Goal: Task Accomplishment & Management: Use online tool/utility

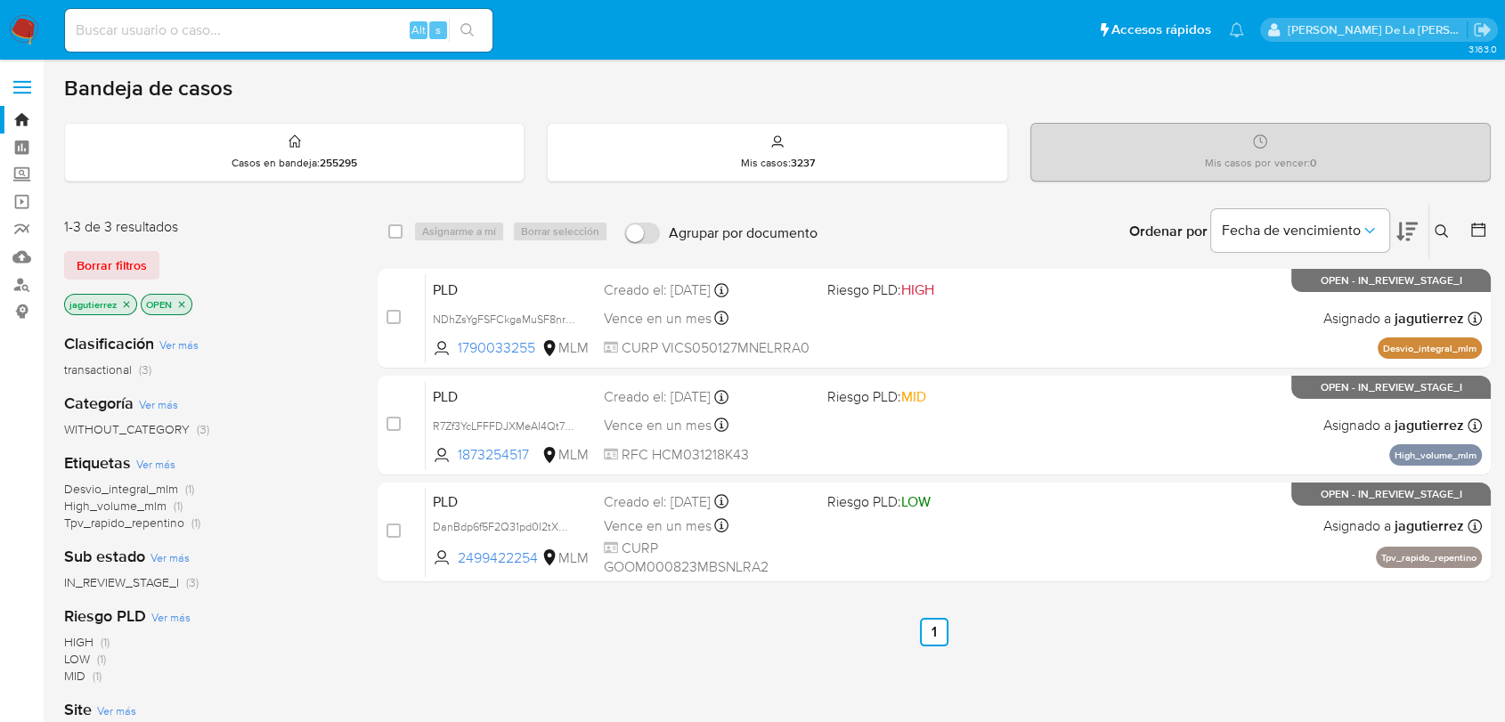
click at [124, 300] on icon "close-filter" at bounding box center [126, 304] width 11 height 11
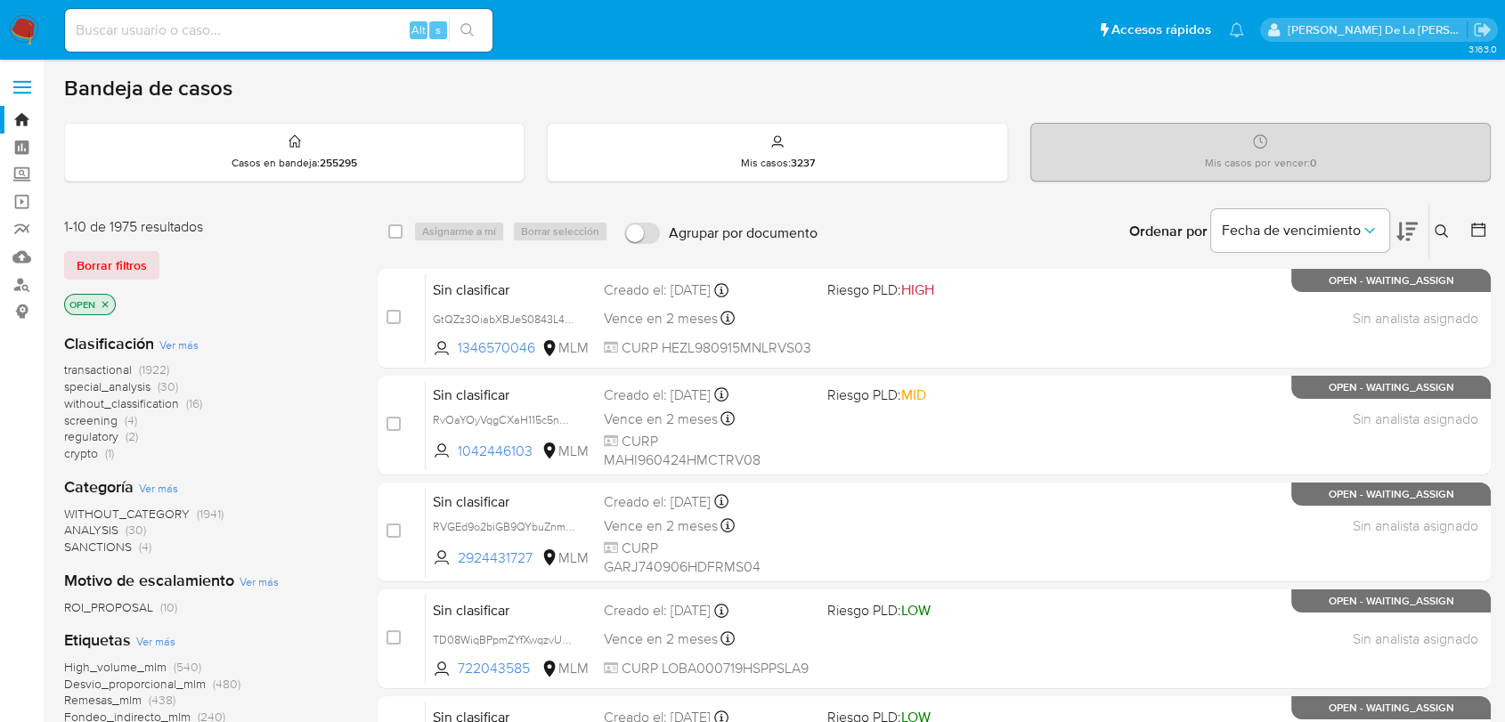
click at [94, 421] on span "screening" at bounding box center [90, 421] width 53 height 18
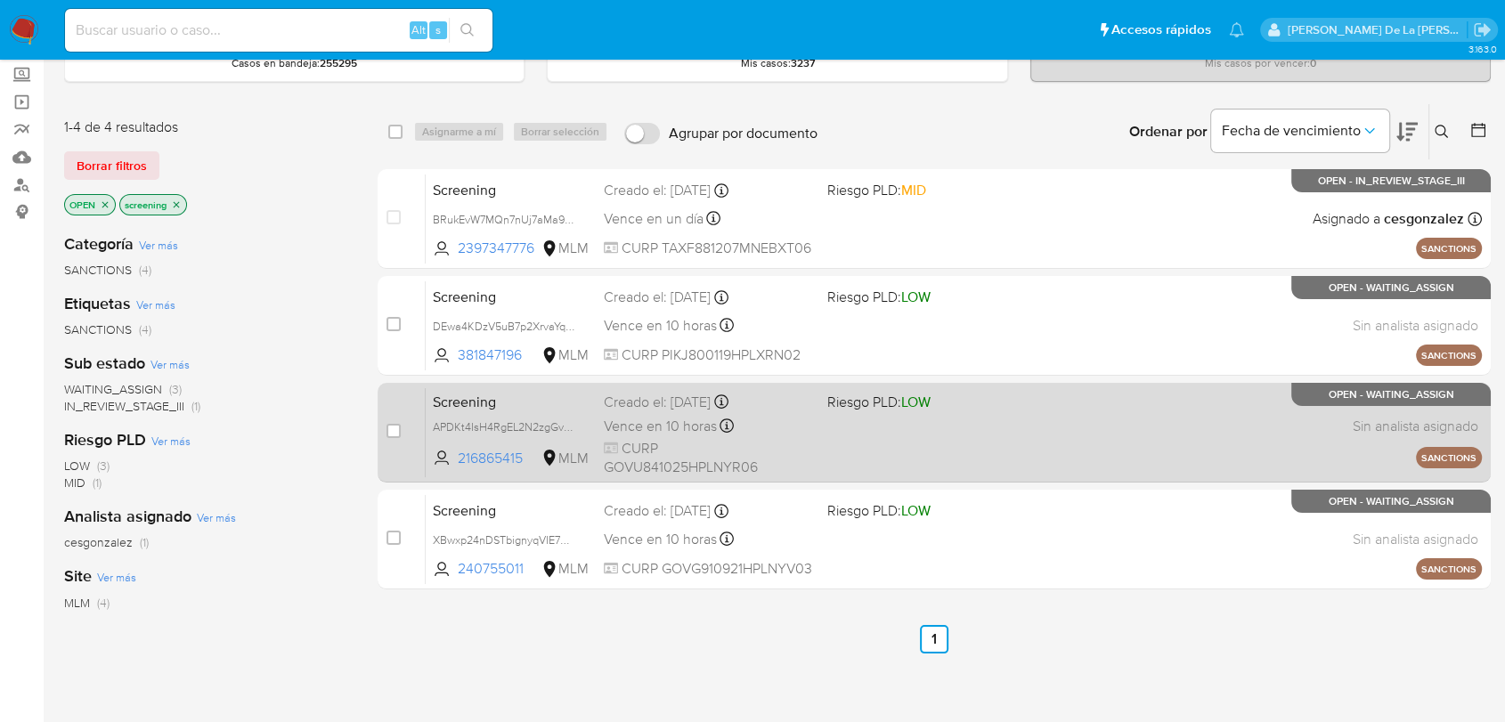
scroll to position [99, 0]
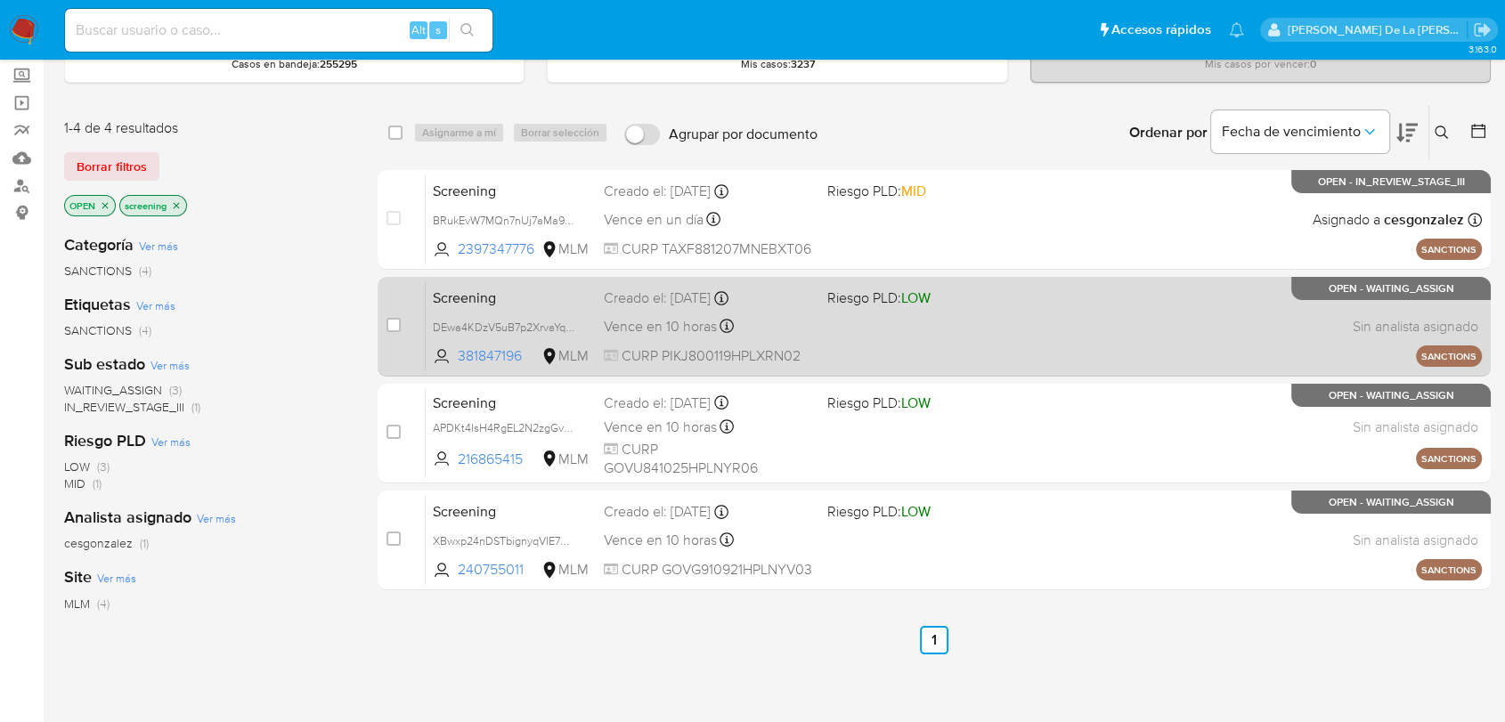
click at [852, 319] on div "Screening DEwa4KDzV5uB7p2XrvaYqqhg 381847196 MLM Riesgo PLD: LOW Creado el: 14/…" at bounding box center [954, 326] width 1056 height 90
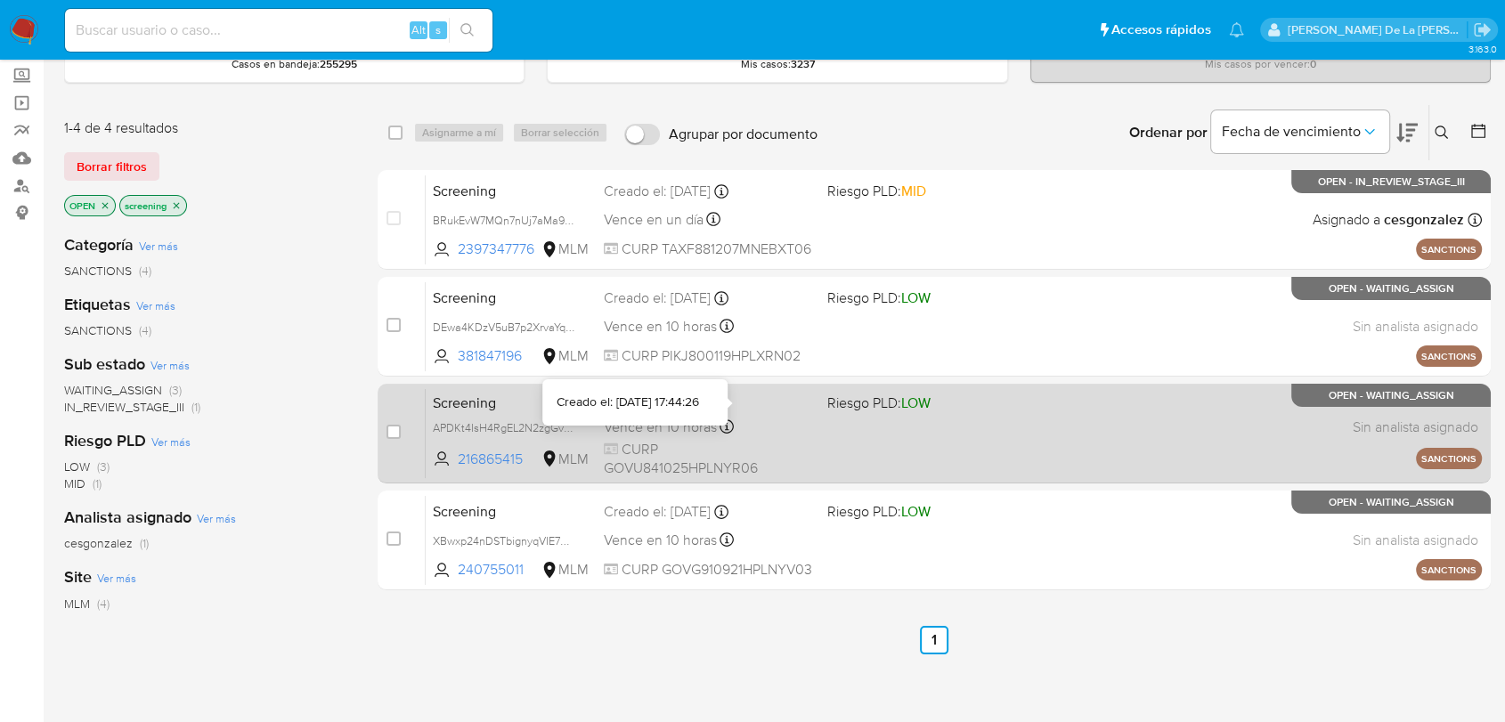
click at [769, 443] on span "CURP GOVU841025HPLNYR06" at bounding box center [708, 459] width 208 height 38
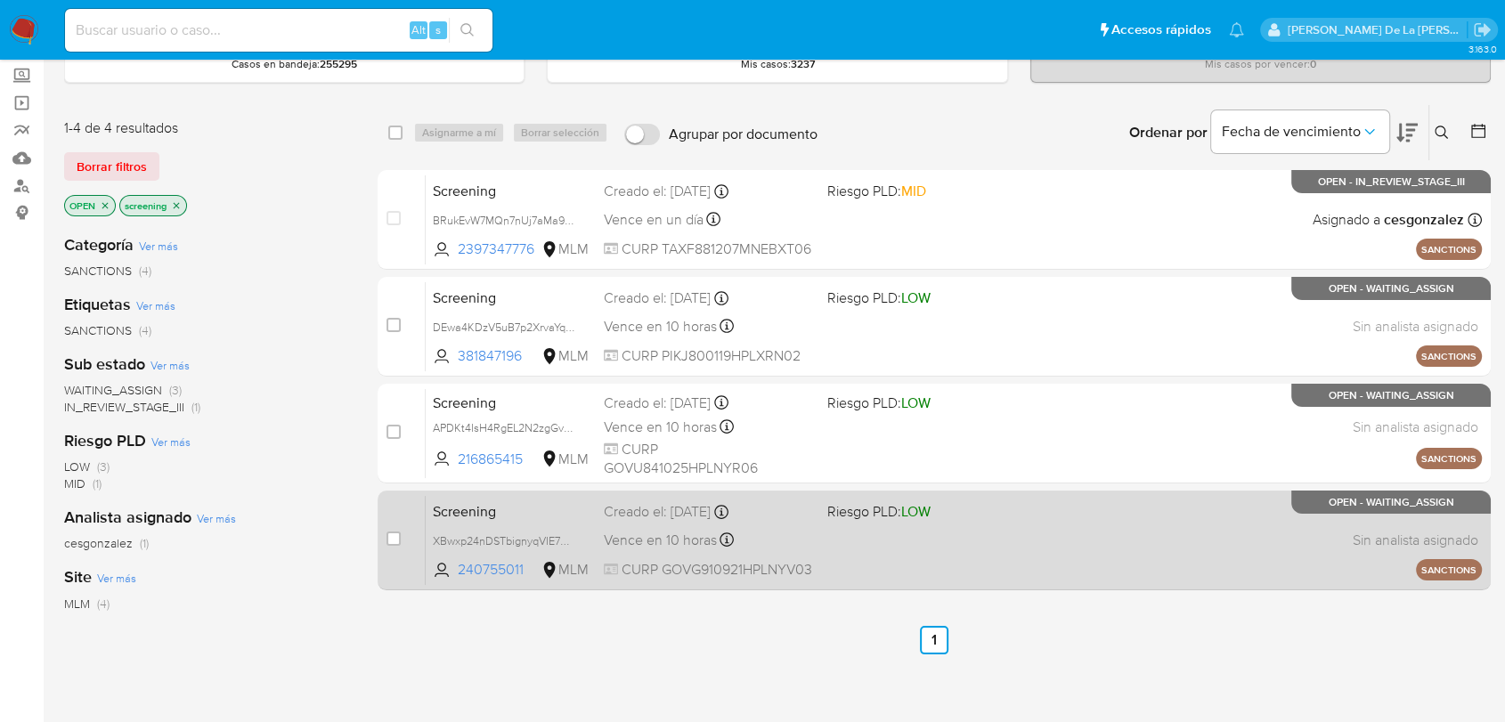
click at [912, 560] on div "Screening XBwxp24nDSTbignyqVIE7Xcr 240755011 MLM Riesgo PLD: LOW Creado el: 14/…" at bounding box center [954, 540] width 1056 height 90
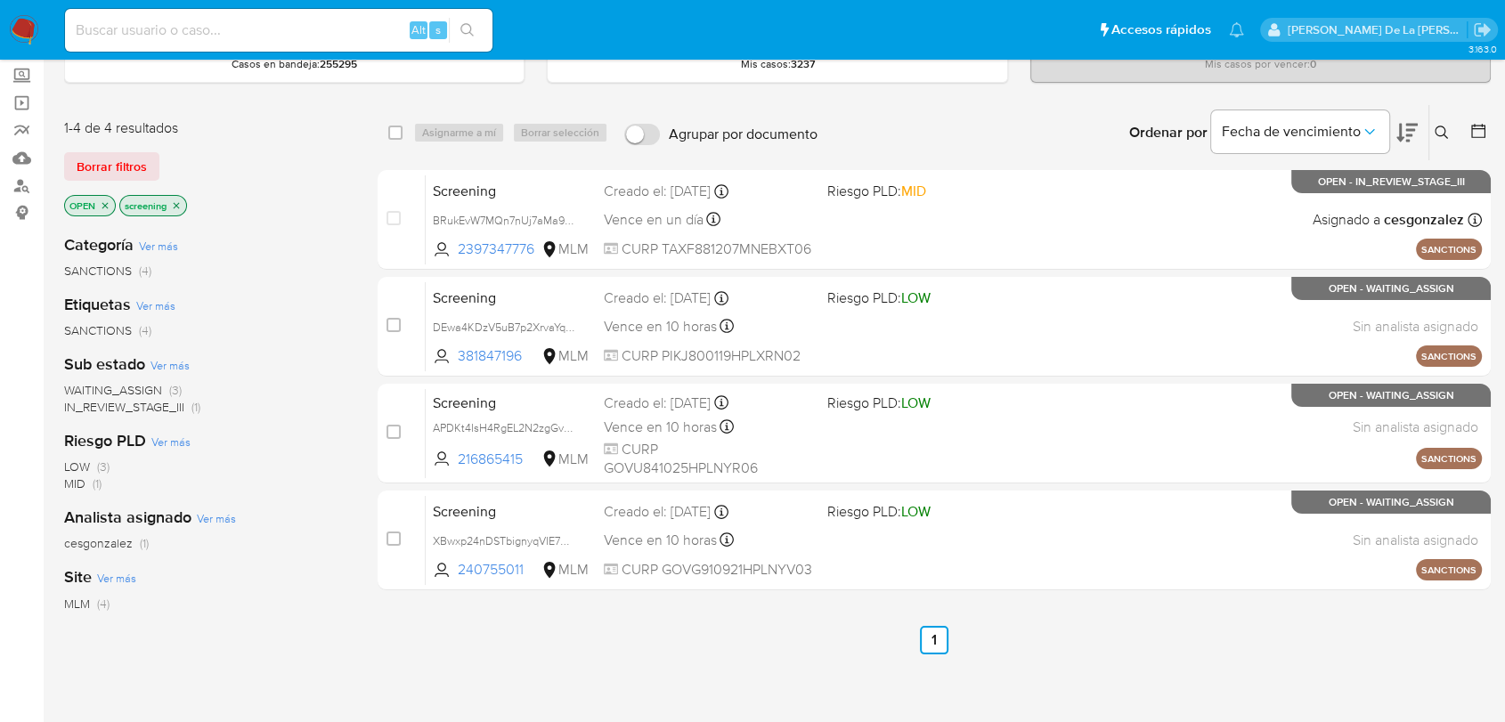
click at [38, 27] on img at bounding box center [24, 30] width 30 height 30
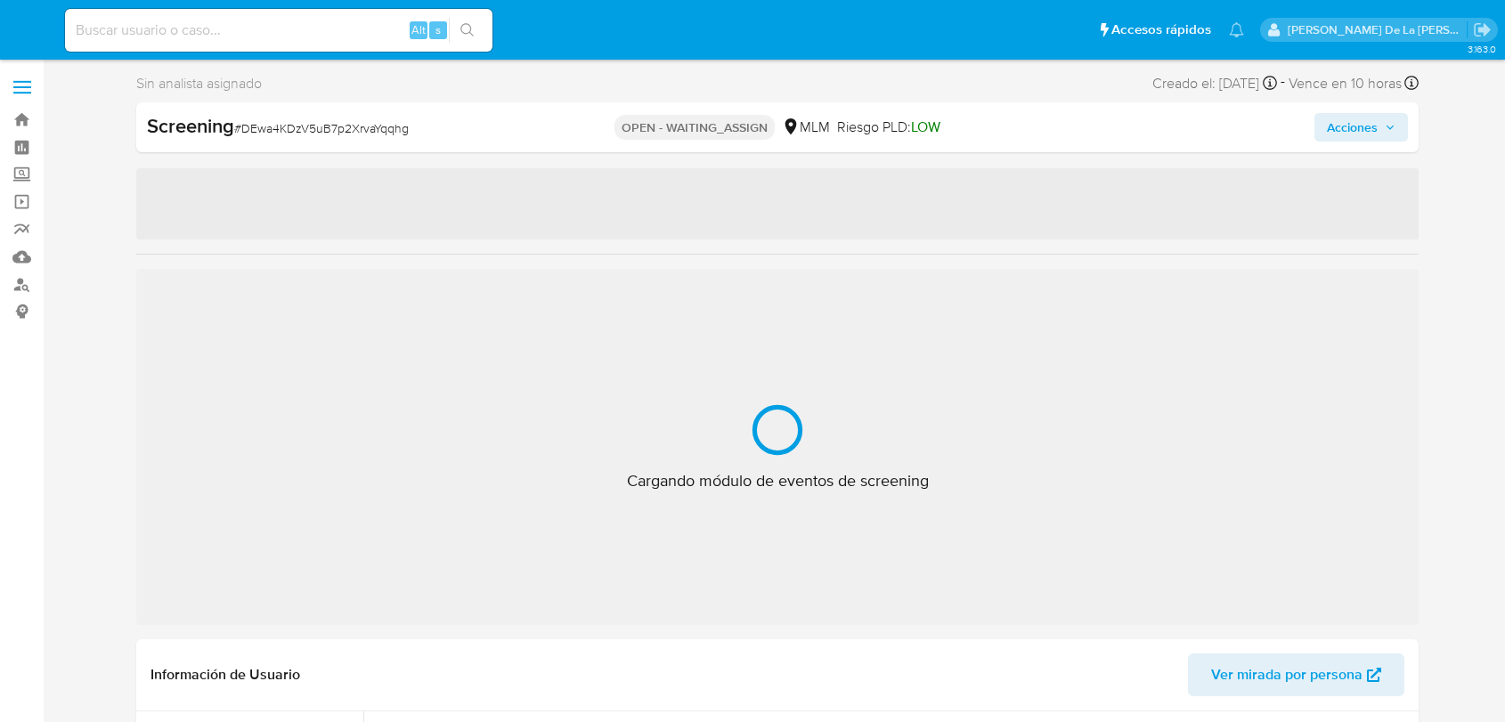
select select "10"
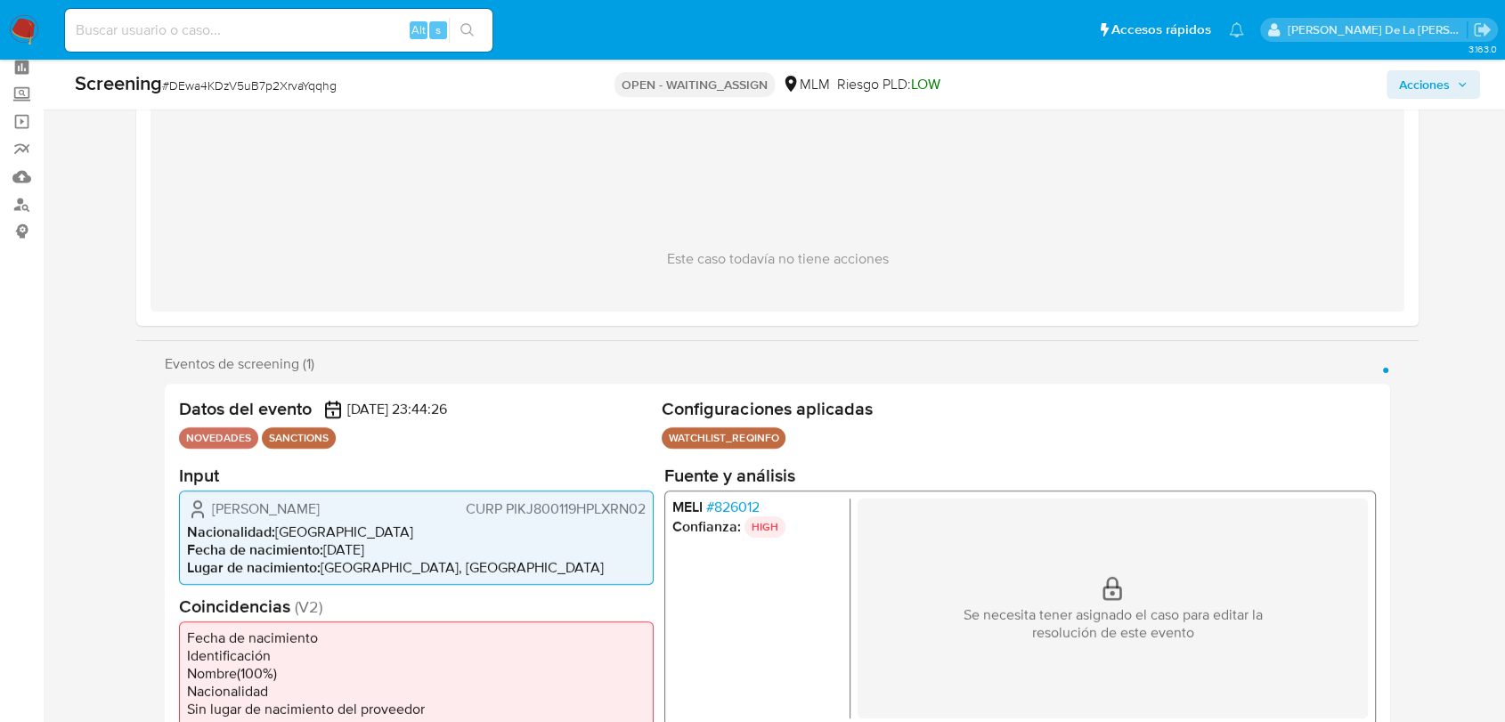
scroll to position [198, 0]
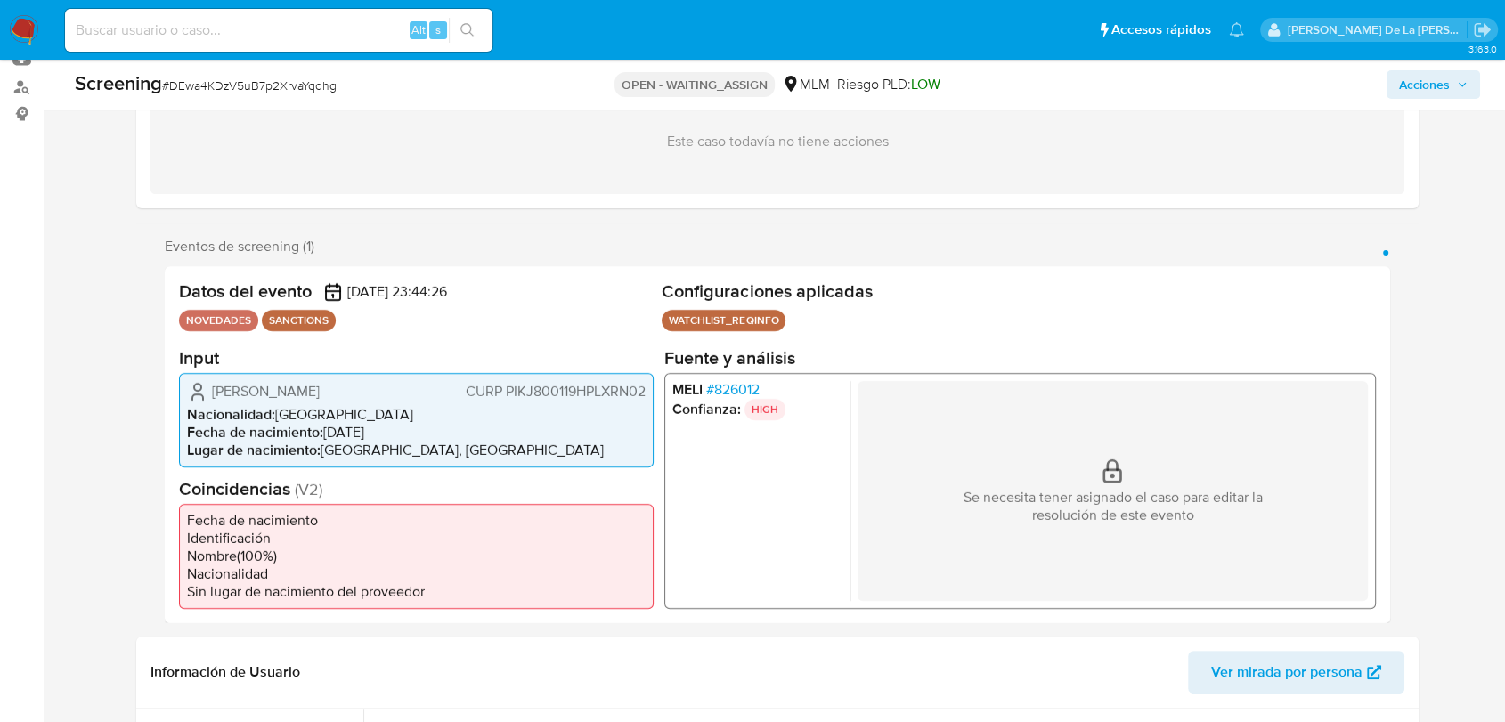
click at [748, 388] on span "# 826012" at bounding box center [732, 389] width 53 height 18
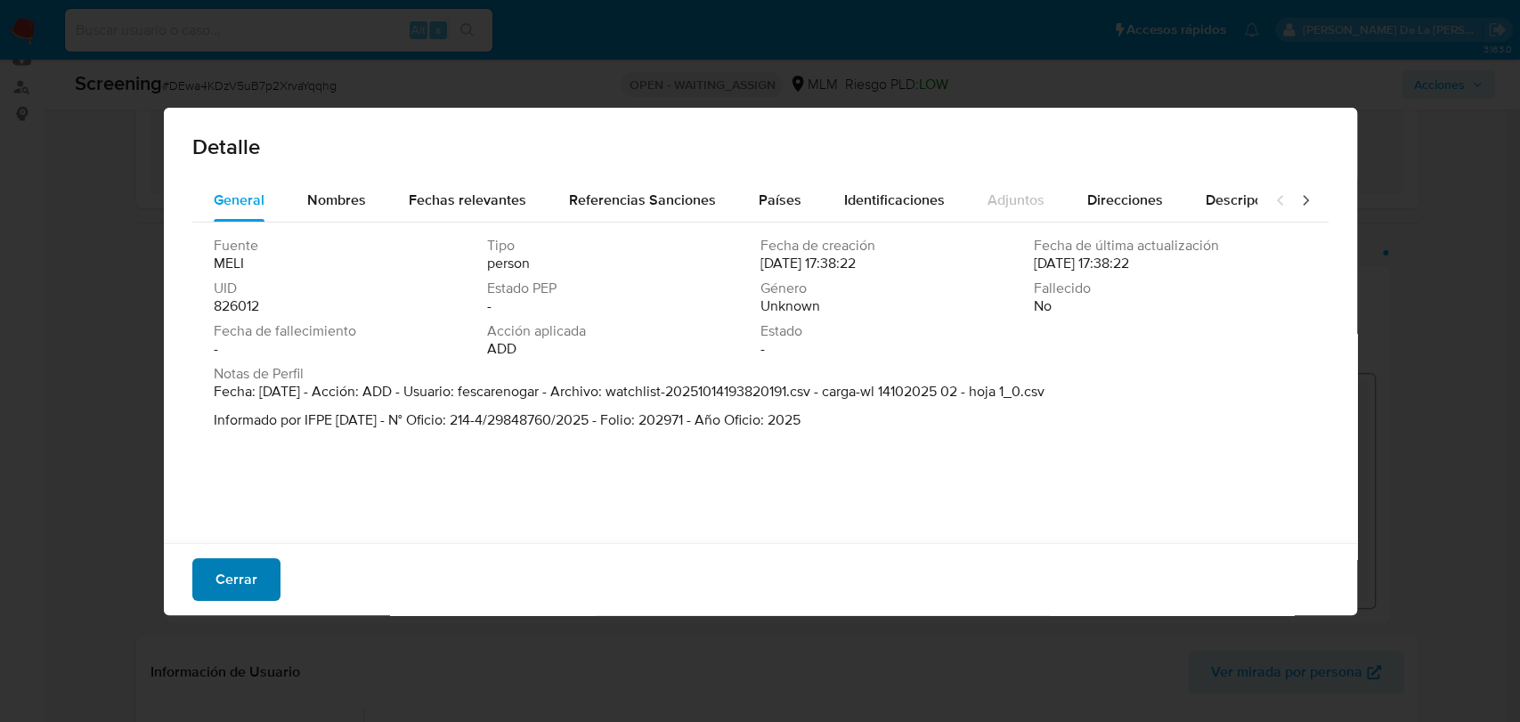
click at [224, 565] on span "Cerrar" at bounding box center [237, 579] width 42 height 39
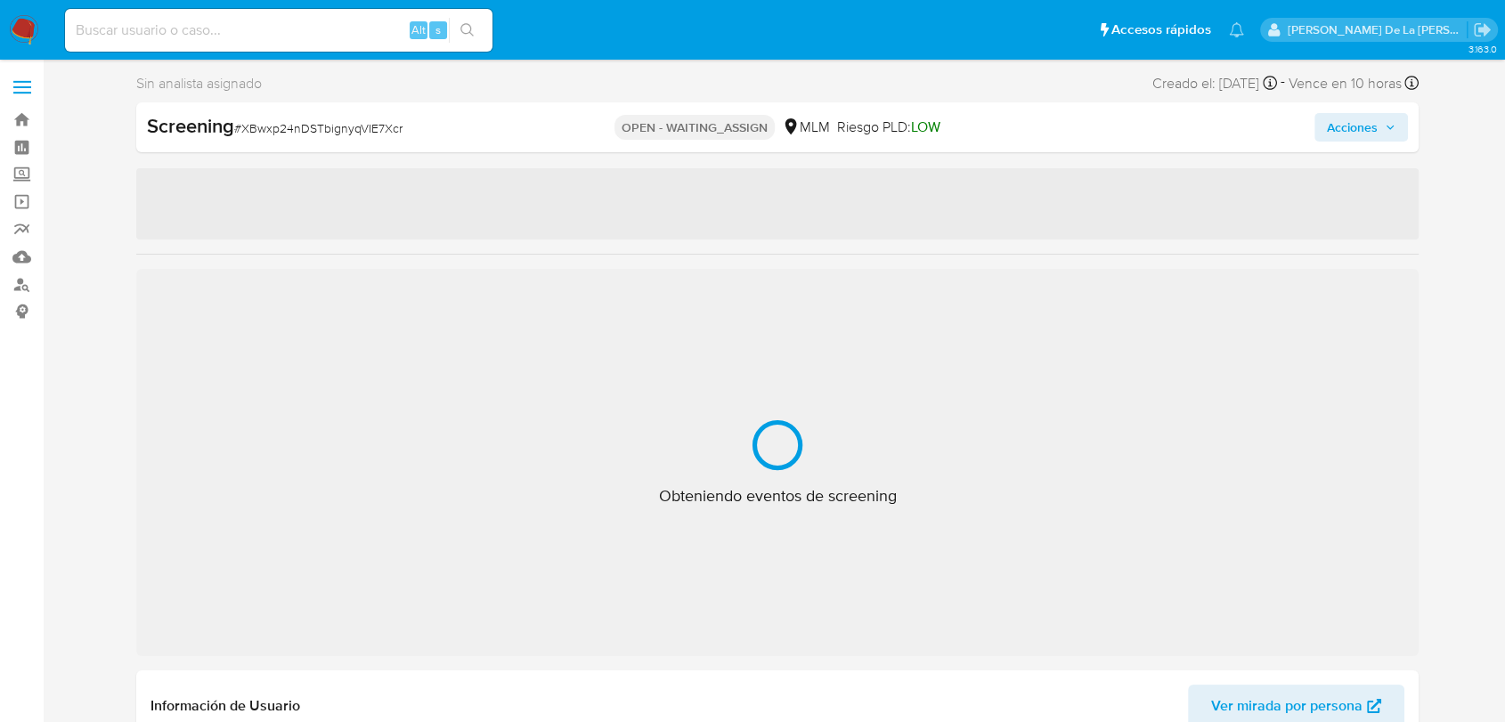
select select "10"
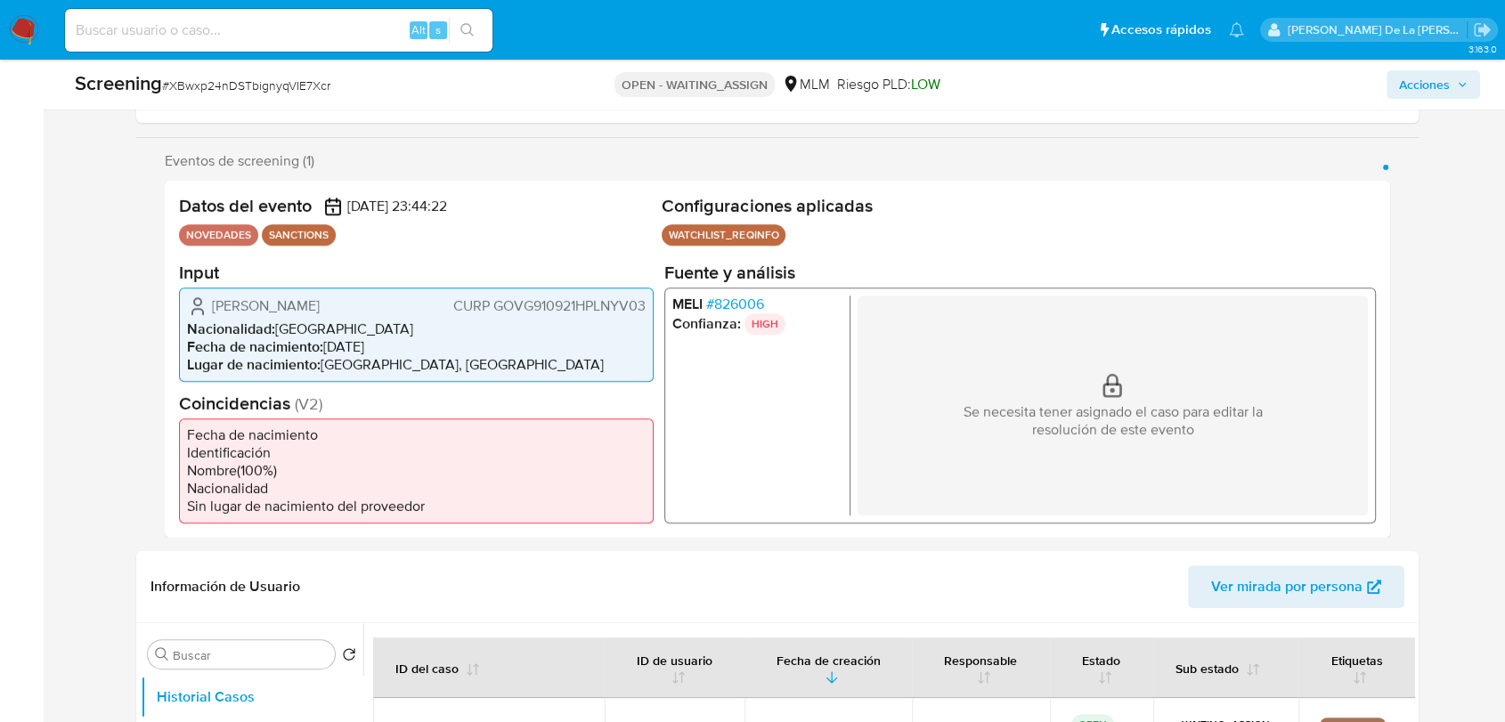
scroll to position [198, 0]
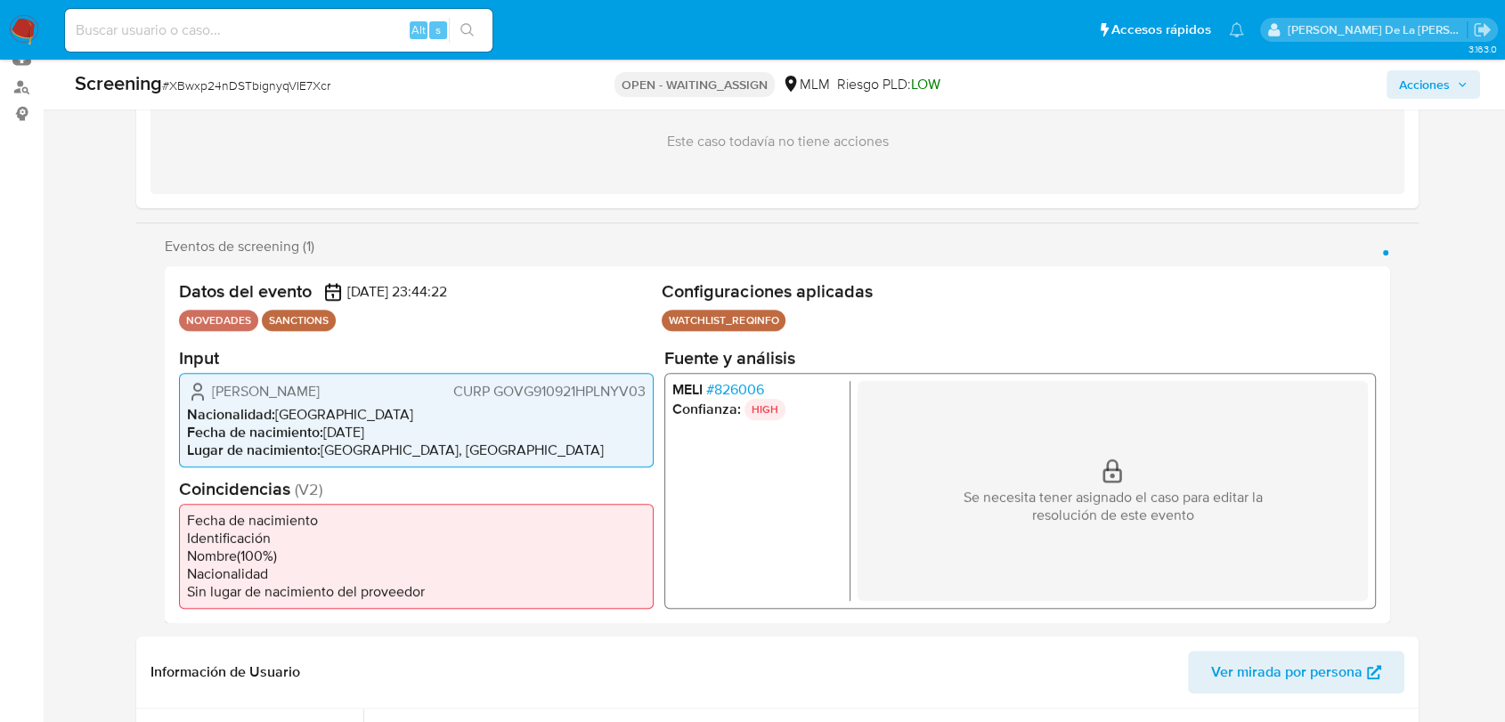
click at [748, 391] on span "# 826006" at bounding box center [735, 389] width 58 height 18
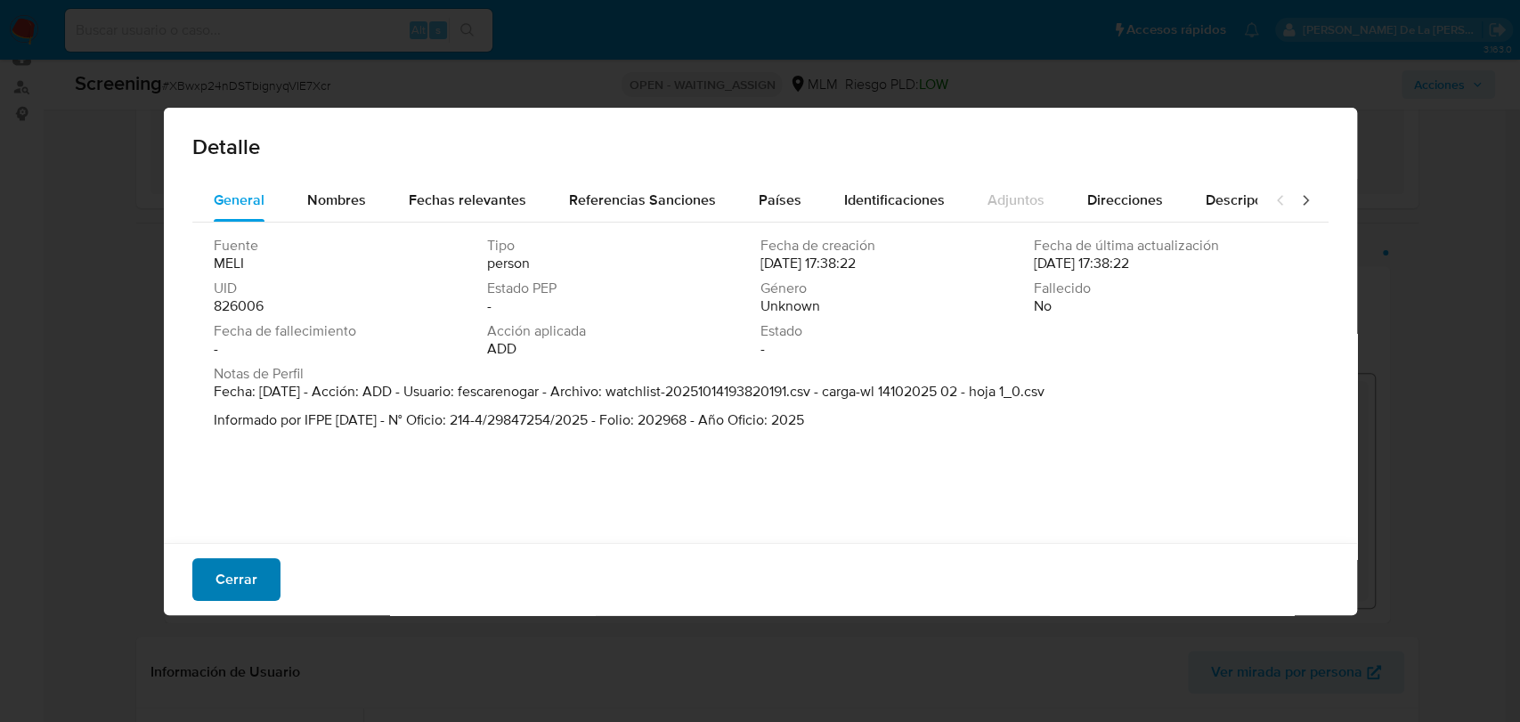
click at [252, 577] on span "Cerrar" at bounding box center [237, 579] width 42 height 39
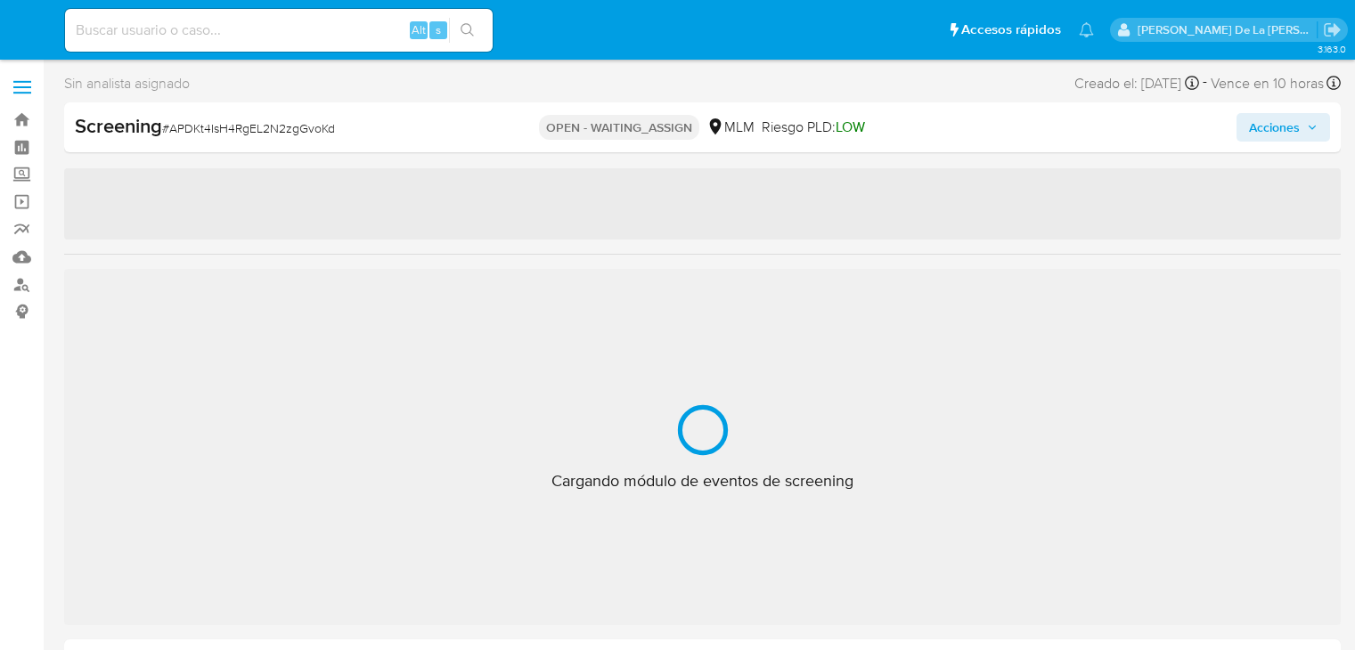
select select "10"
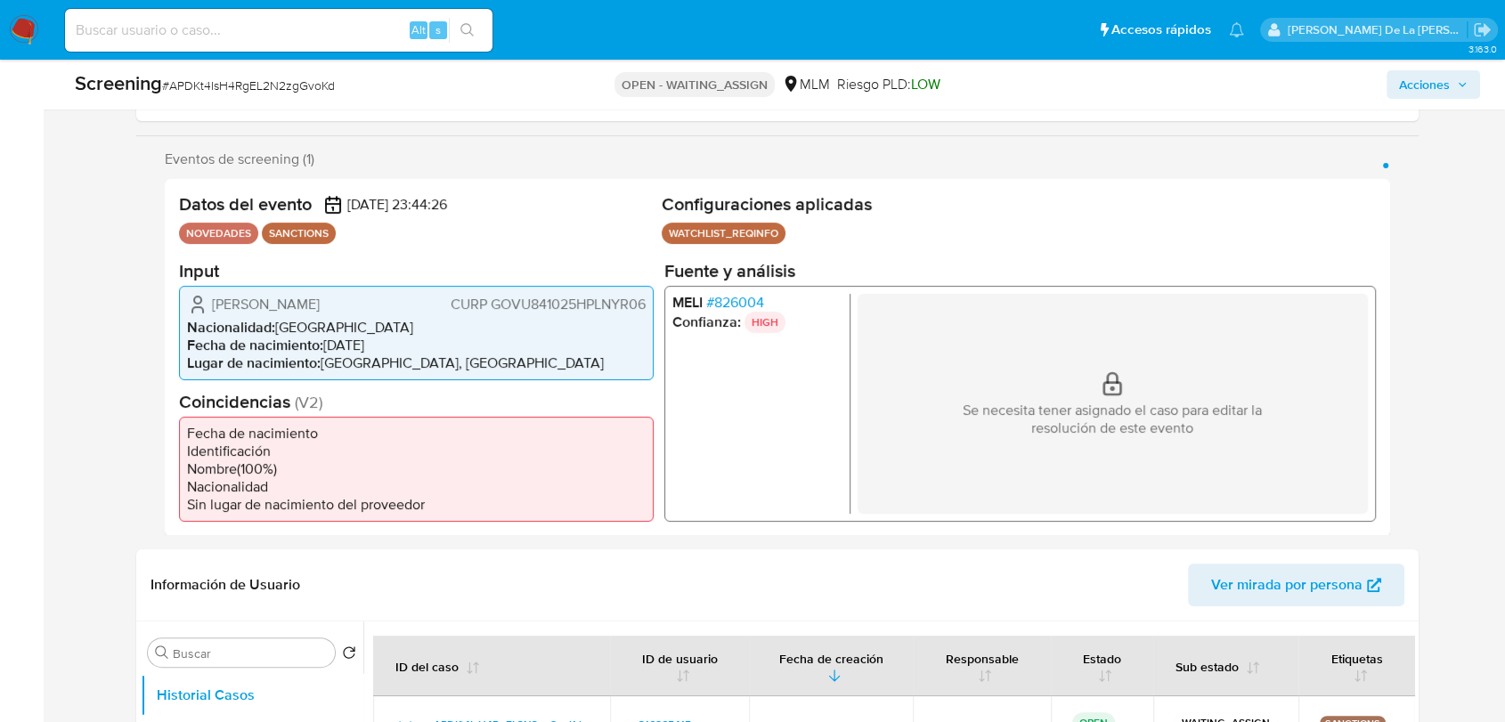
scroll to position [297, 0]
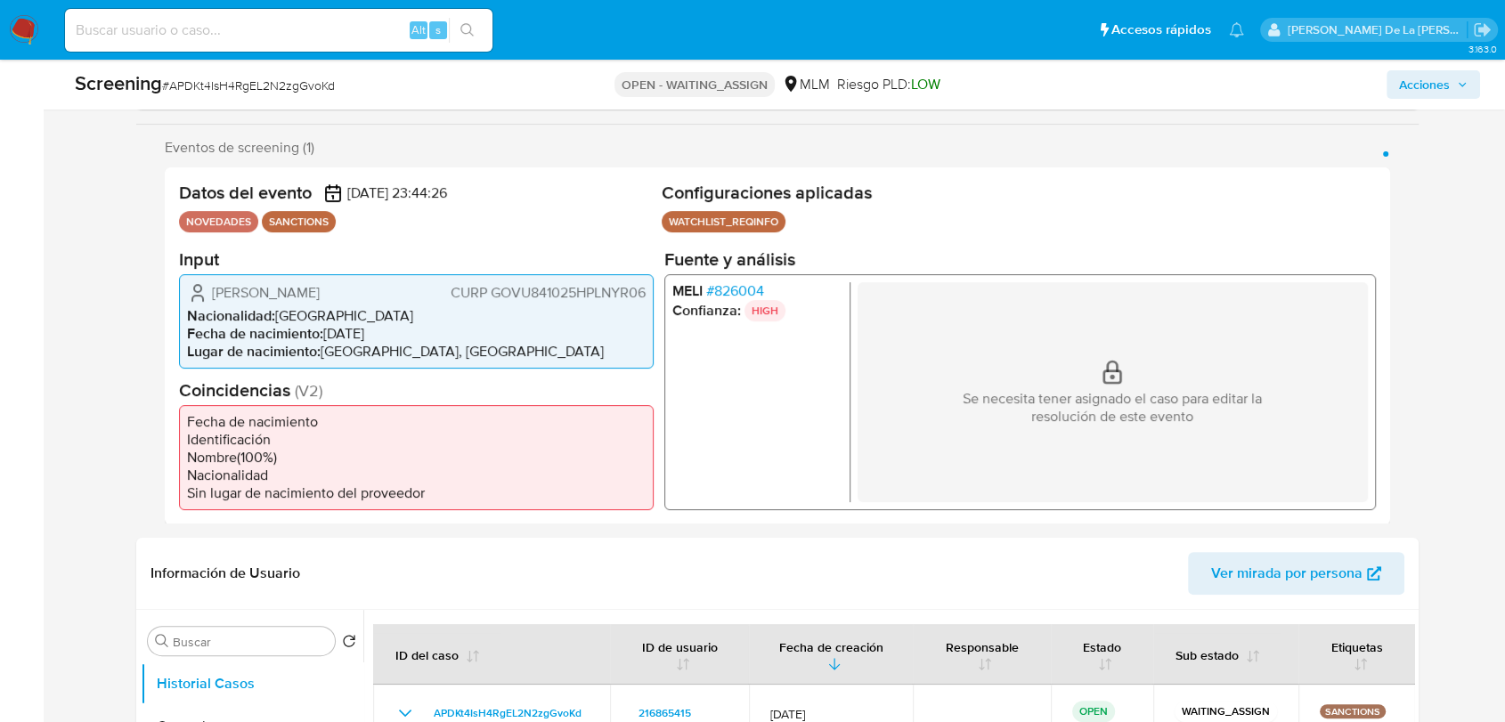
click at [738, 299] on li "Confianza: HIGH" at bounding box center [757, 309] width 170 height 21
click at [742, 289] on span "# 826004" at bounding box center [735, 290] width 58 height 18
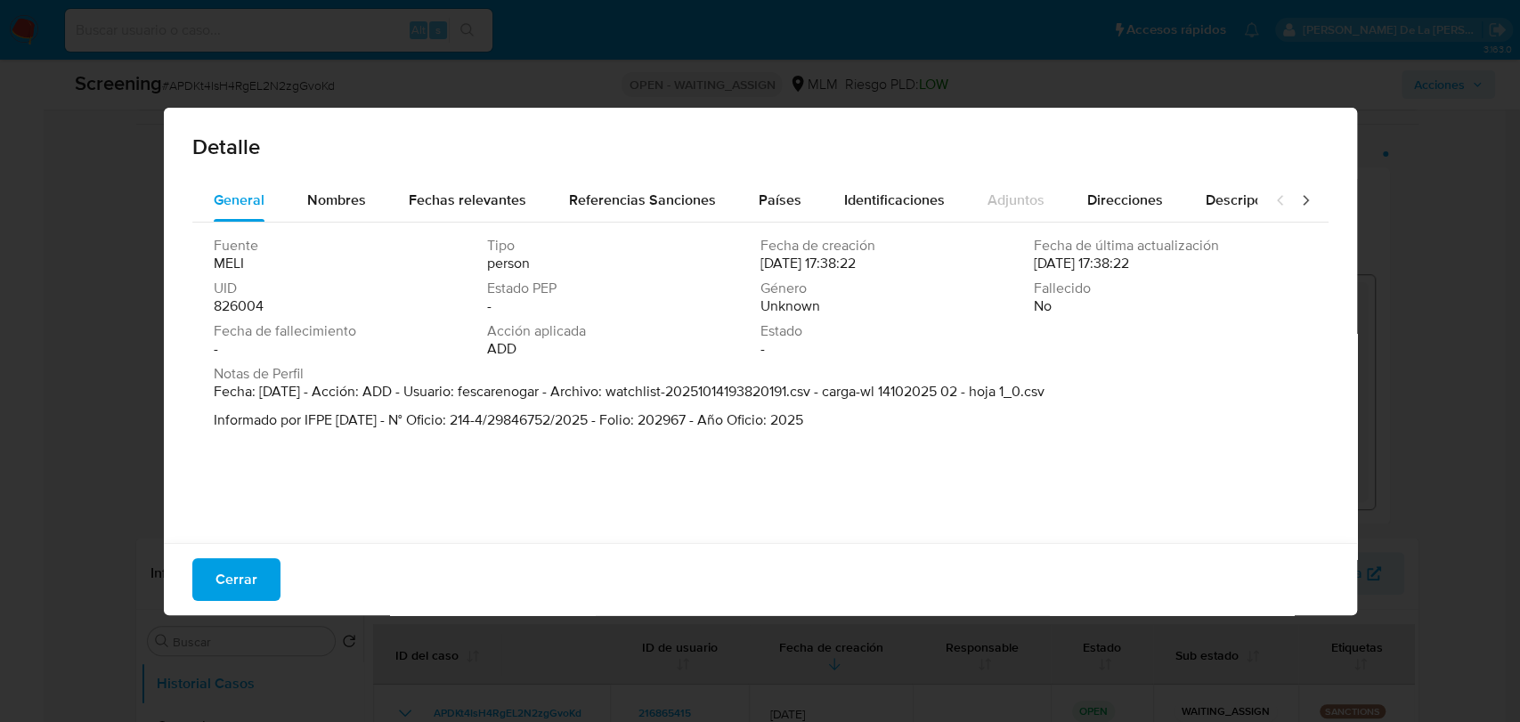
drag, startPoint x: 240, startPoint y: 578, endPoint x: 526, endPoint y: 263, distance: 425.6
click at [240, 575] on span "Cerrar" at bounding box center [237, 579] width 42 height 39
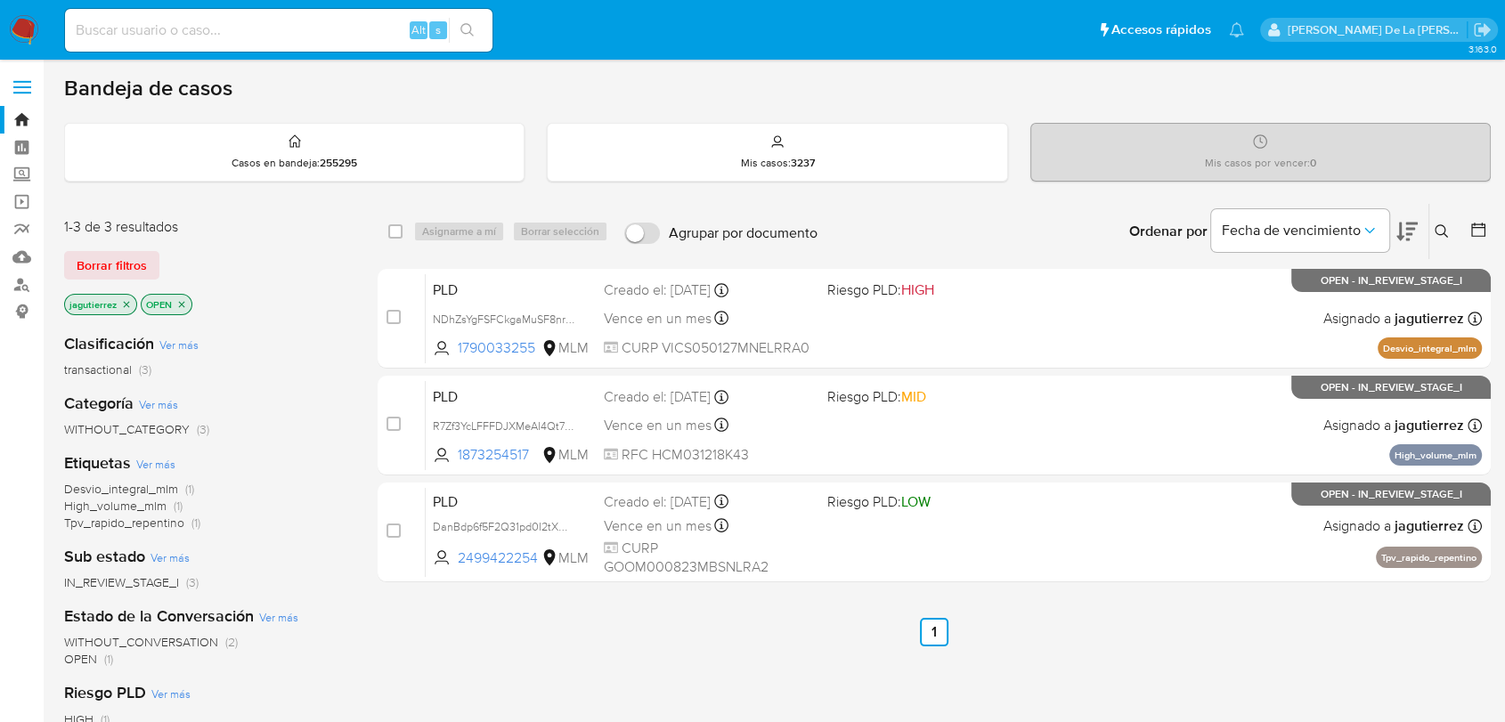
click at [126, 299] on icon "close-filter" at bounding box center [126, 304] width 11 height 11
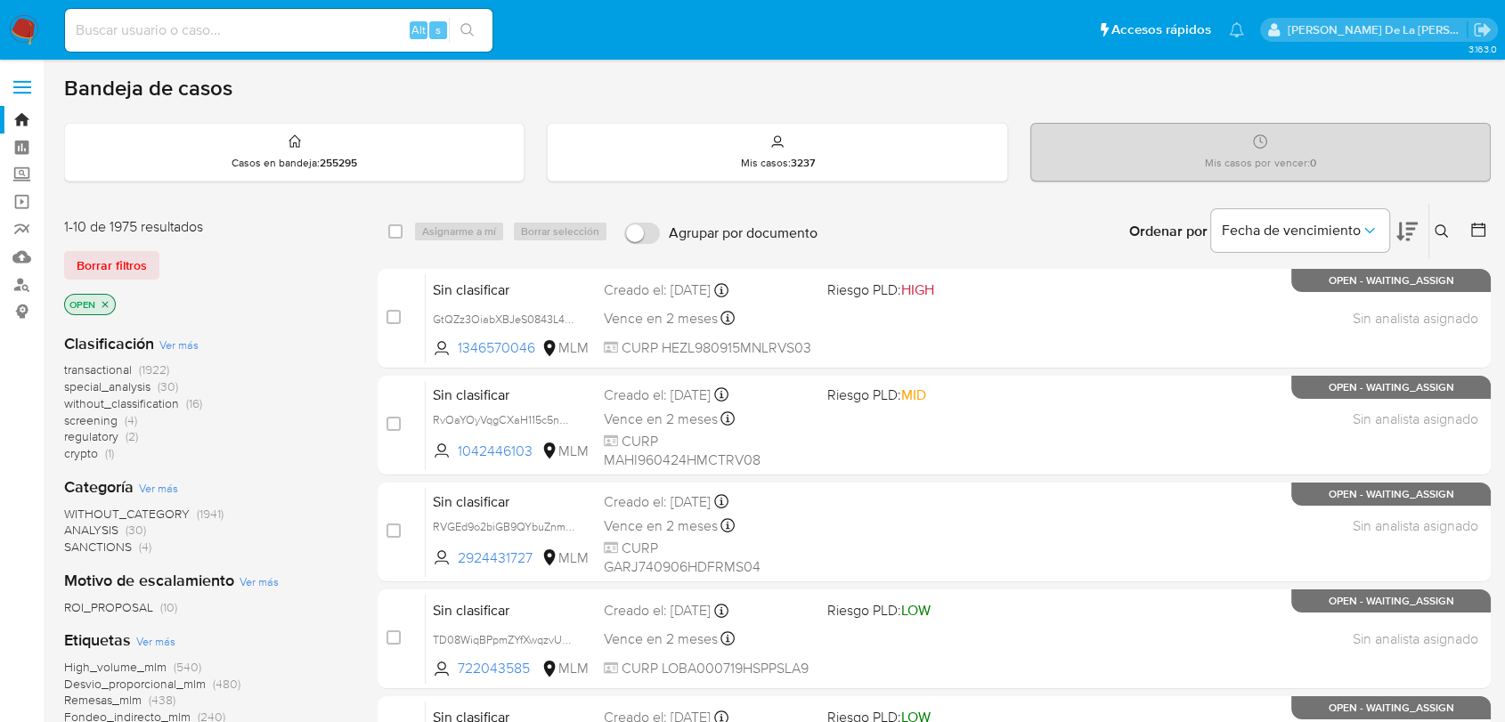
click at [1439, 232] on icon at bounding box center [1442, 231] width 14 height 14
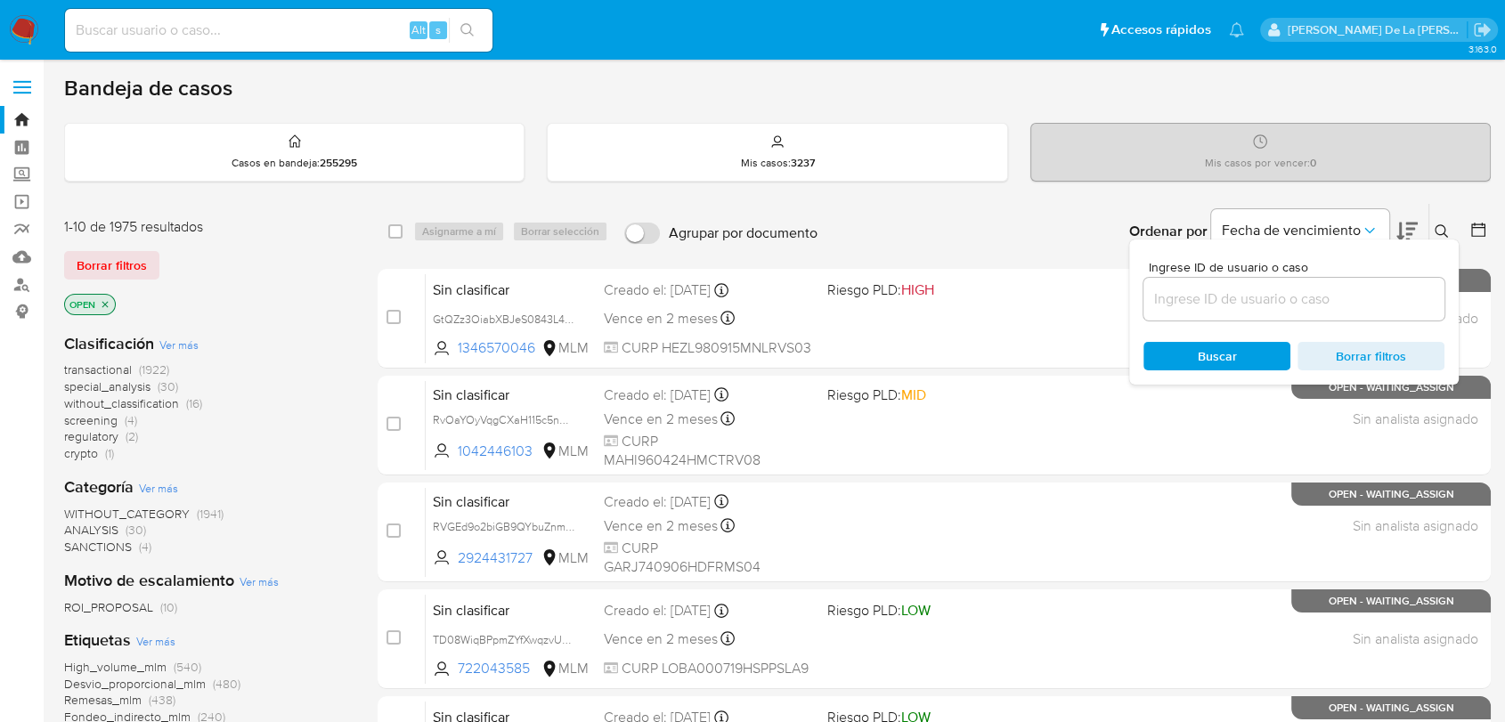
drag, startPoint x: 1219, startPoint y: 291, endPoint x: 1216, endPoint y: 301, distance: 10.2
click at [1219, 291] on input at bounding box center [1294, 299] width 301 height 23
type input "523109884"
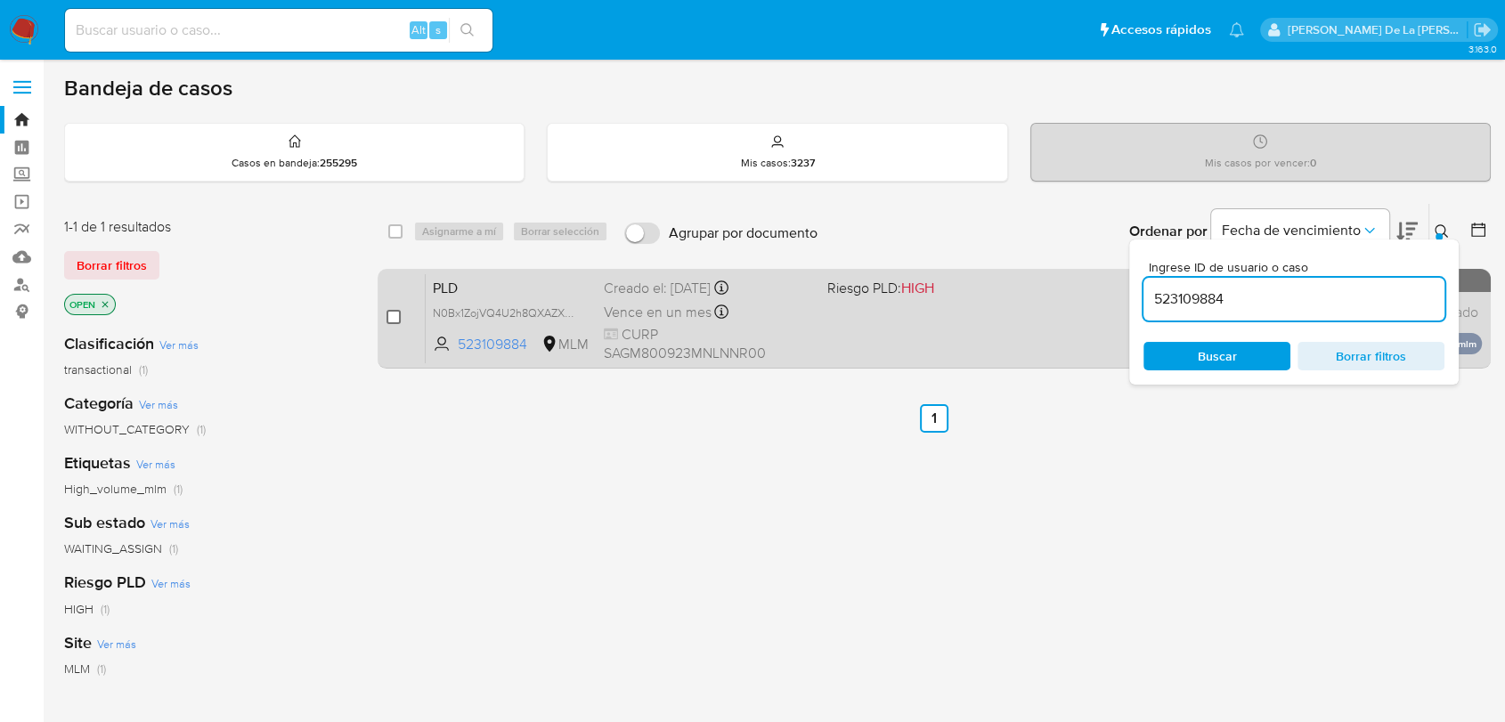
click at [392, 320] on input "checkbox" at bounding box center [394, 317] width 14 height 14
checkbox input "true"
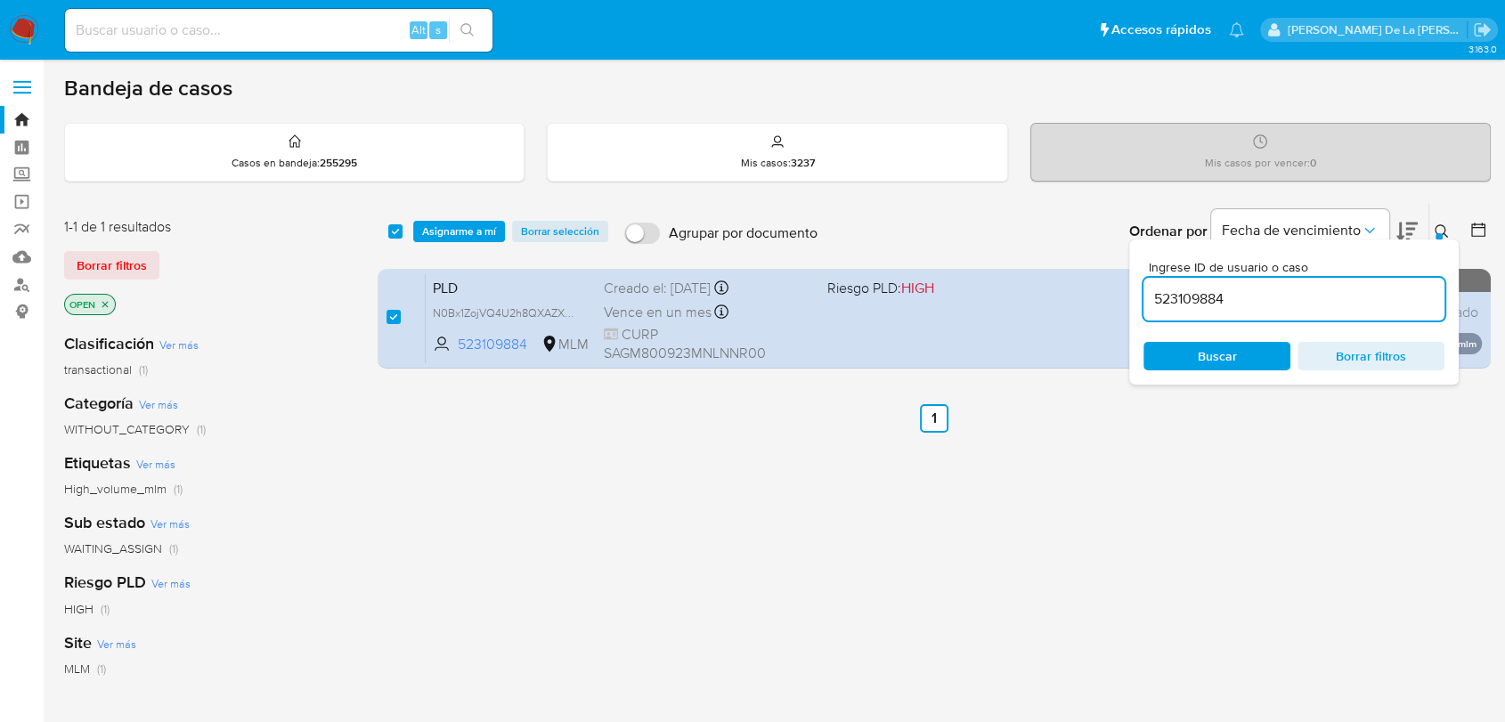
click at [1166, 280] on div "523109884" at bounding box center [1294, 299] width 301 height 43
click at [1170, 289] on input "523109884" at bounding box center [1294, 299] width 301 height 23
paste input "256163636"
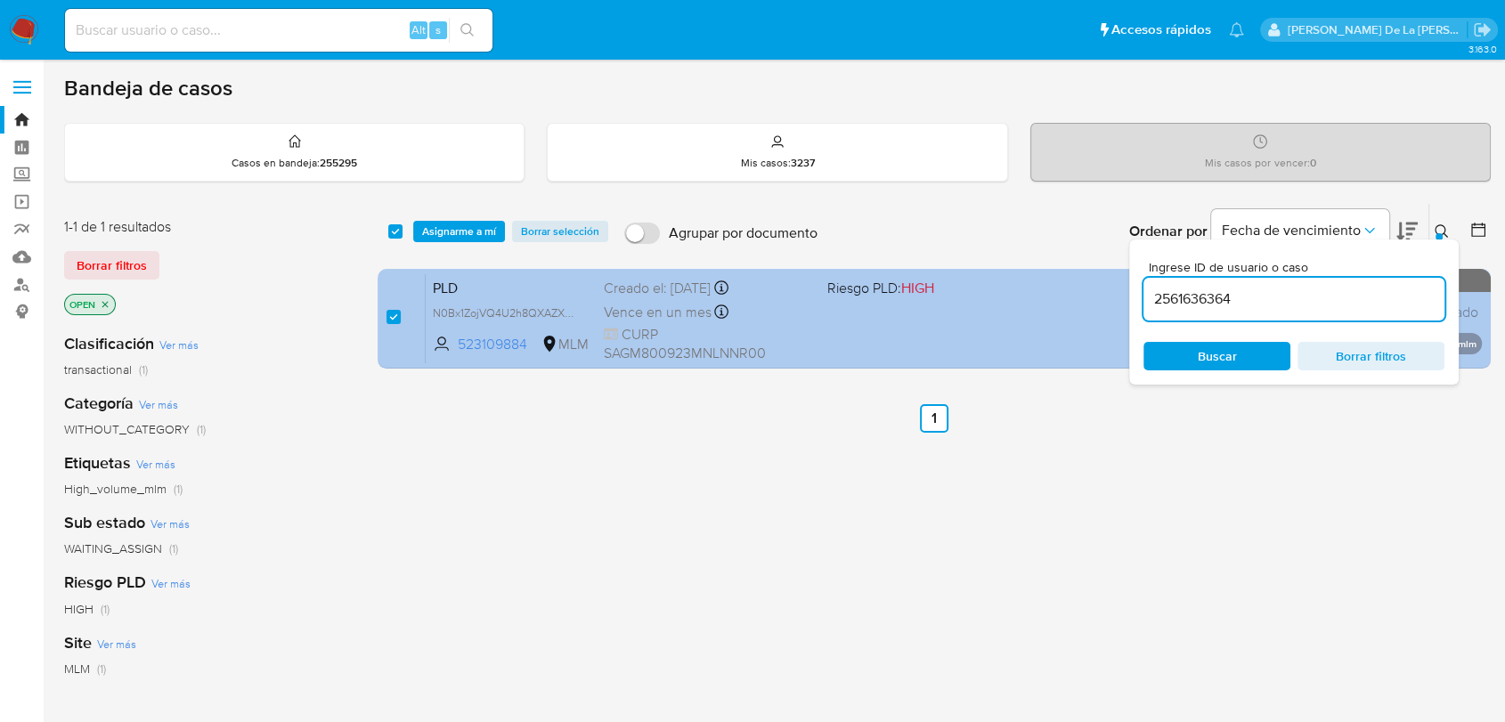
type input "2561636364"
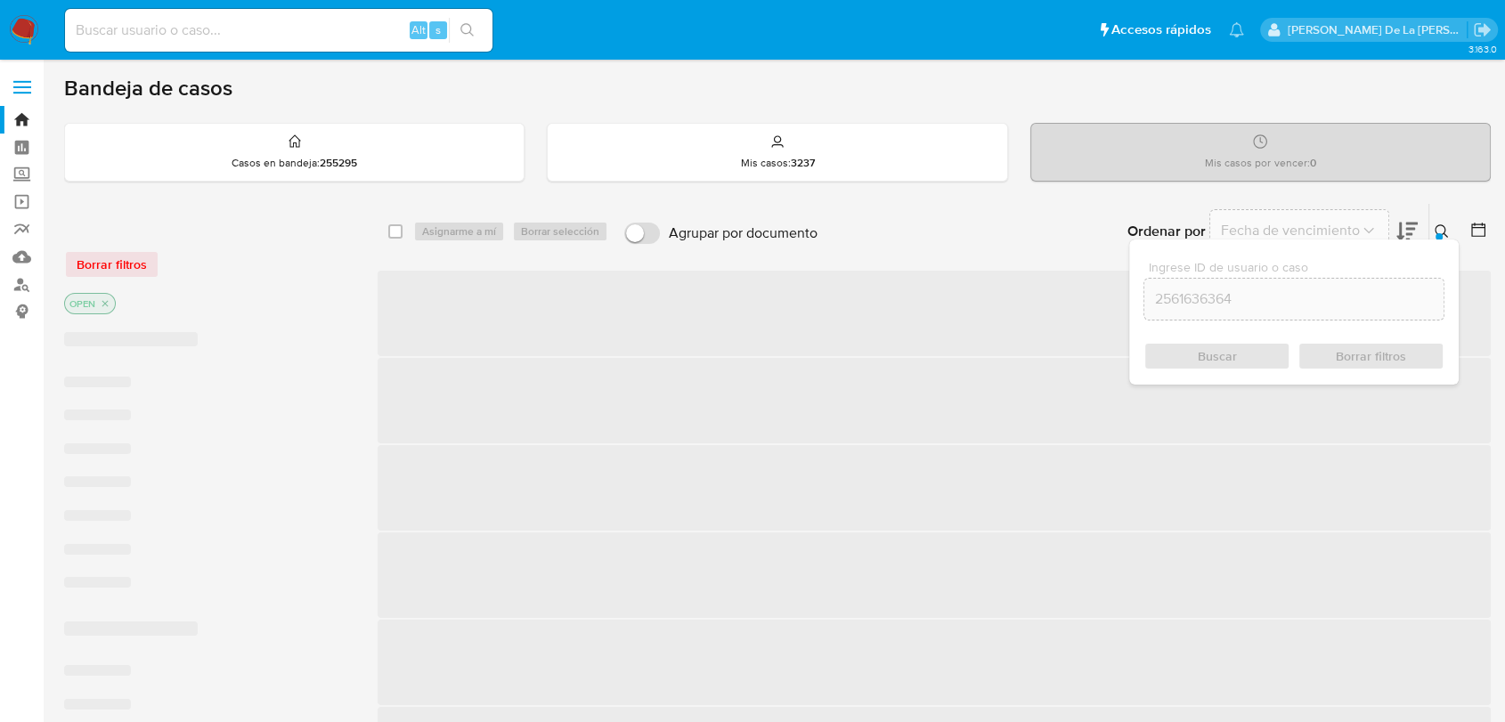
checkbox input "false"
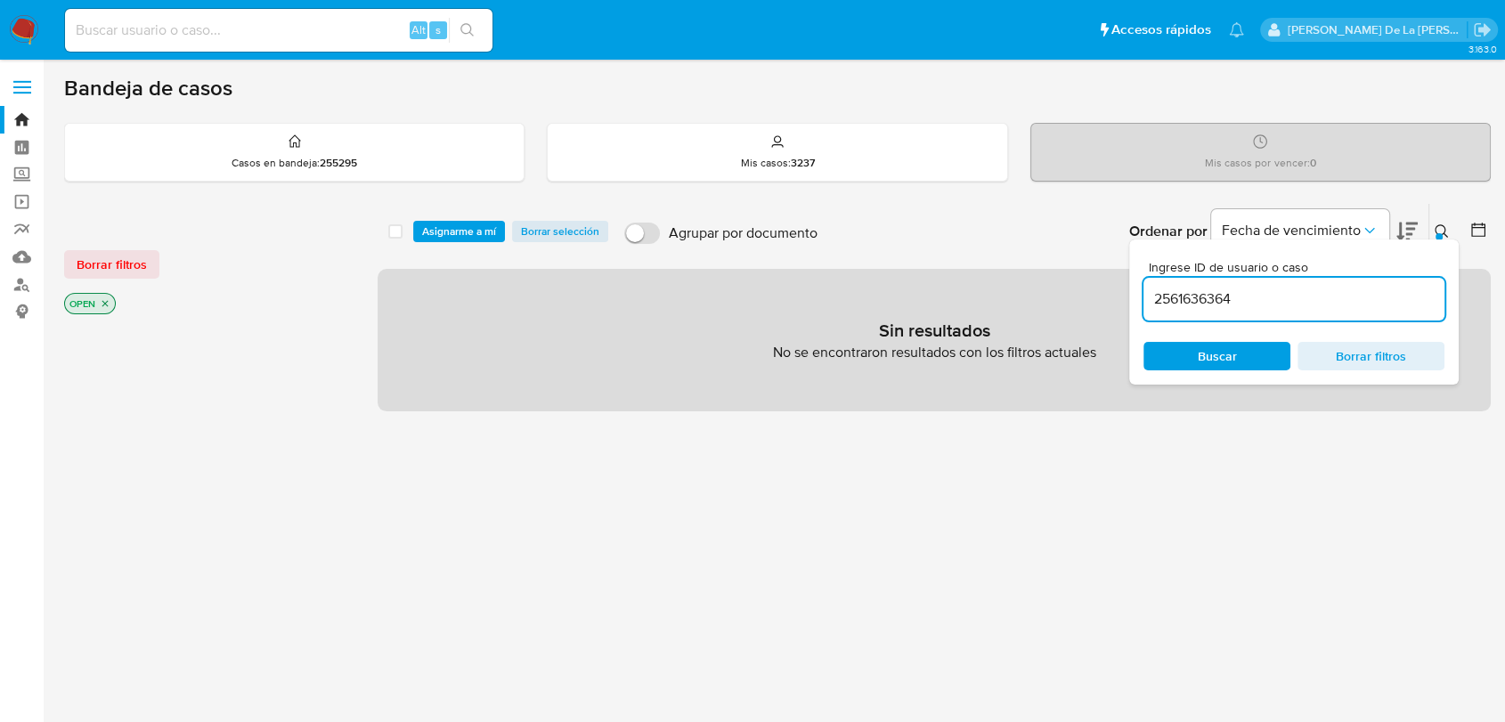
click at [1206, 307] on input "2561636364" at bounding box center [1294, 299] width 301 height 23
paste input "481760261"
type input "481760261"
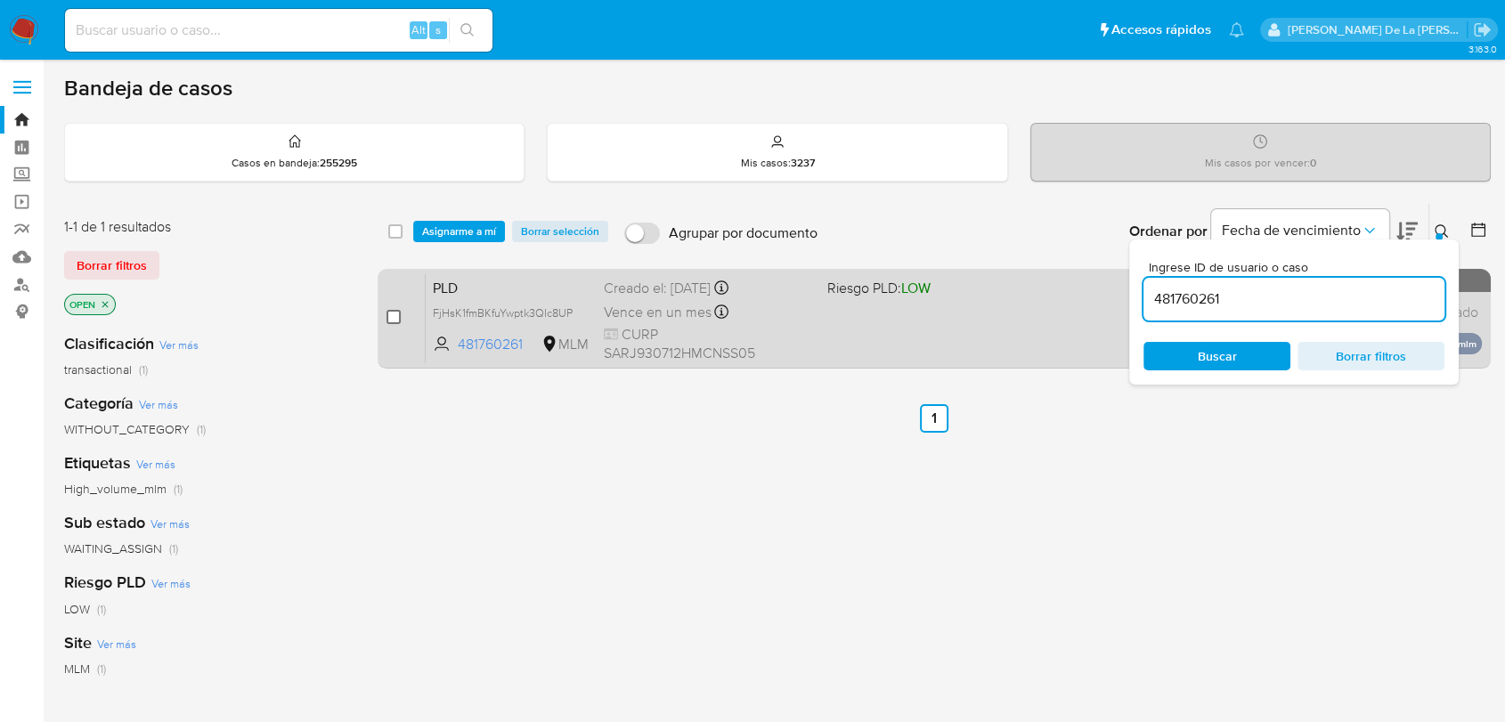
click at [396, 315] on input "checkbox" at bounding box center [394, 317] width 14 height 14
checkbox input "true"
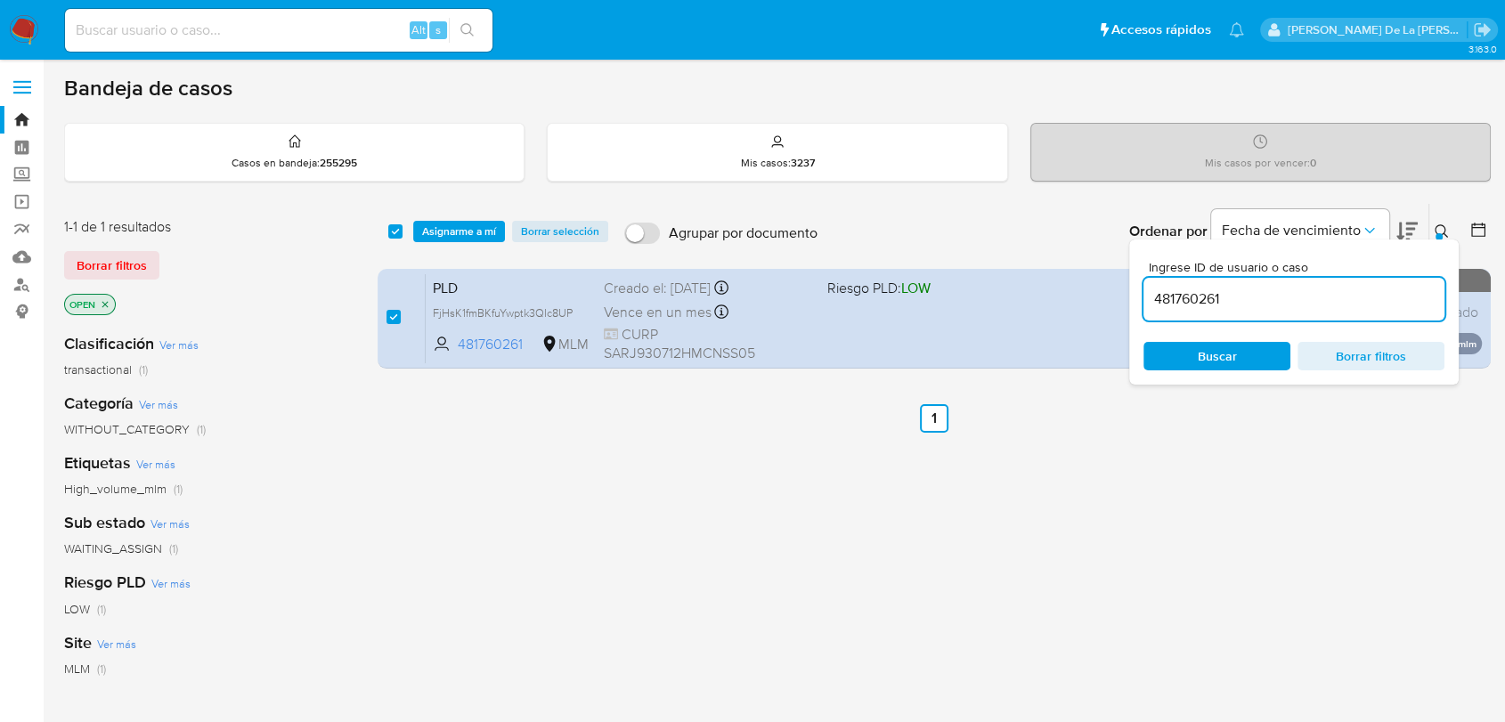
click at [1174, 294] on input "481760261" at bounding box center [1294, 299] width 301 height 23
type input "2434094714"
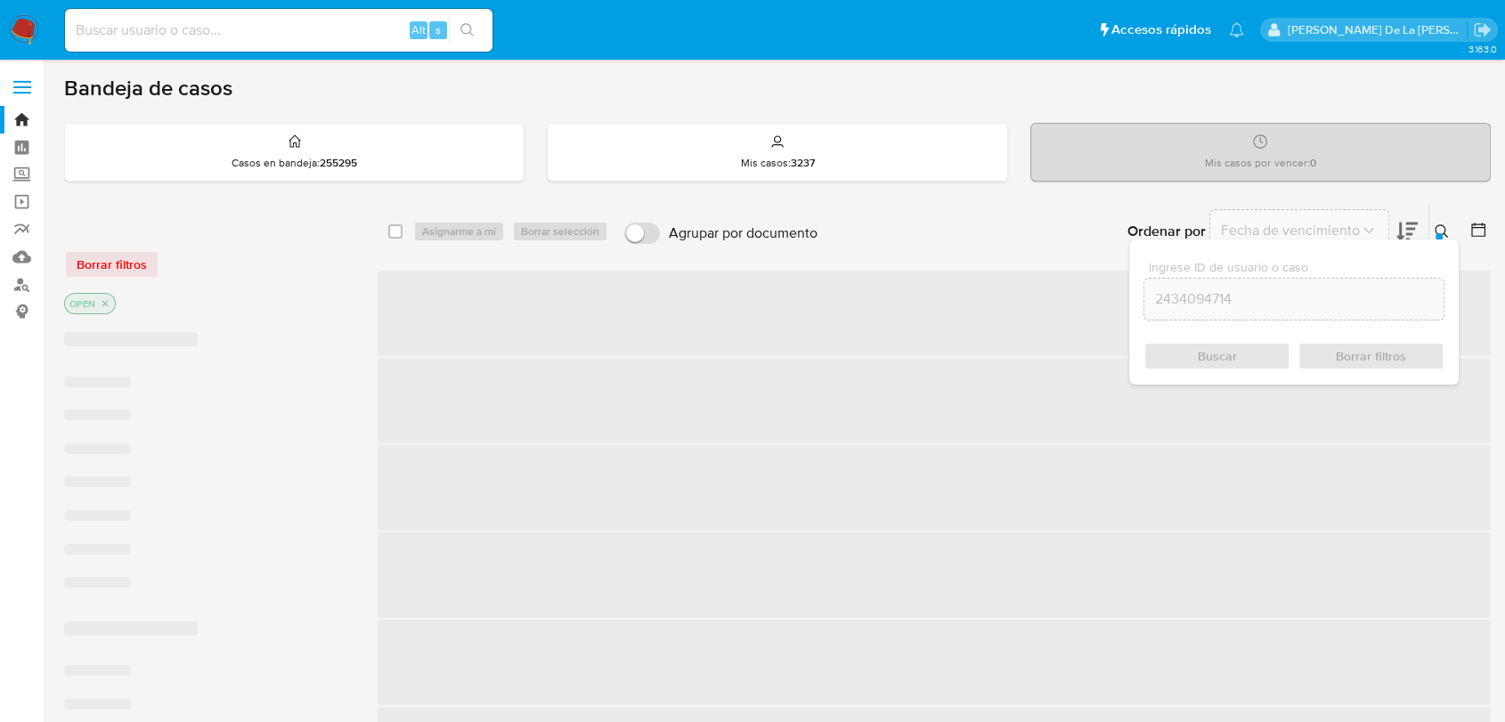
checkbox input "false"
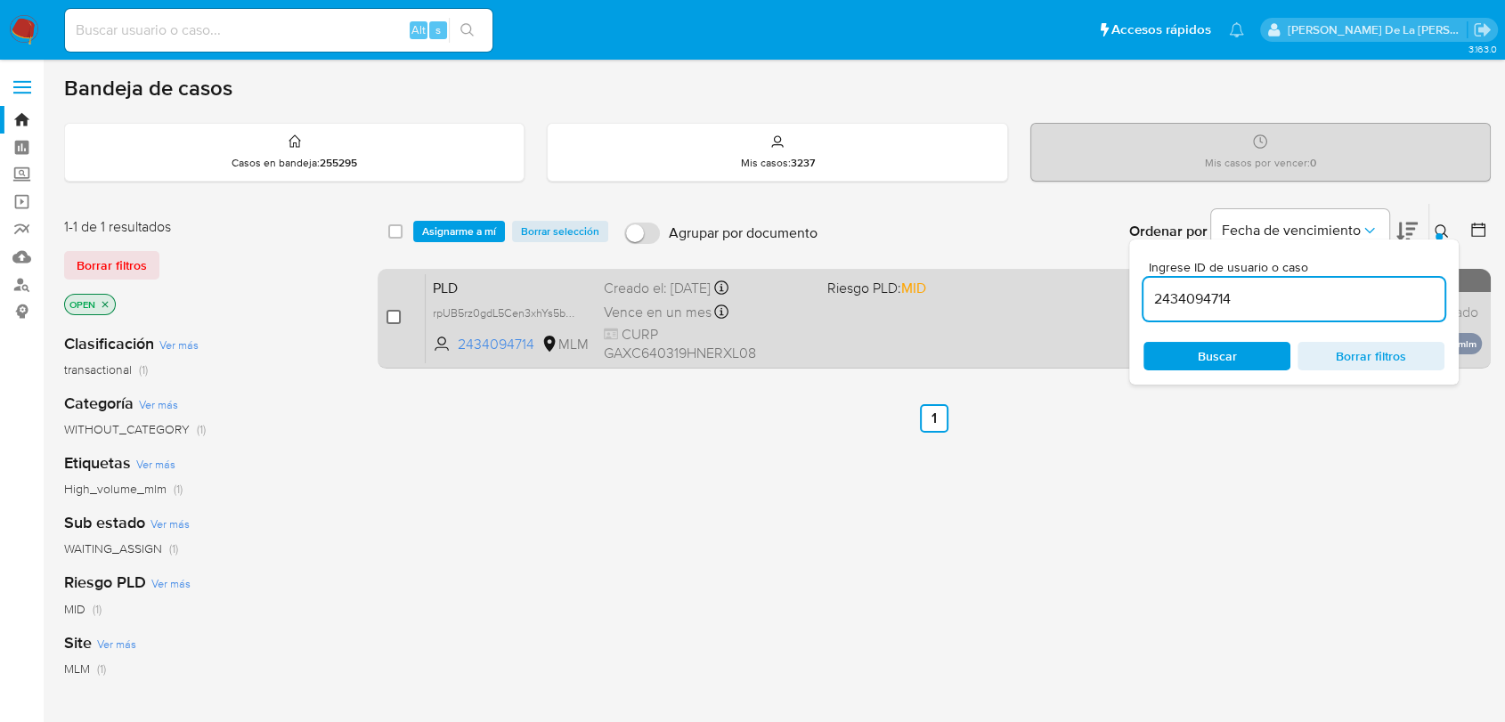
click at [390, 319] on input "checkbox" at bounding box center [394, 317] width 14 height 14
checkbox input "true"
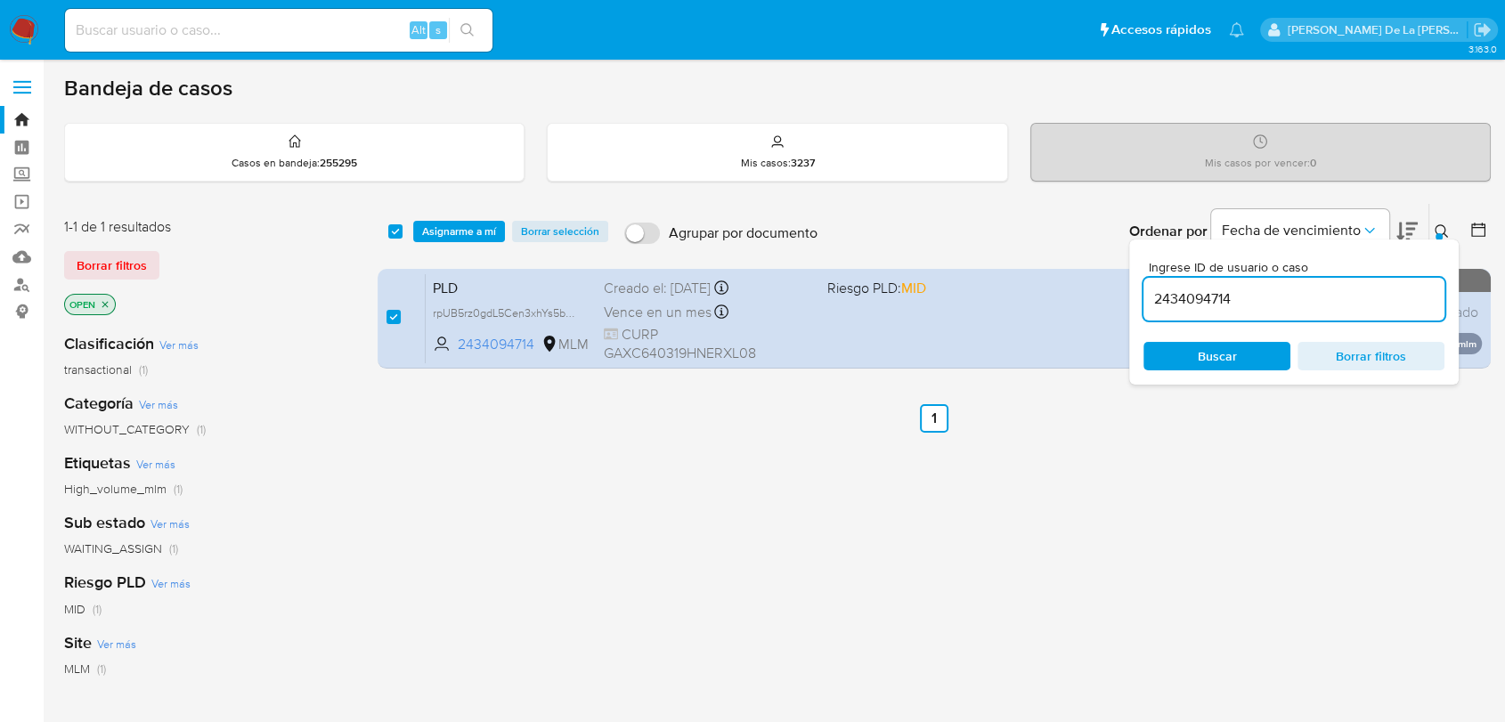
click at [1235, 281] on div "2434094714" at bounding box center [1294, 299] width 301 height 43
click at [1215, 304] on input "2434094714" at bounding box center [1294, 299] width 301 height 23
paste input "59896852"
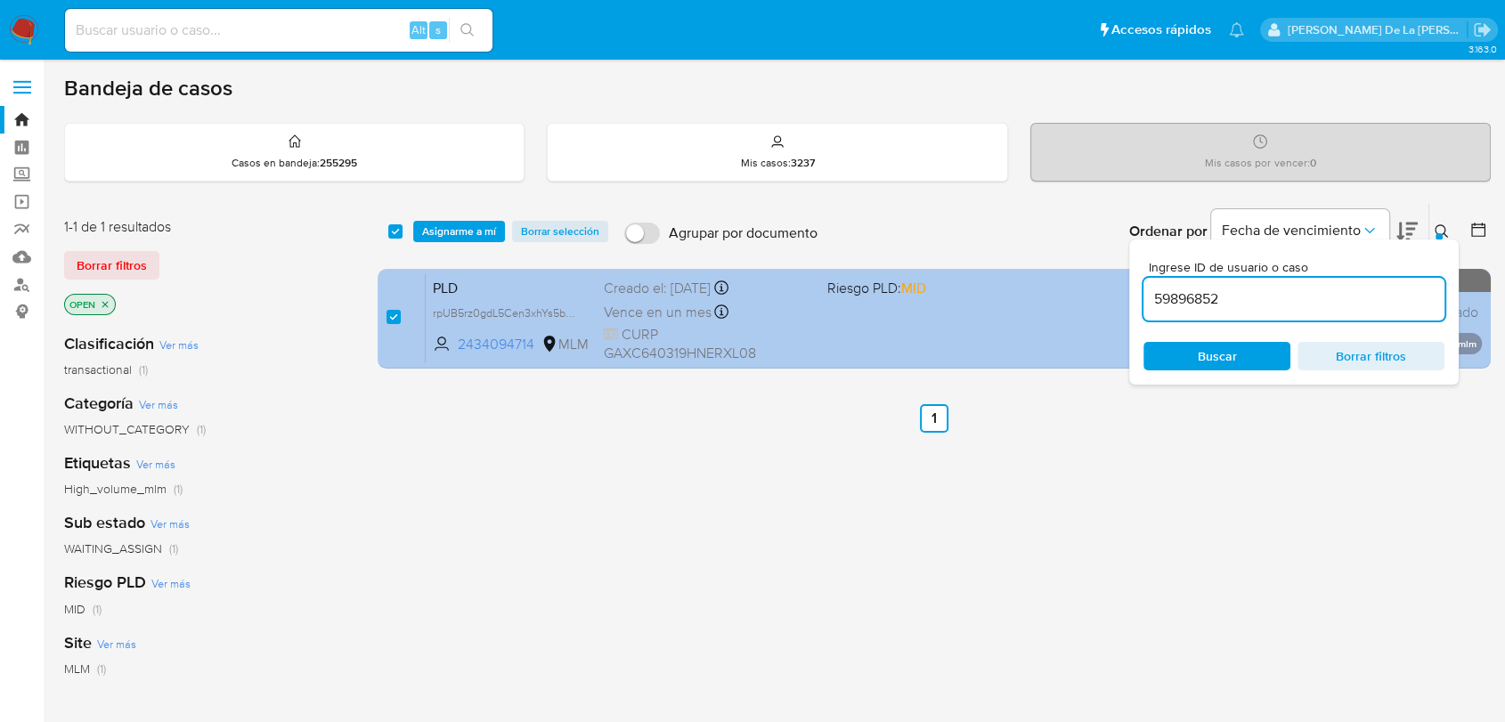
type input "59896852"
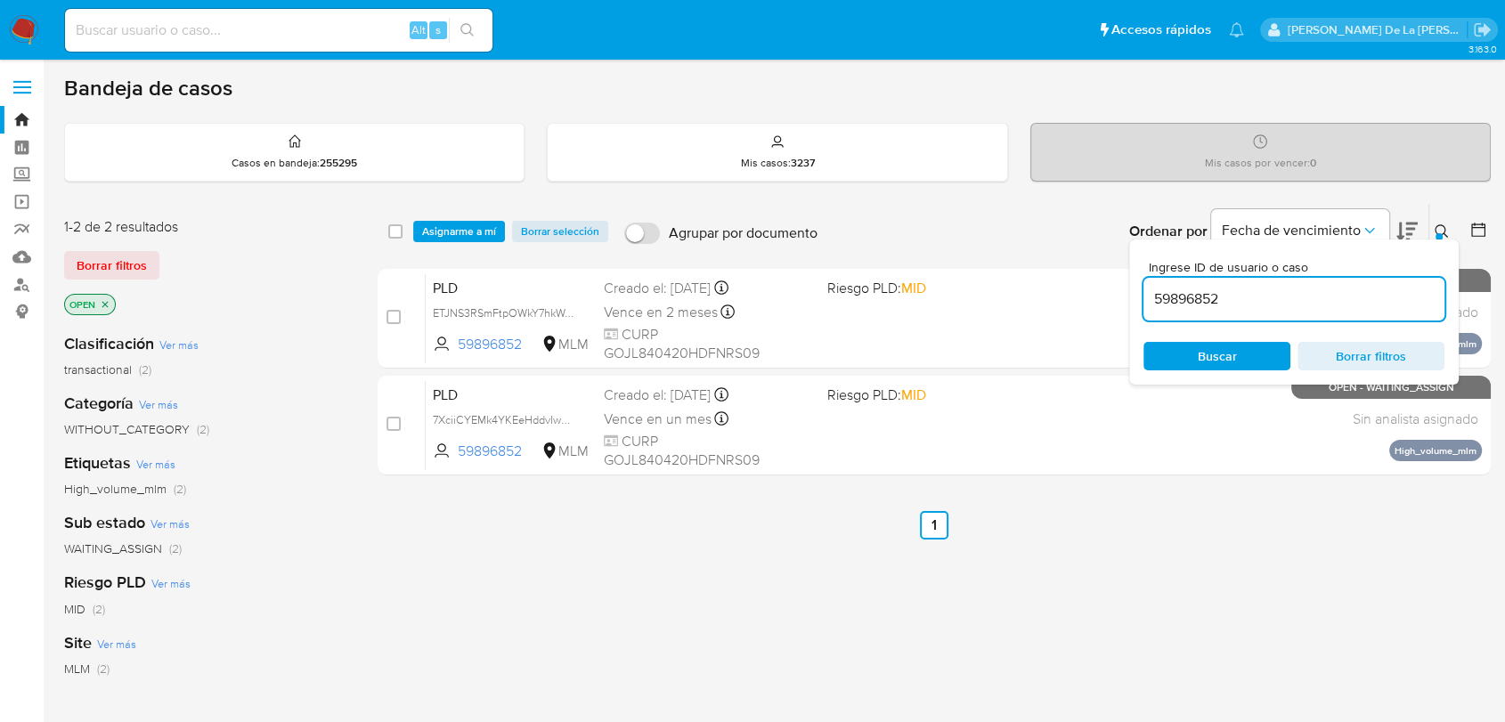
checkbox input "false"
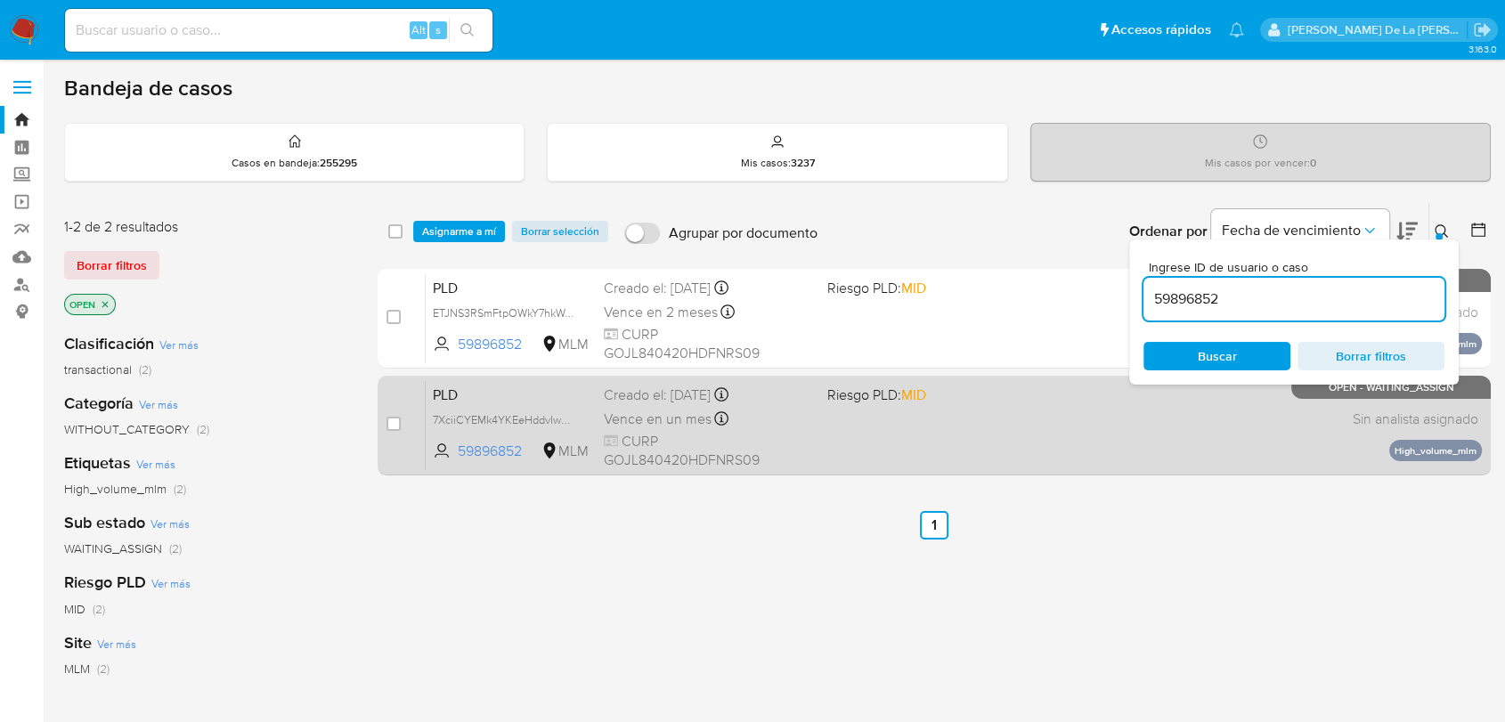
click at [392, 430] on div "case-item-checkbox" at bounding box center [394, 424] width 14 height 18
click at [391, 429] on div "case-item-checkbox" at bounding box center [394, 424] width 14 height 18
click at [389, 419] on input "checkbox" at bounding box center [394, 424] width 14 height 14
checkbox input "true"
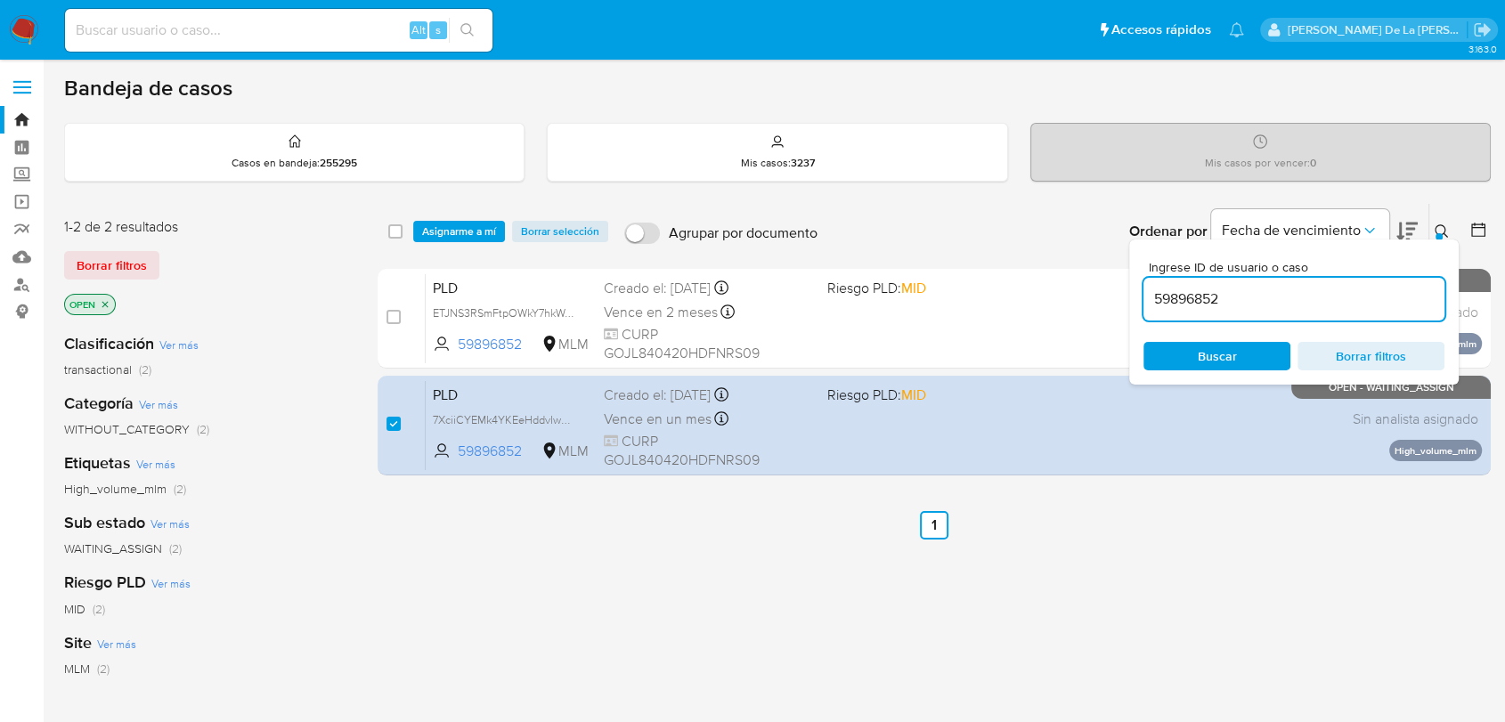
click at [1196, 295] on input "59896852" at bounding box center [1294, 299] width 301 height 23
click at [1195, 295] on input "59896852" at bounding box center [1294, 299] width 301 height 23
type input "23730298"
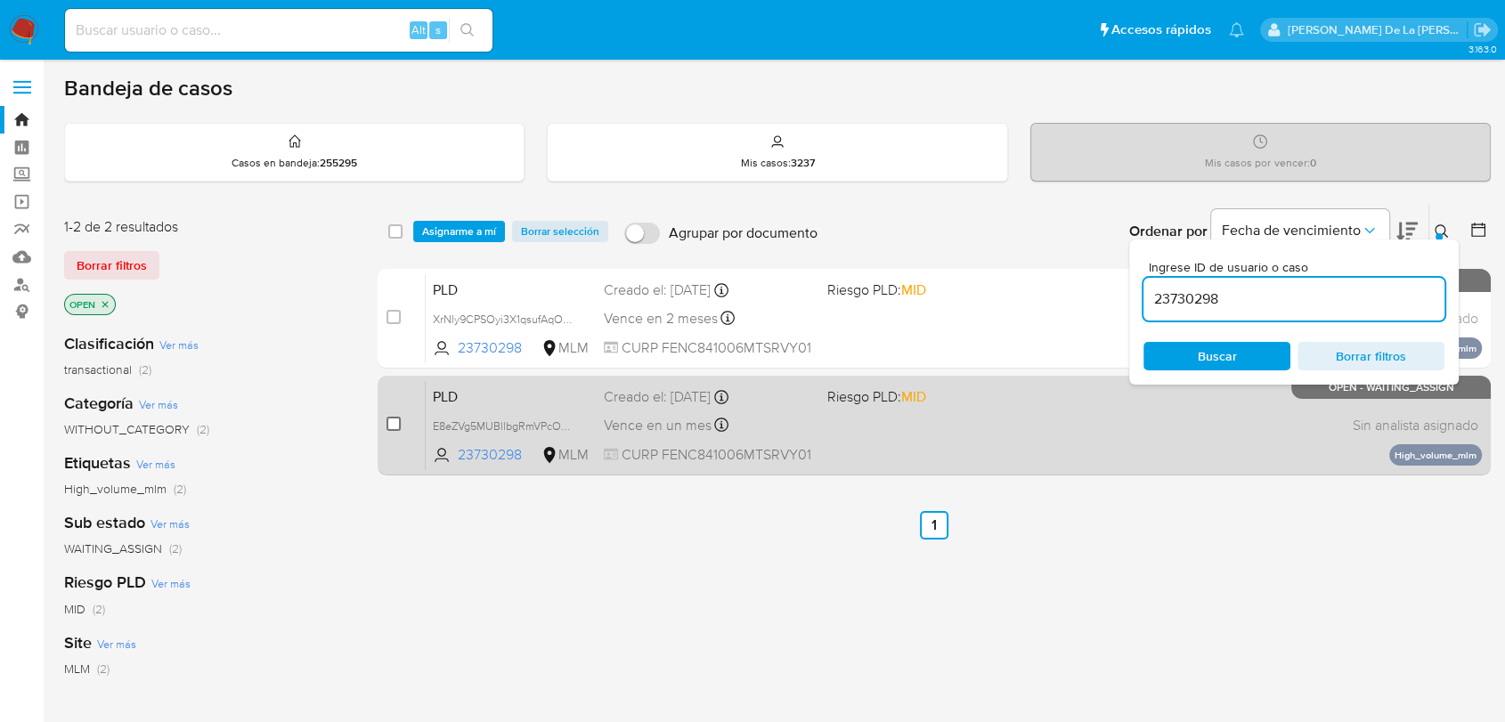
click at [398, 420] on input "checkbox" at bounding box center [394, 424] width 14 height 14
checkbox input "true"
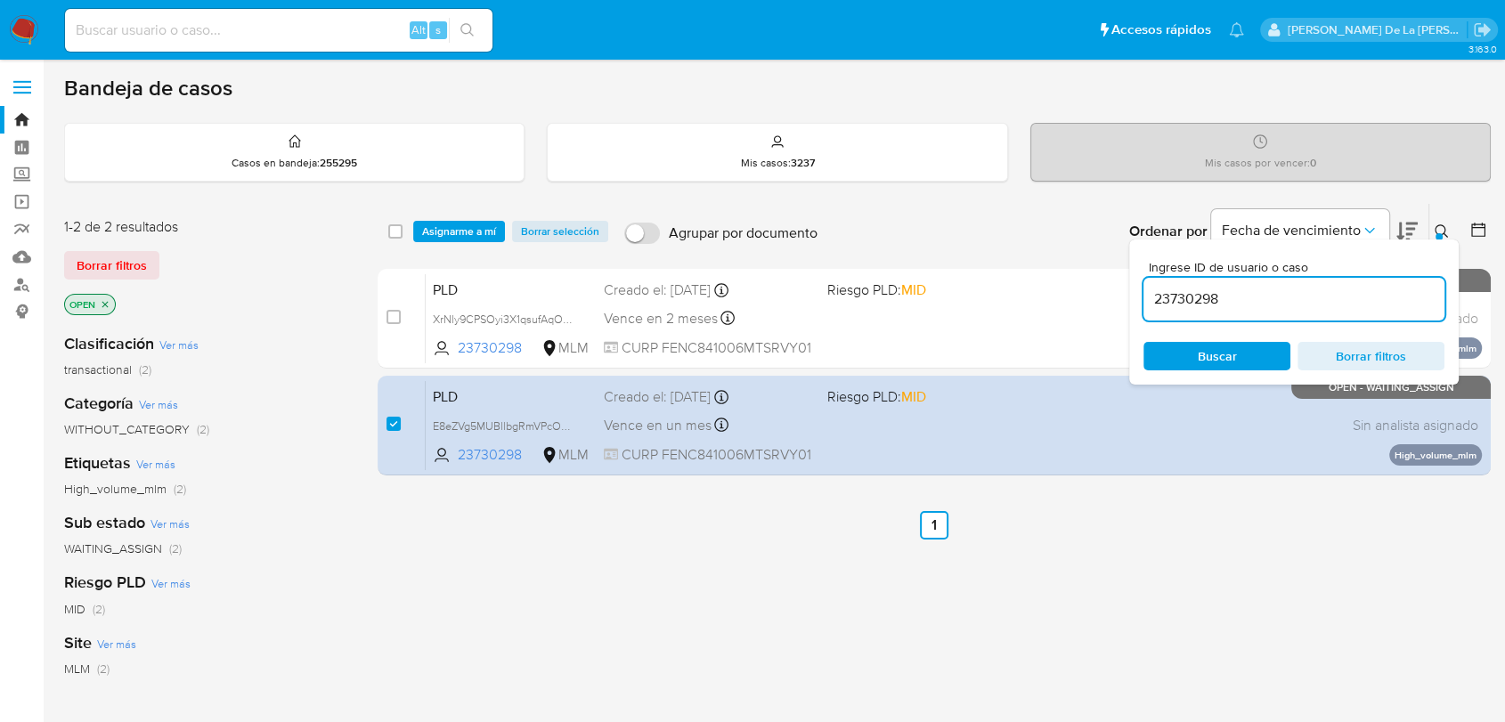
click at [1177, 298] on input "23730298" at bounding box center [1294, 299] width 301 height 23
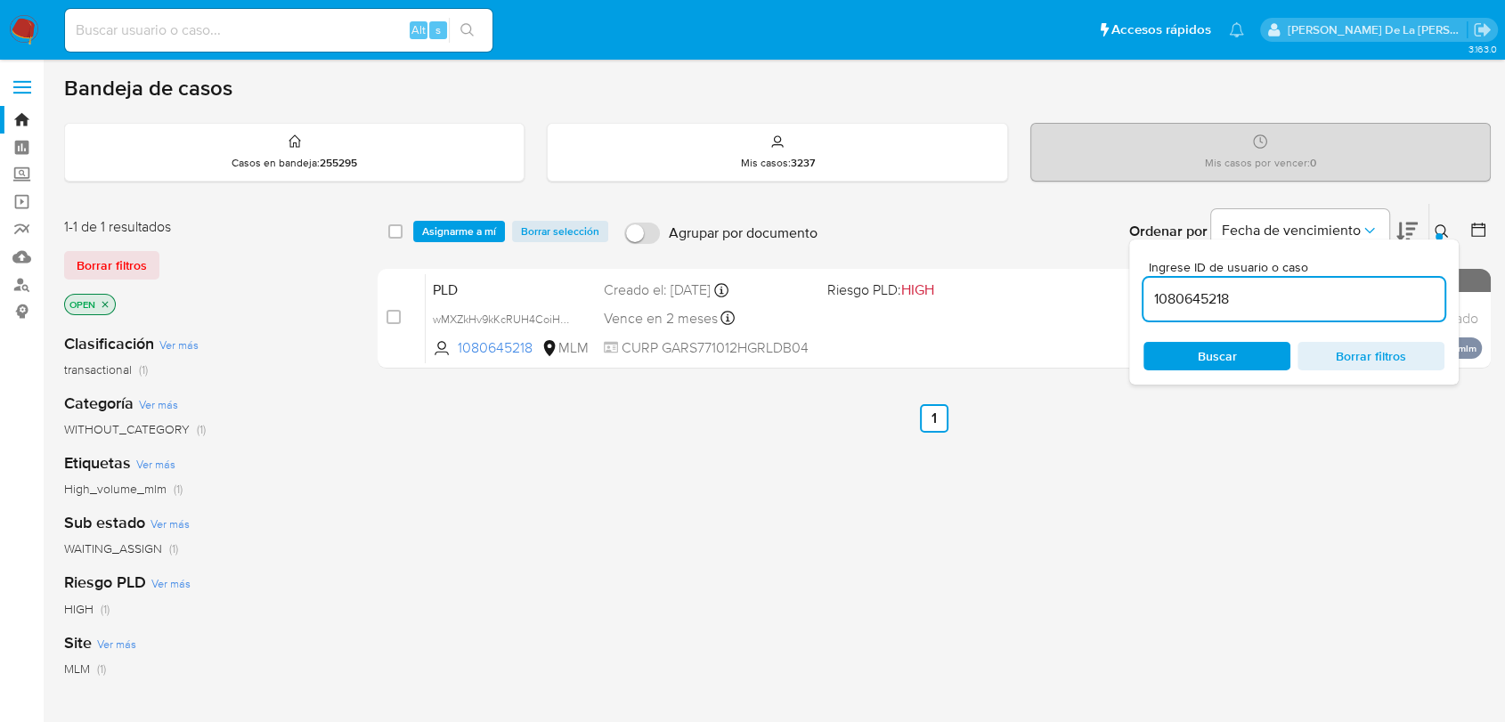
click at [1201, 302] on input "1080645218" at bounding box center [1294, 299] width 301 height 23
paste input "345632925"
click at [1211, 293] on input "345632925" at bounding box center [1294, 299] width 301 height 23
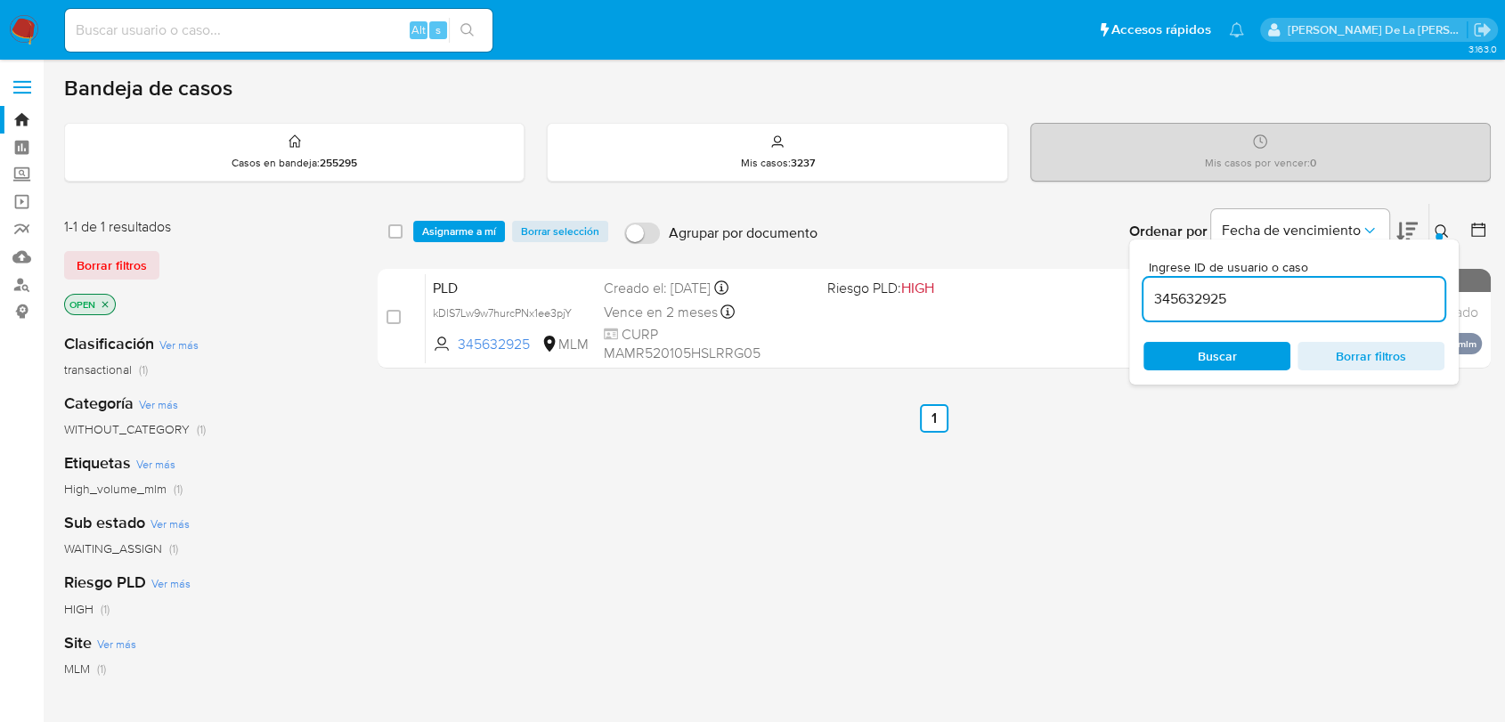
paste input "1650052069"
type input "1650052069"
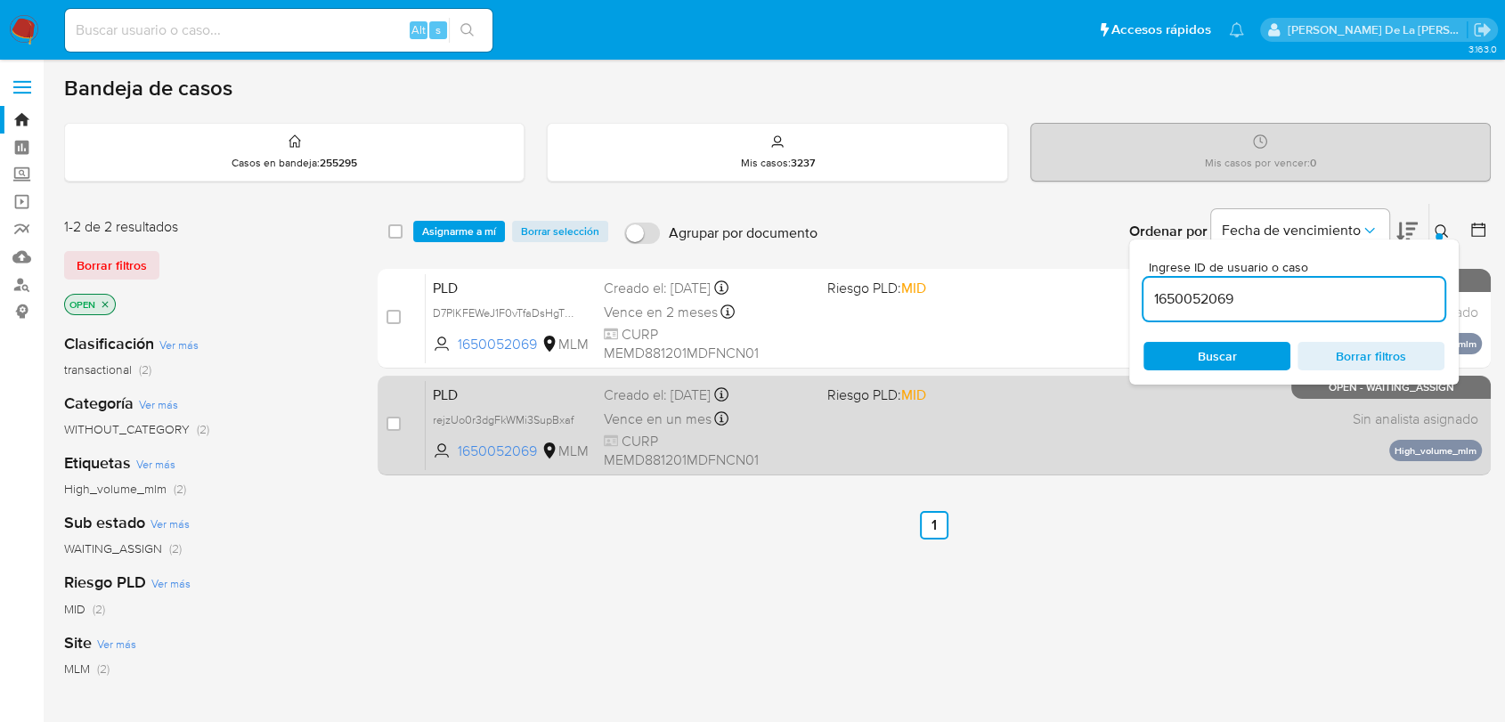
click at [392, 432] on div "case-item-checkbox" at bounding box center [394, 425] width 14 height 21
click at [388, 428] on input "checkbox" at bounding box center [394, 424] width 14 height 14
checkbox input "true"
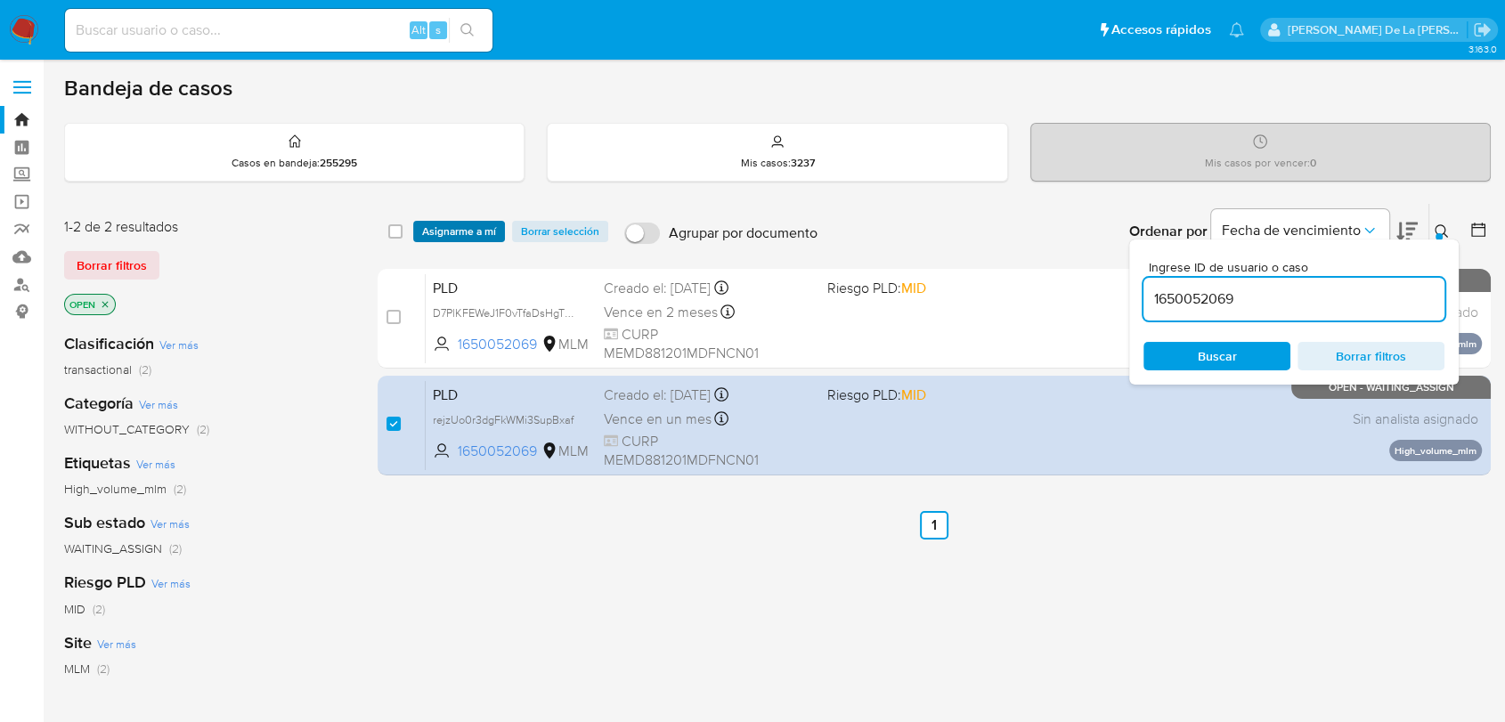
click at [470, 223] on span "Asignarme a mí" at bounding box center [459, 232] width 74 height 18
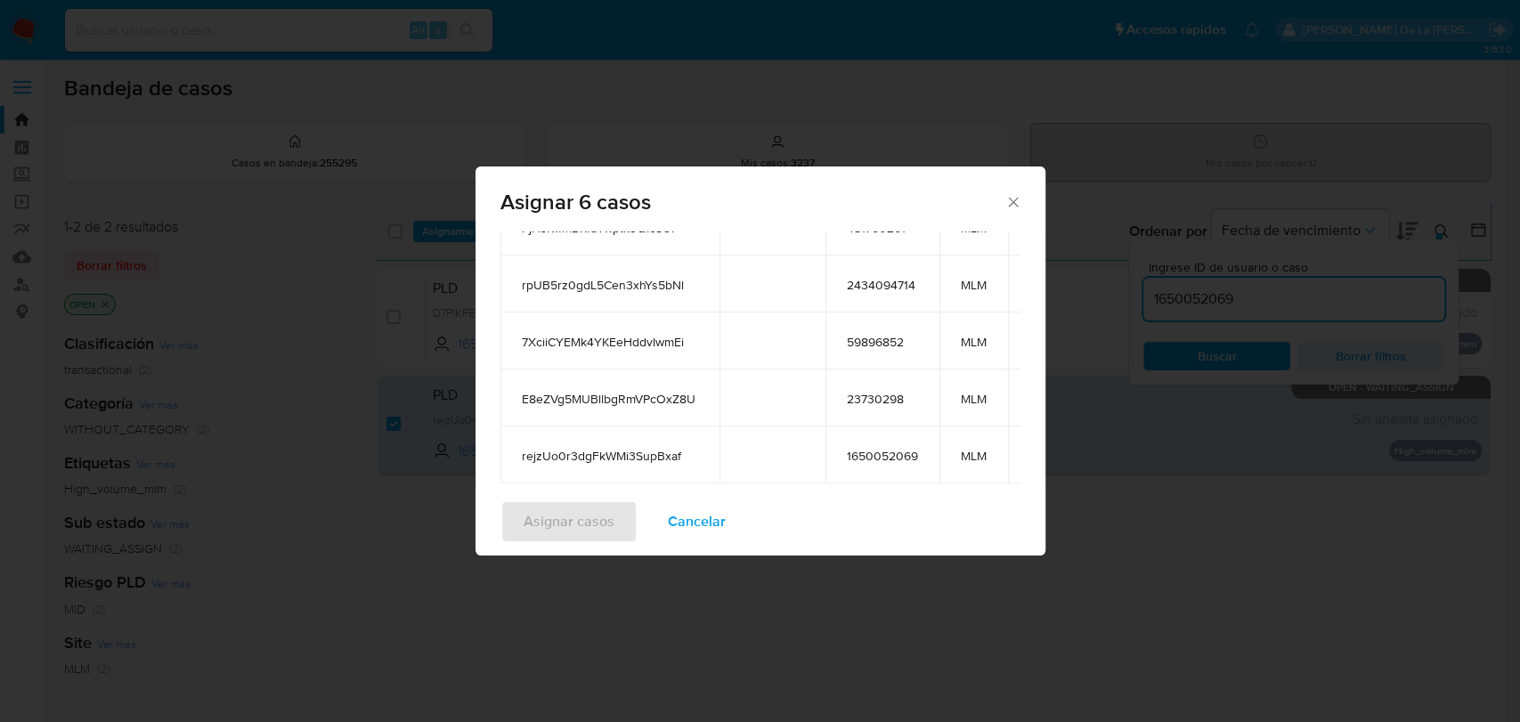
scroll to position [297, 0]
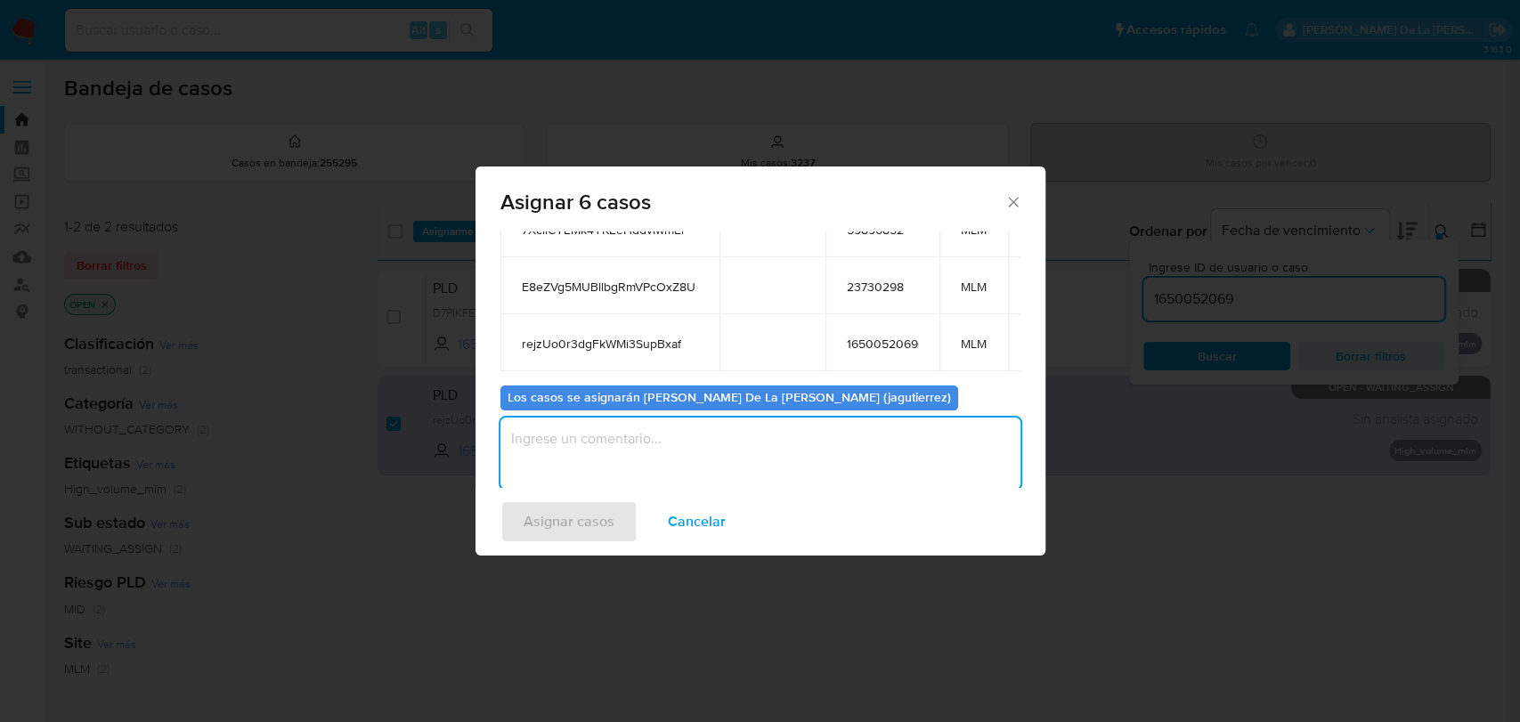
click at [646, 447] on textarea "assign-modal" at bounding box center [761, 453] width 520 height 71
type textarea "jg"
click at [568, 541] on span "Asignar casos" at bounding box center [569, 521] width 91 height 39
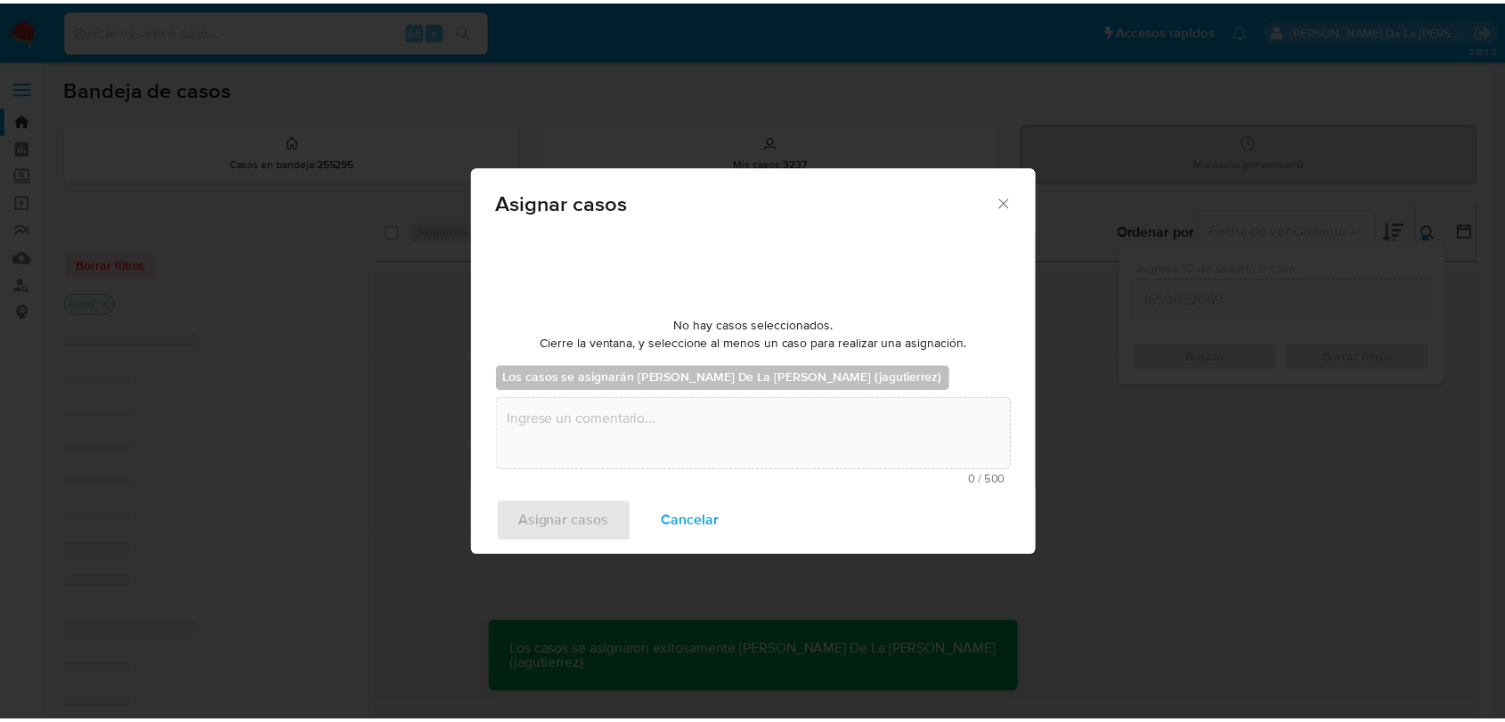
scroll to position [107, 0]
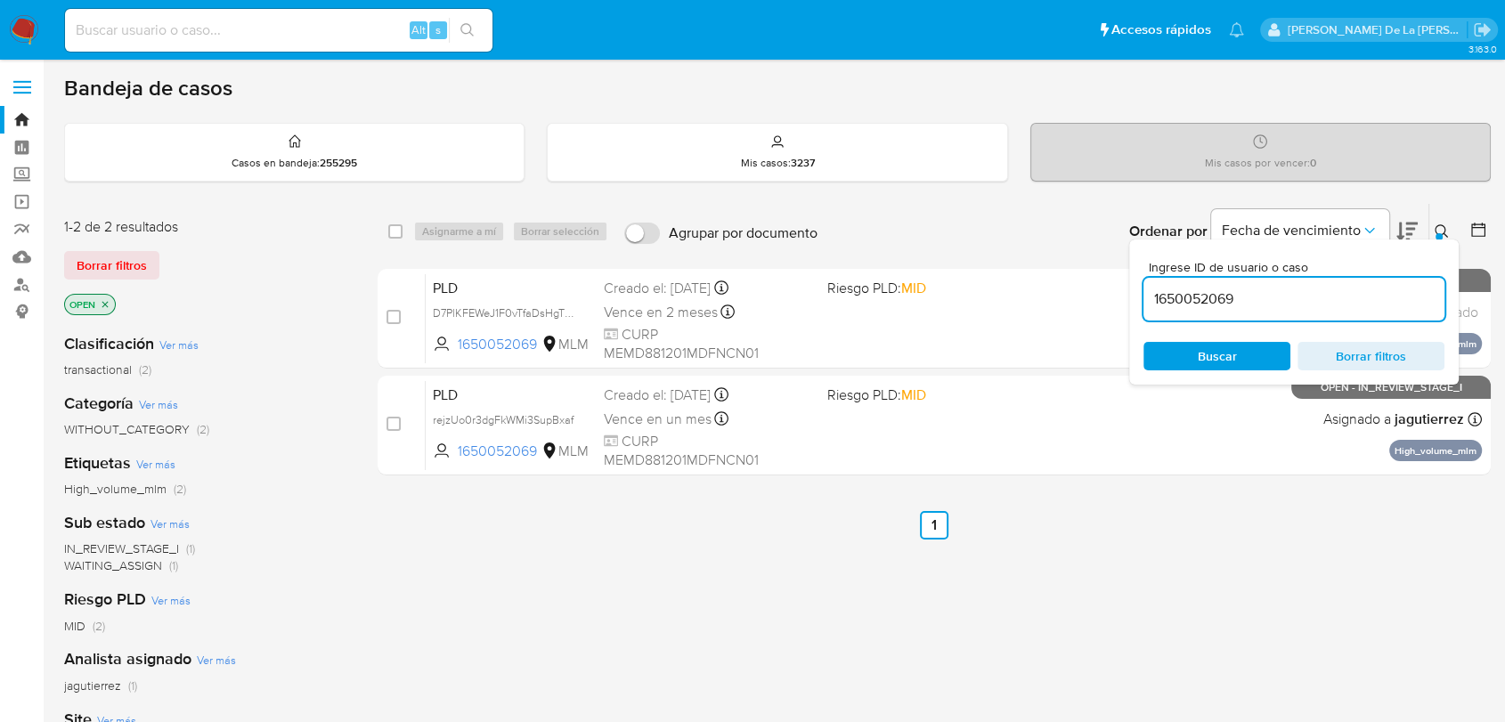
click at [17, 36] on img at bounding box center [24, 30] width 30 height 30
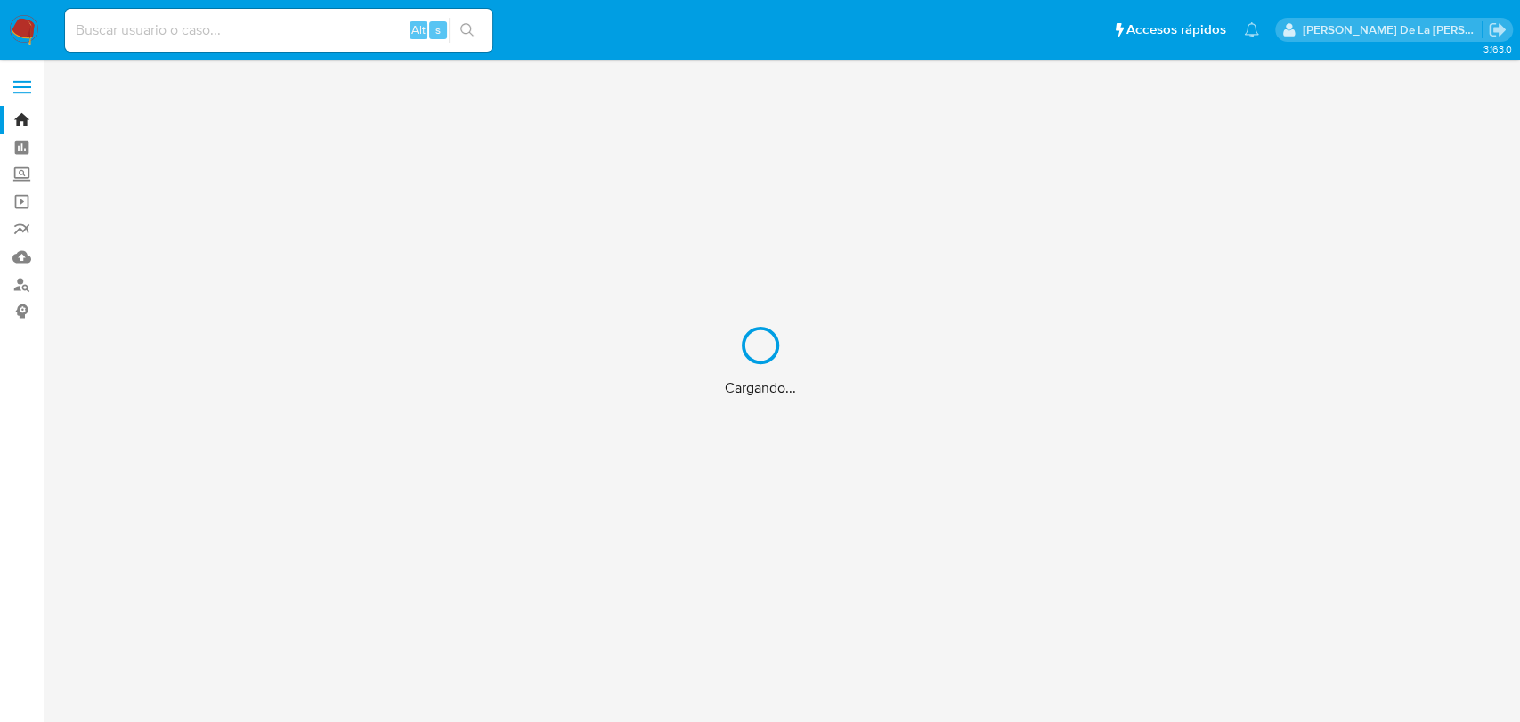
click at [215, 27] on div "Cargando..." at bounding box center [760, 361] width 1520 height 722
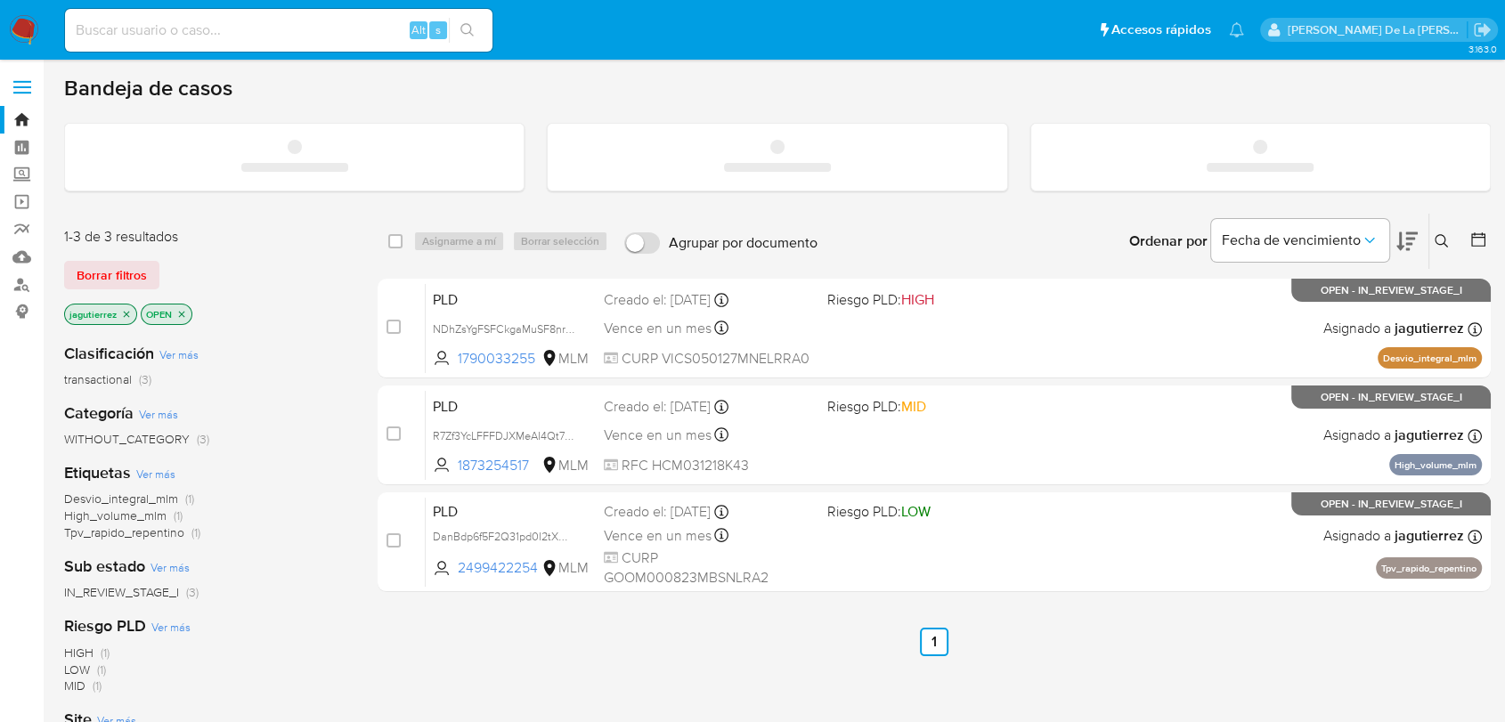
click at [162, 30] on input at bounding box center [279, 30] width 428 height 23
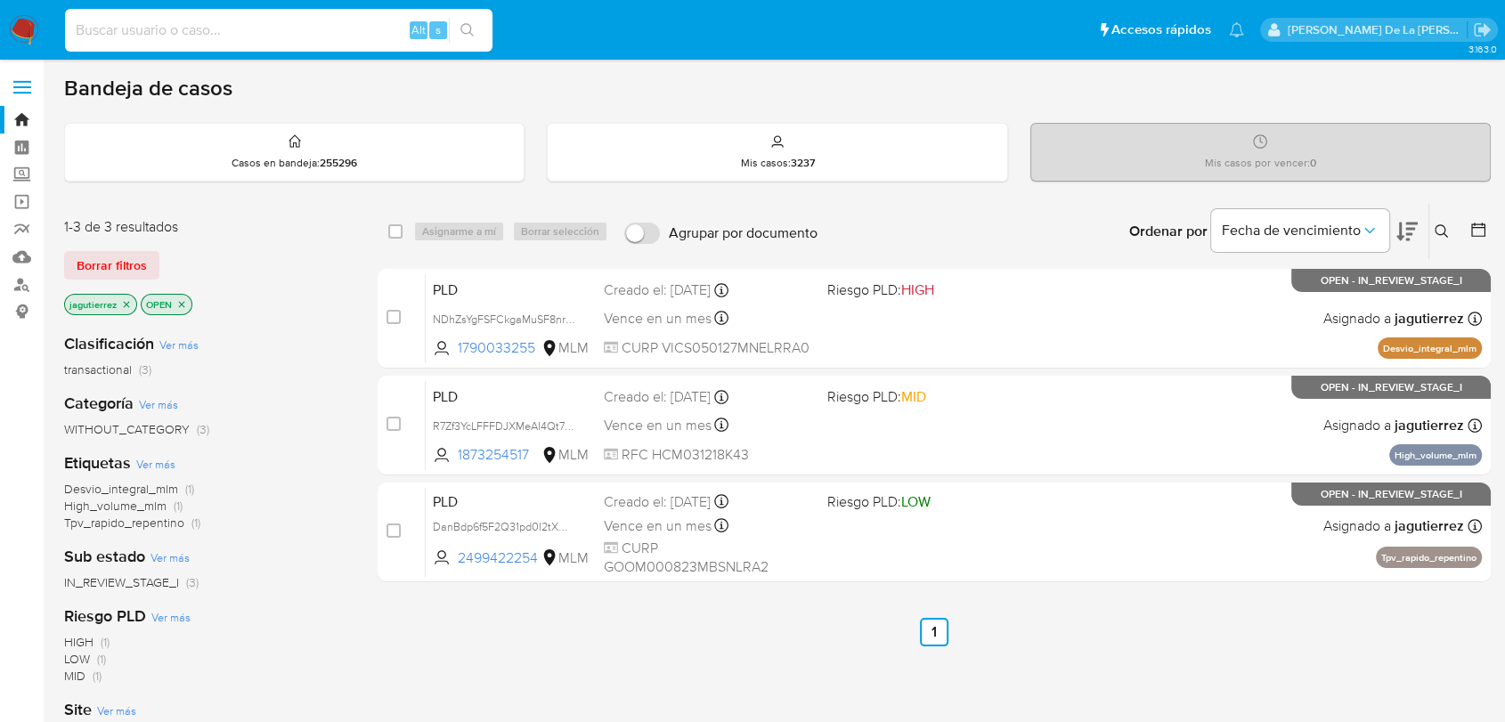
paste input "2561636364"
type input "2561636364"
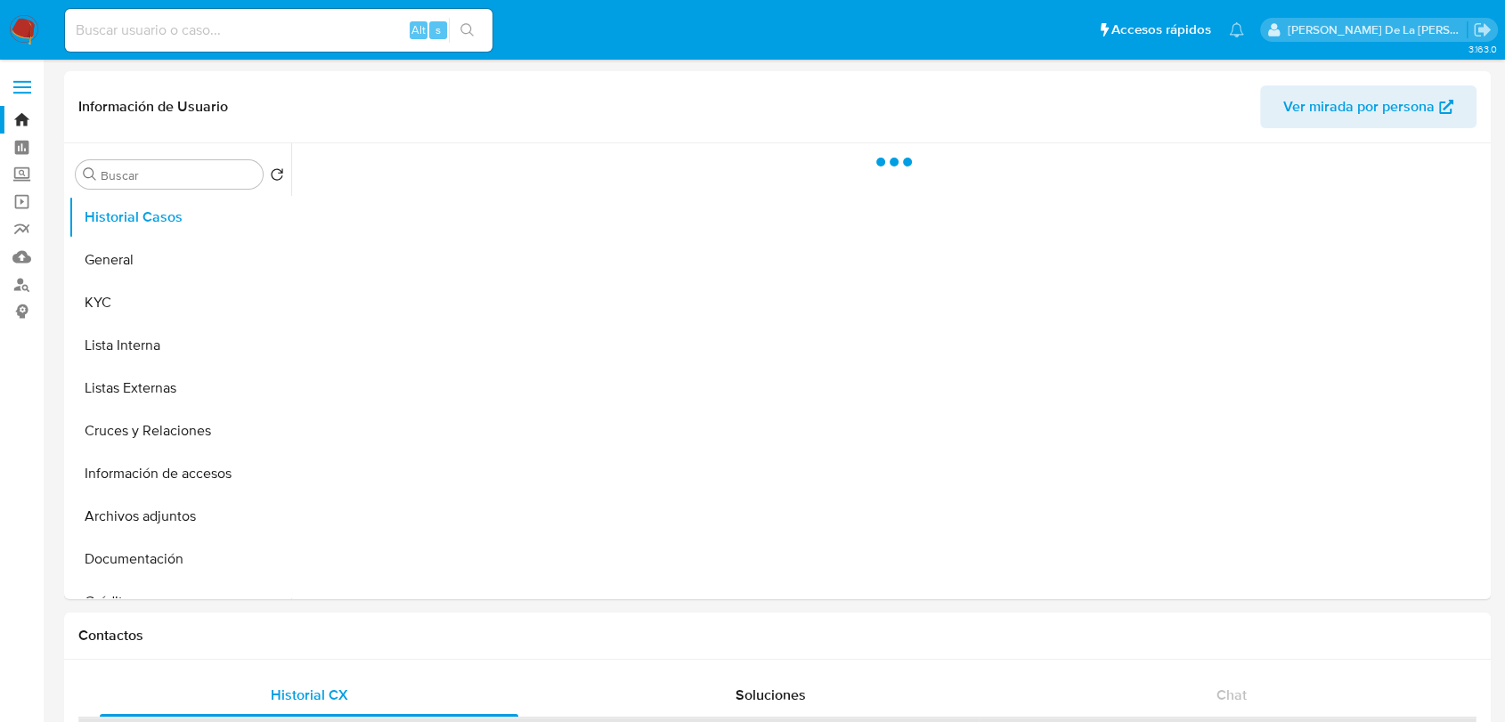
select select "10"
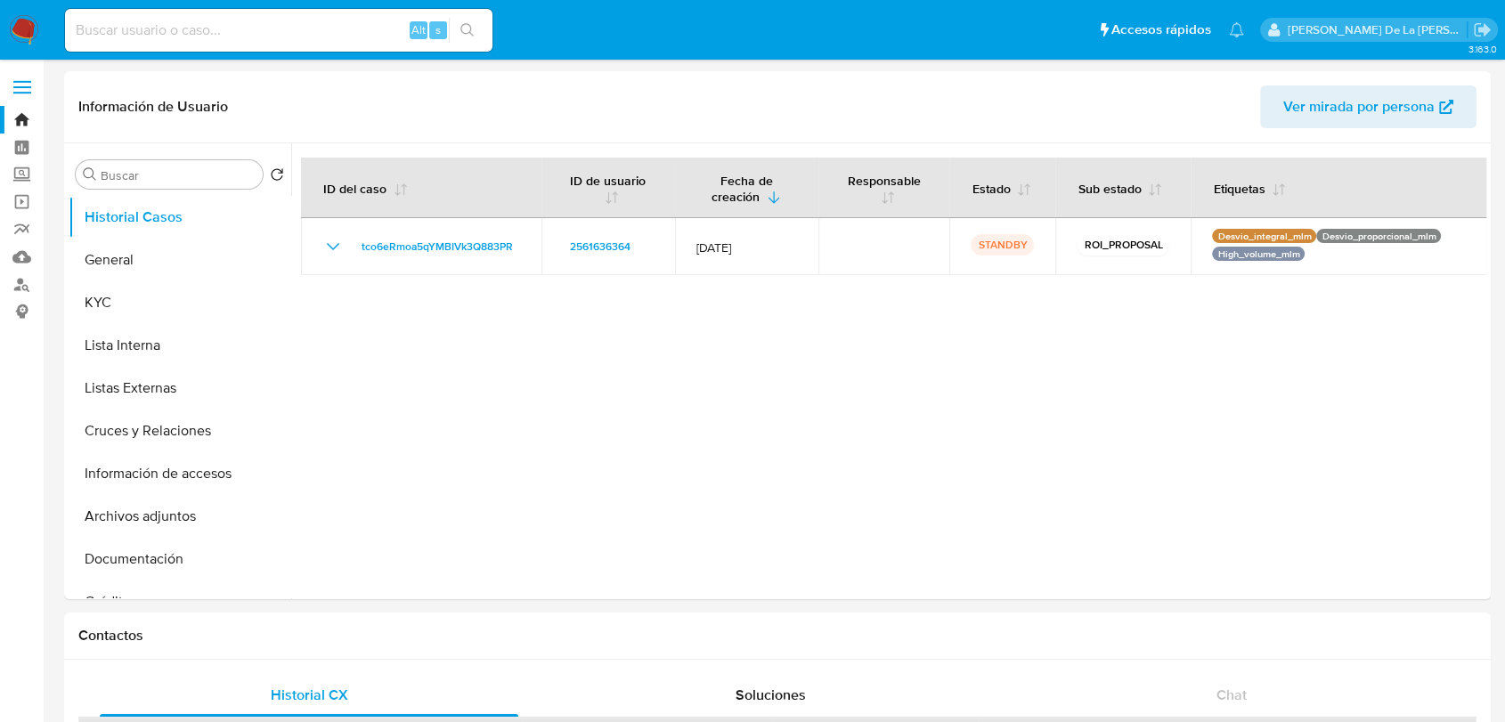
click at [186, 59] on nav "Pausado Ver notificaciones Alt s Accesos rápidos Presiona las siguientes teclas…" at bounding box center [752, 30] width 1505 height 60
click at [195, 37] on input at bounding box center [279, 30] width 428 height 23
paste input "1080645218"
type input "1080645218"
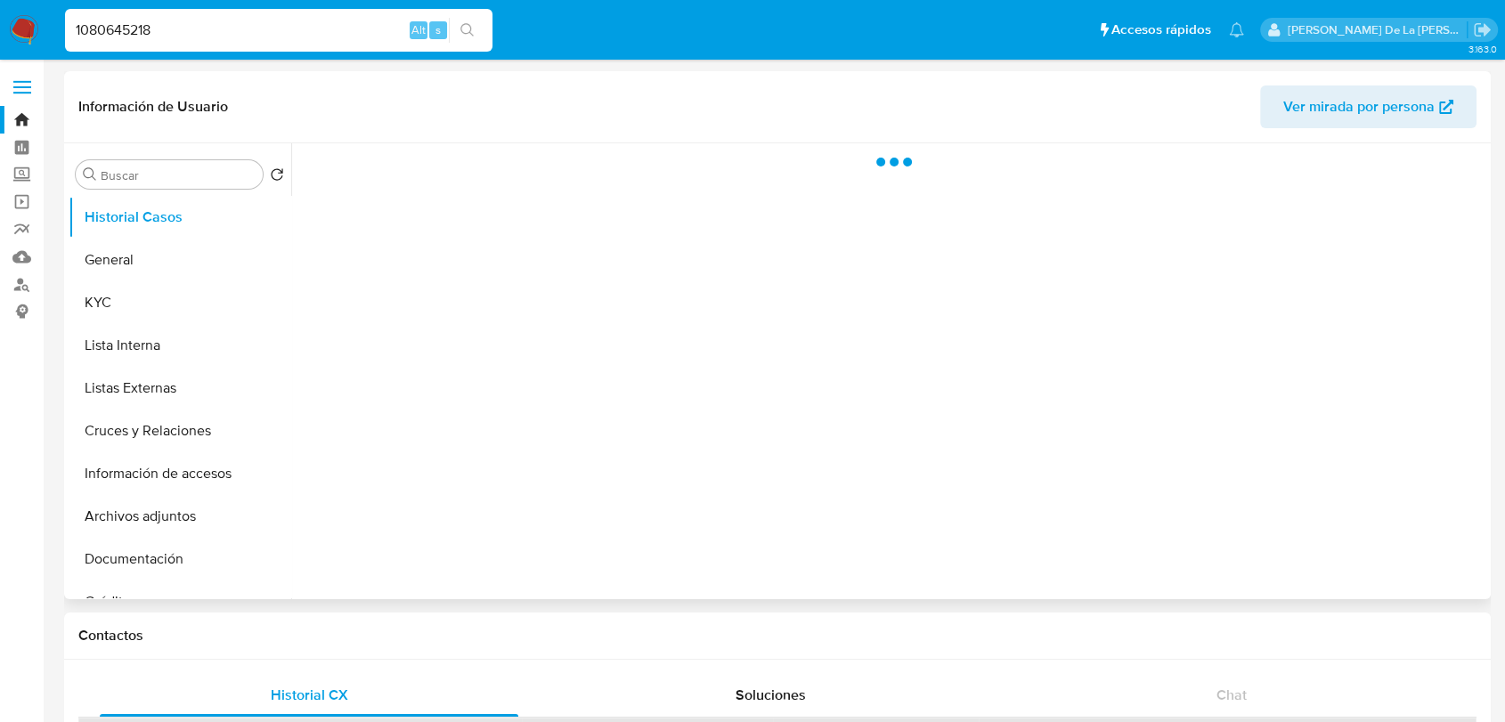
select select "10"
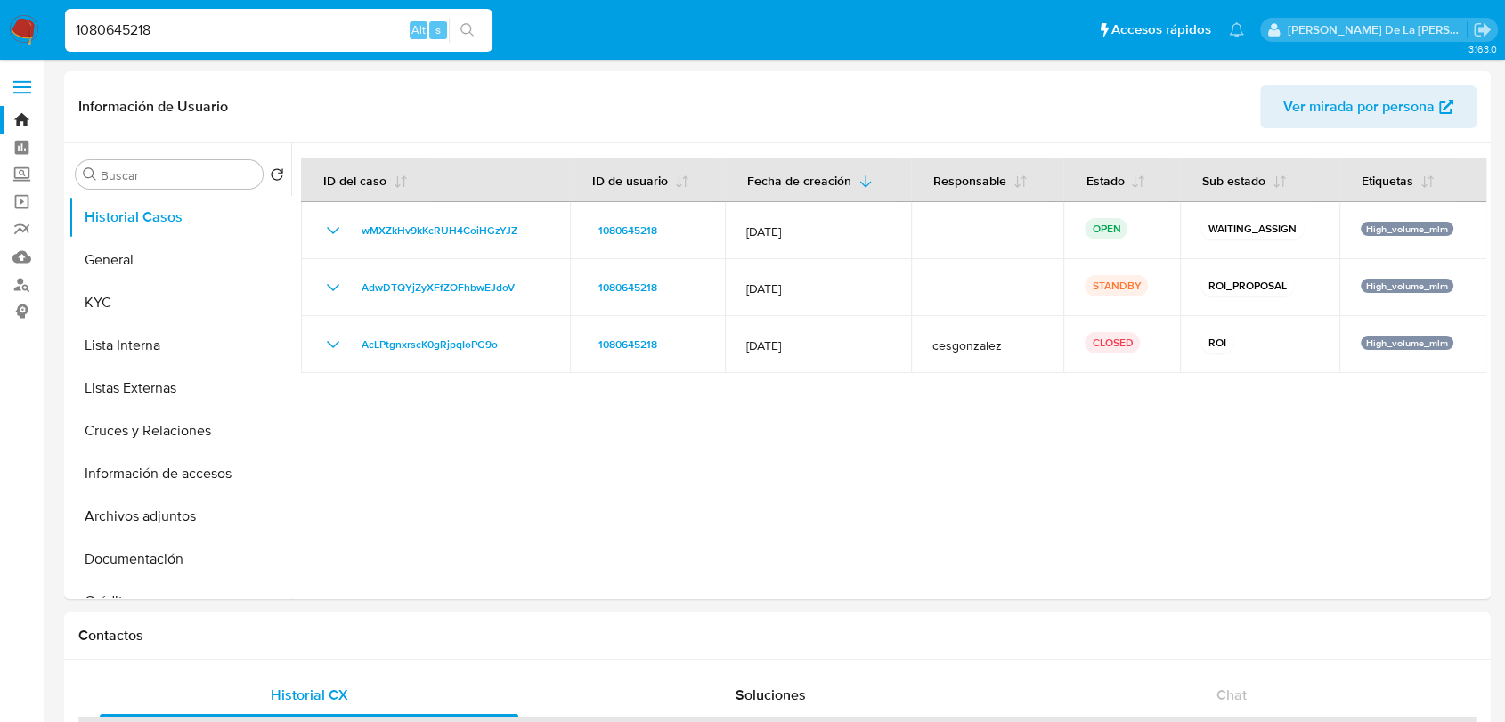
click at [233, 33] on input "1080645218" at bounding box center [279, 30] width 428 height 23
paste input "345632925"
type input "345632925"
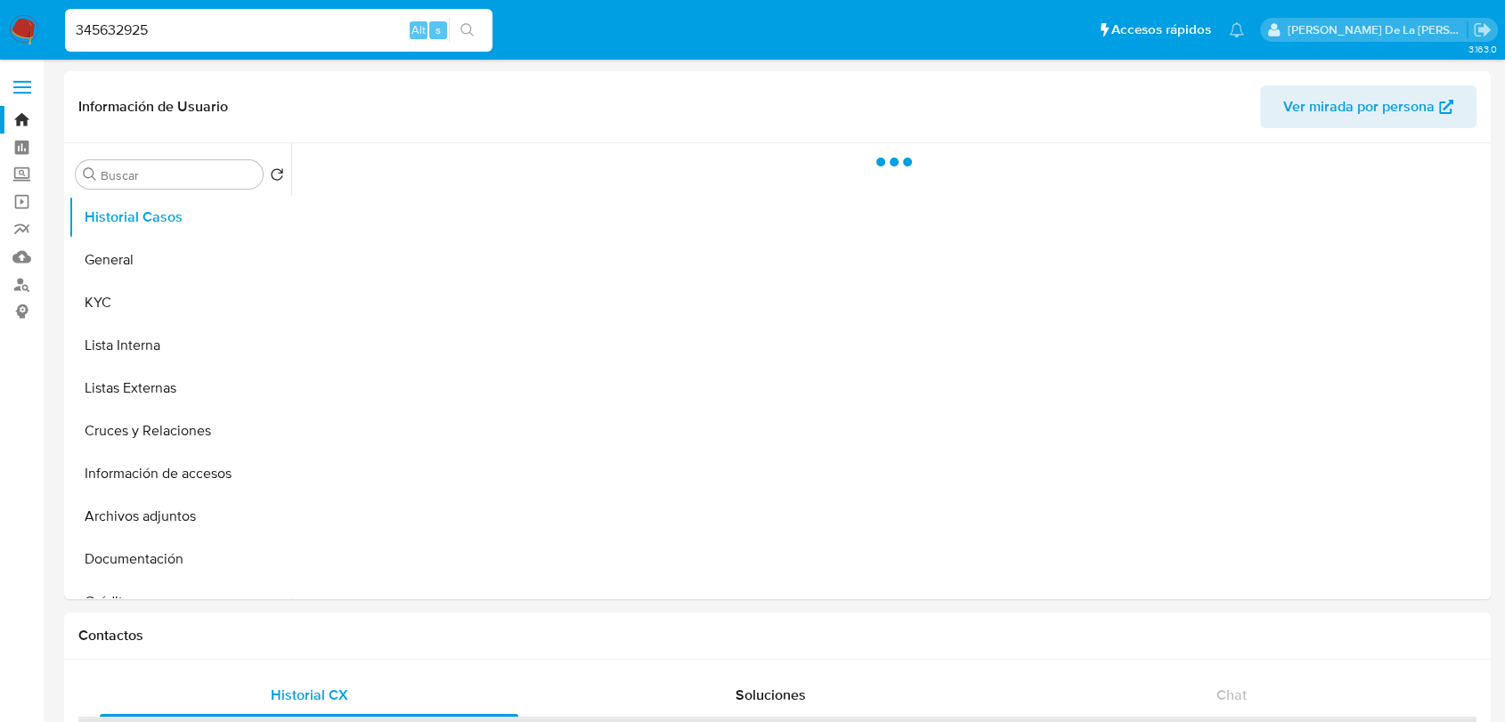
select select "10"
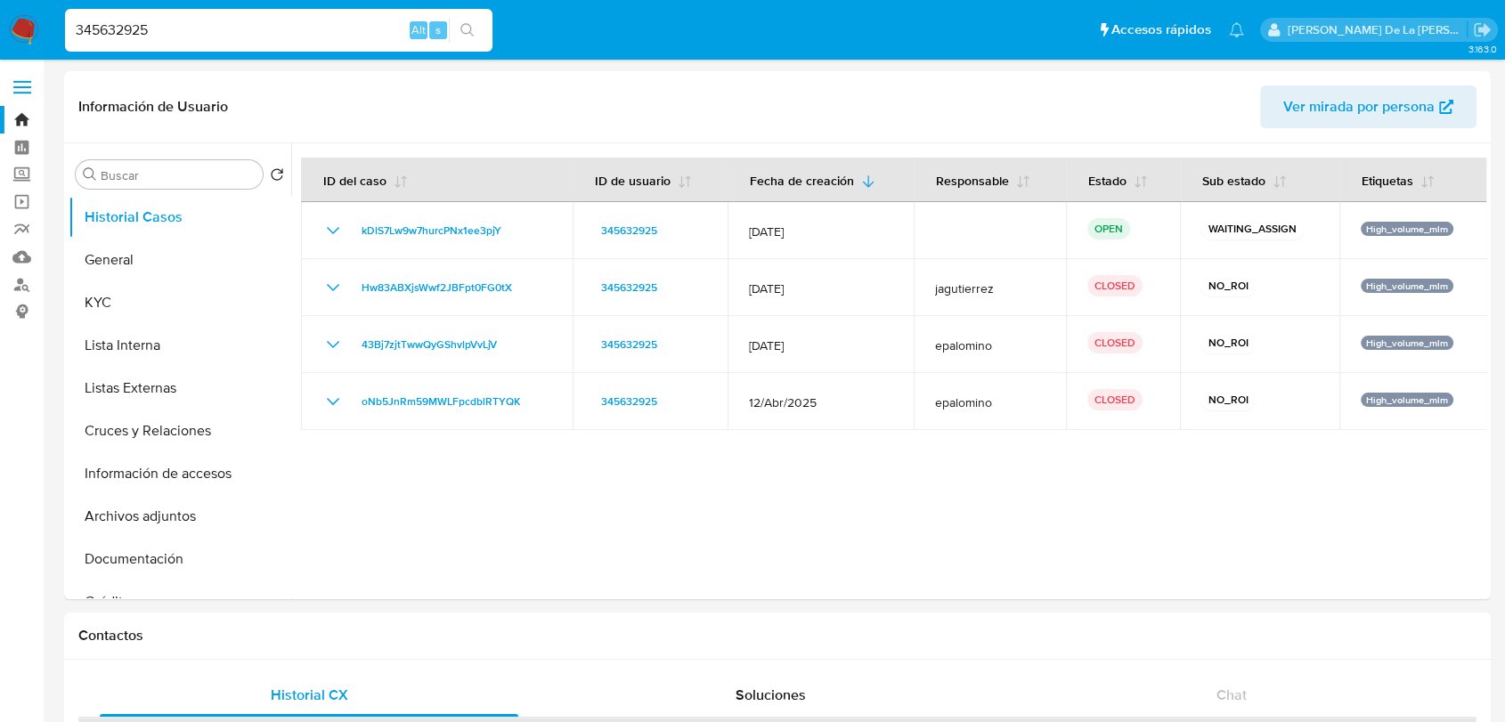
click at [152, 29] on input "345632925" at bounding box center [279, 30] width 428 height 23
paste input "1650052069"
type input "1650052069"
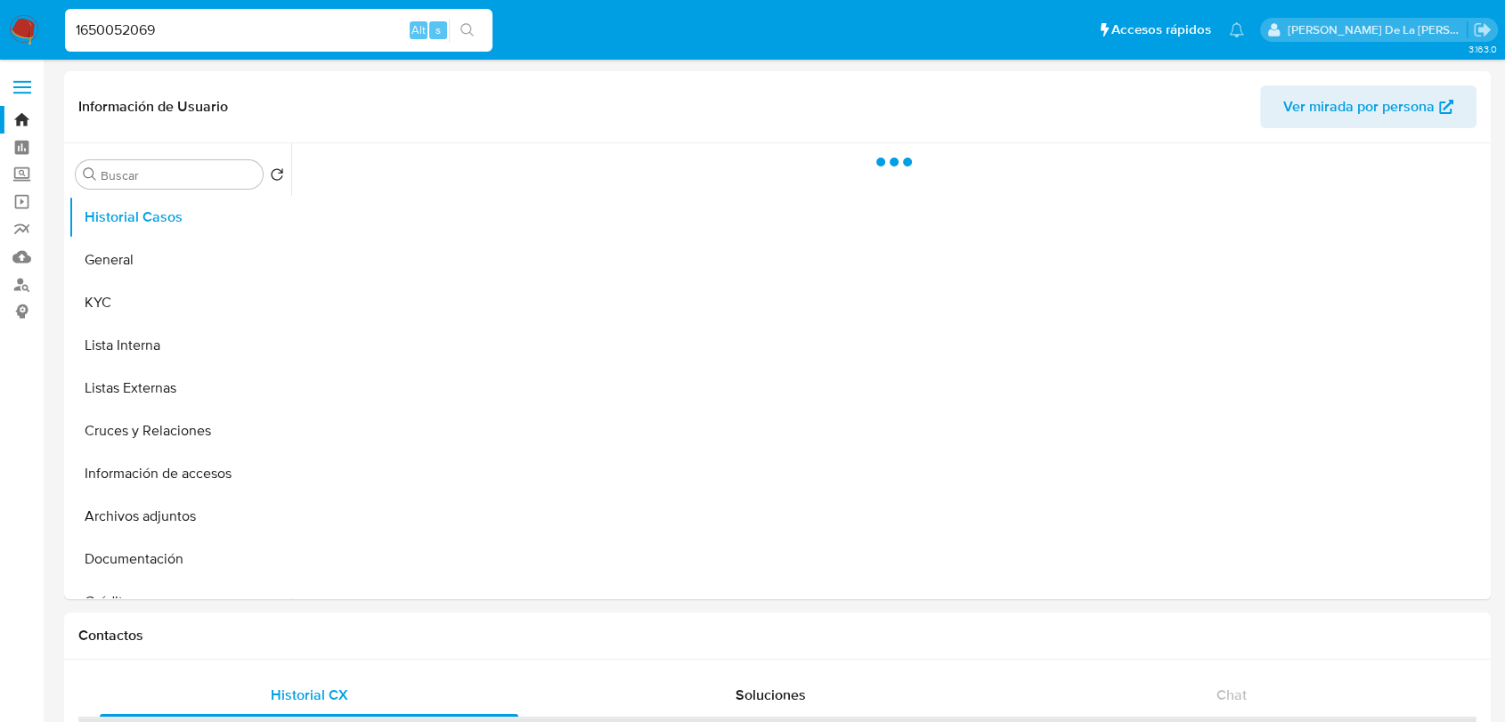
select select "10"
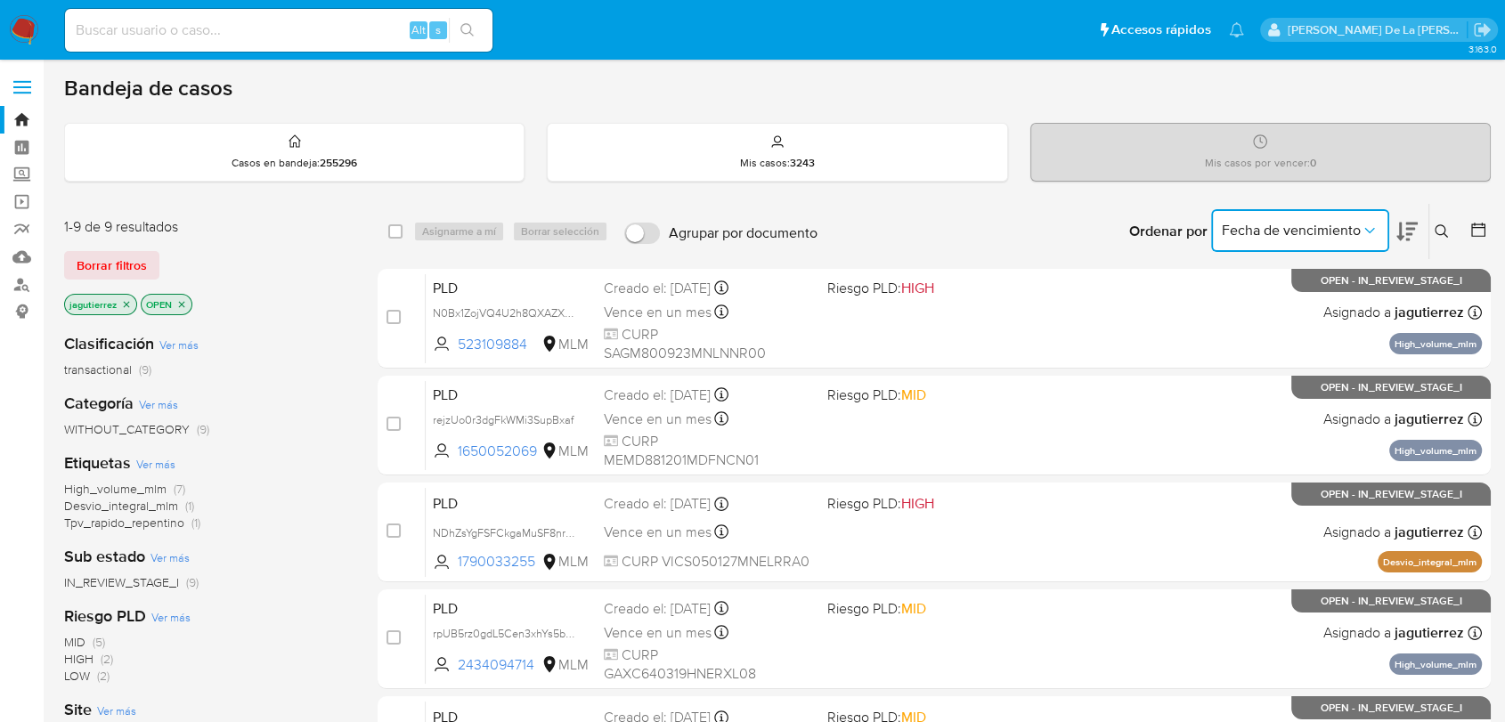
click at [1278, 216] on button "Fecha de vencimiento" at bounding box center [1300, 230] width 178 height 43
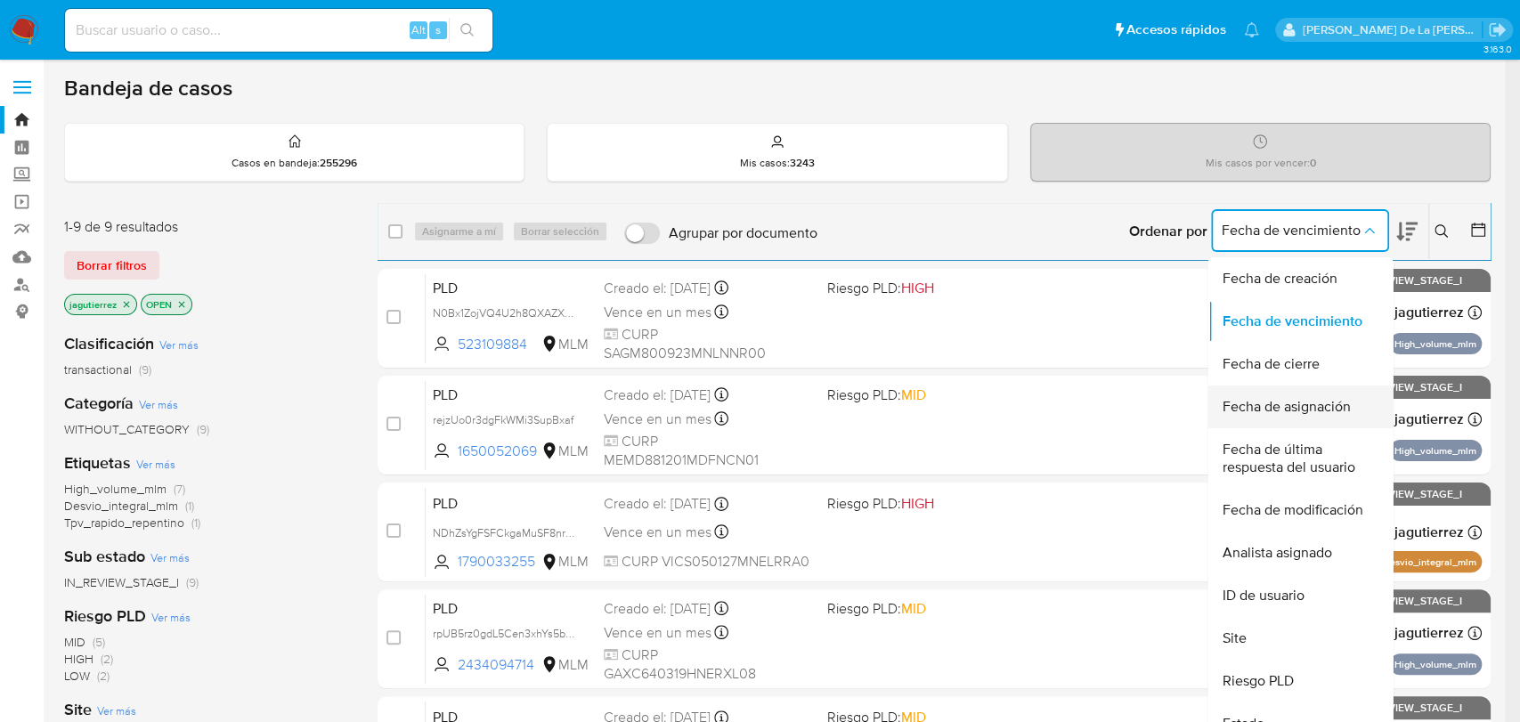
click at [1326, 398] on span "Fecha de asignación" at bounding box center [1286, 407] width 128 height 18
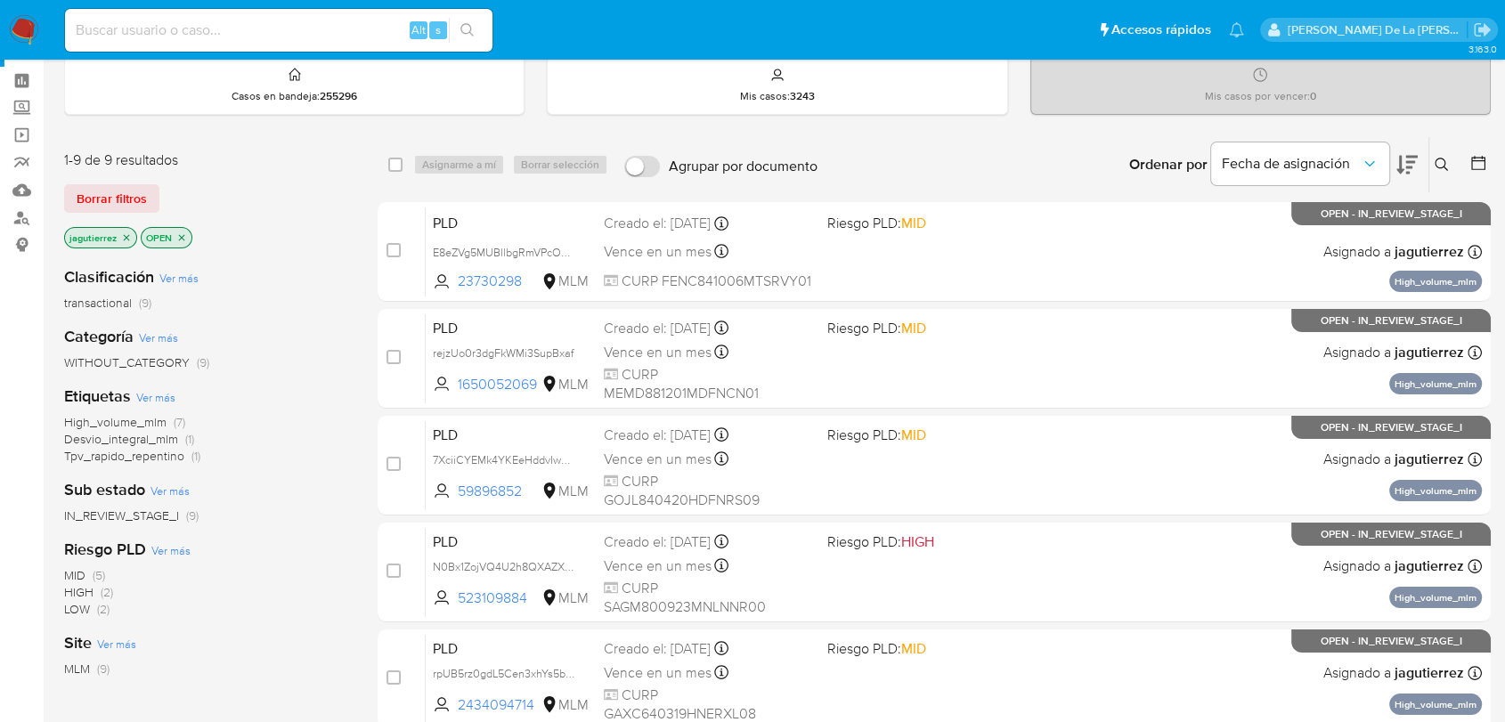
scroll to position [99, 0]
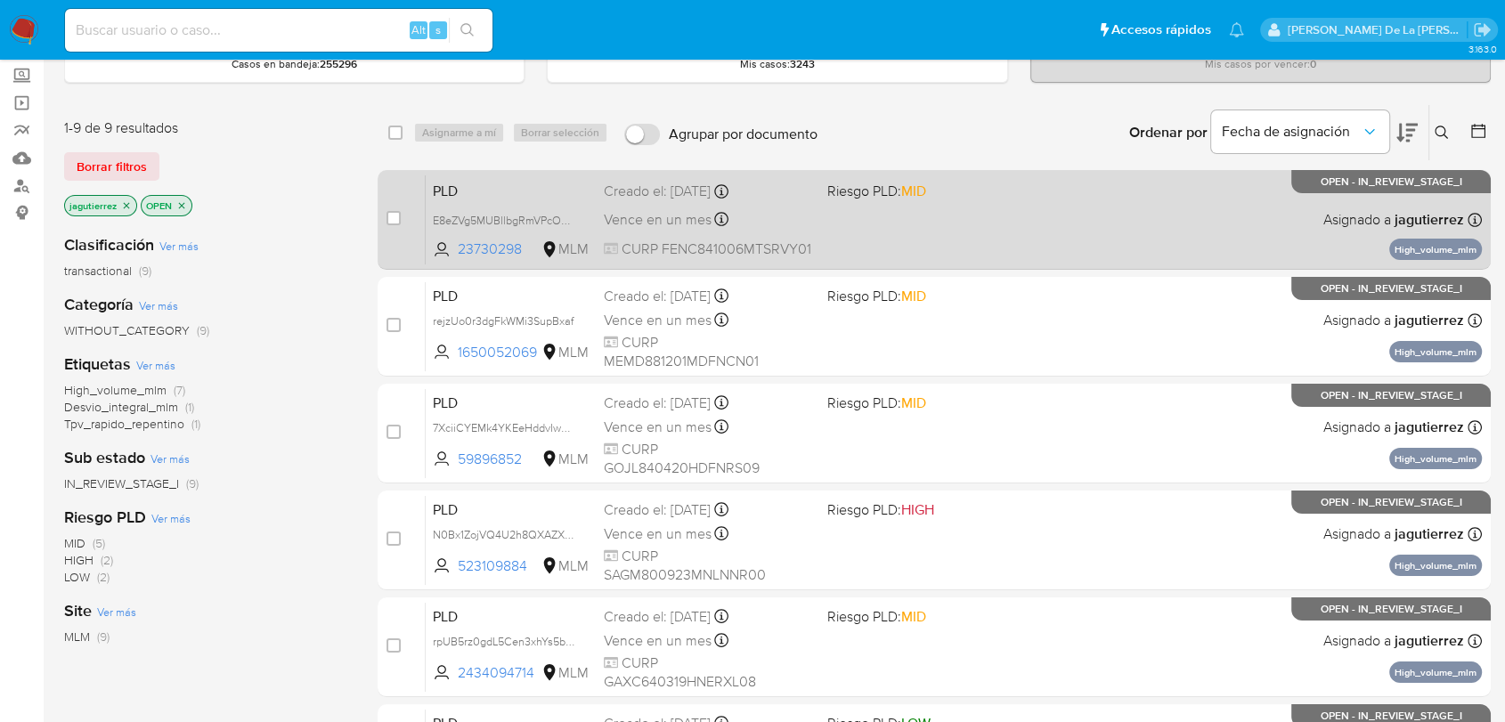
click at [966, 232] on div "PLD E8eZVg5MUBllbgRmVPcOxZ8U 23730298 MLM Riesgo PLD: MID Creado el: 12/09/2025…" at bounding box center [954, 220] width 1056 height 90
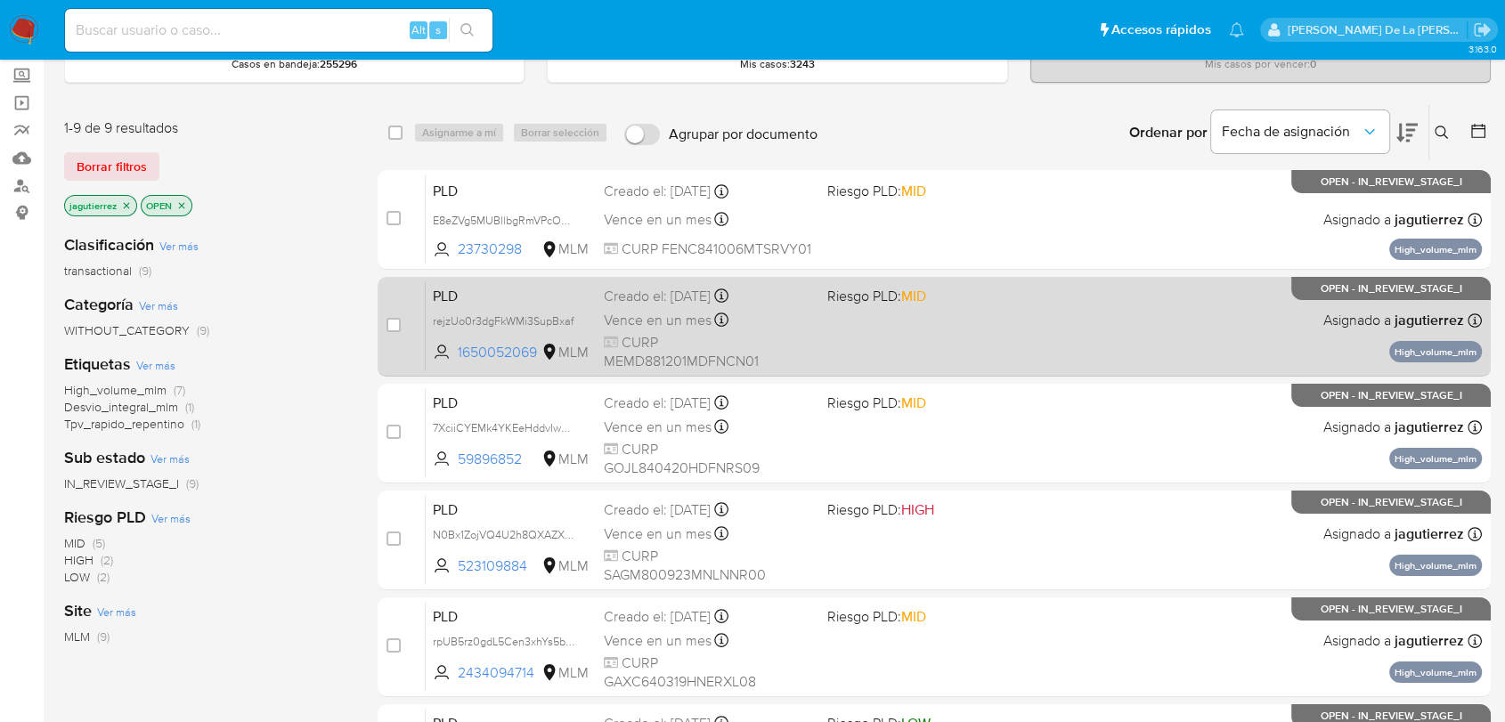
click at [841, 311] on div "PLD rejzUo0r3dgFkWMi3SupBxaf 1650052069 MLM Riesgo PLD: MID Creado el: 12/09/20…" at bounding box center [954, 326] width 1056 height 90
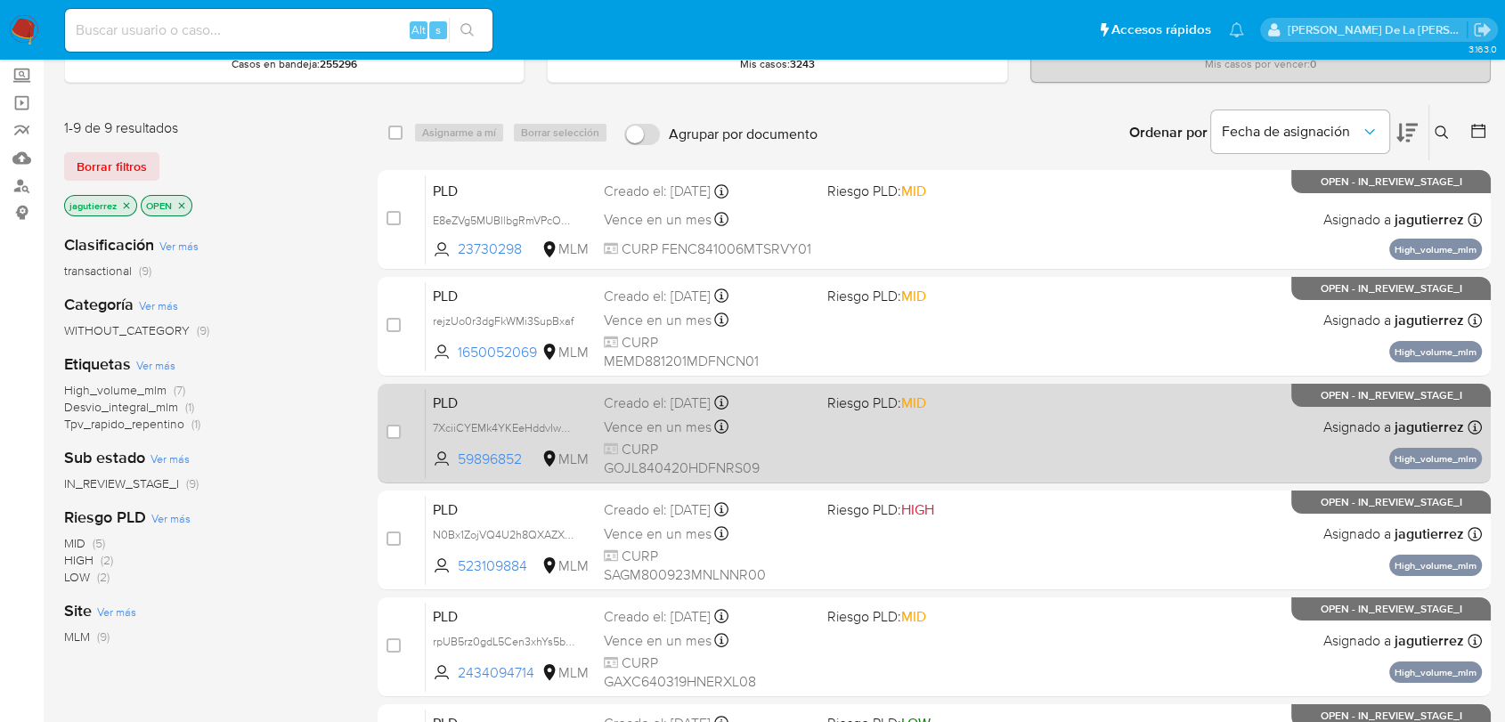
click at [948, 390] on span "Riesgo PLD: MID" at bounding box center [931, 401] width 208 height 23
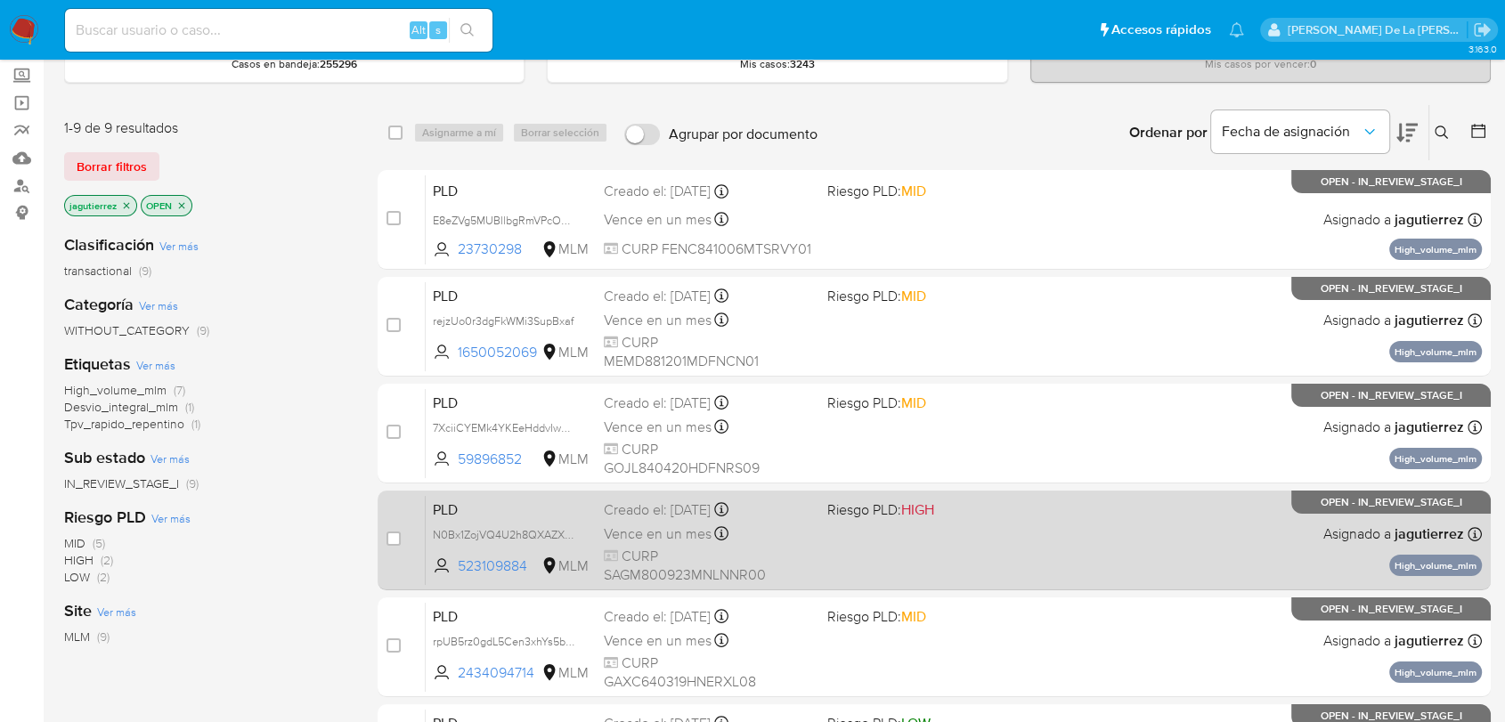
click at [934, 503] on span "HIGH" at bounding box center [917, 510] width 33 height 20
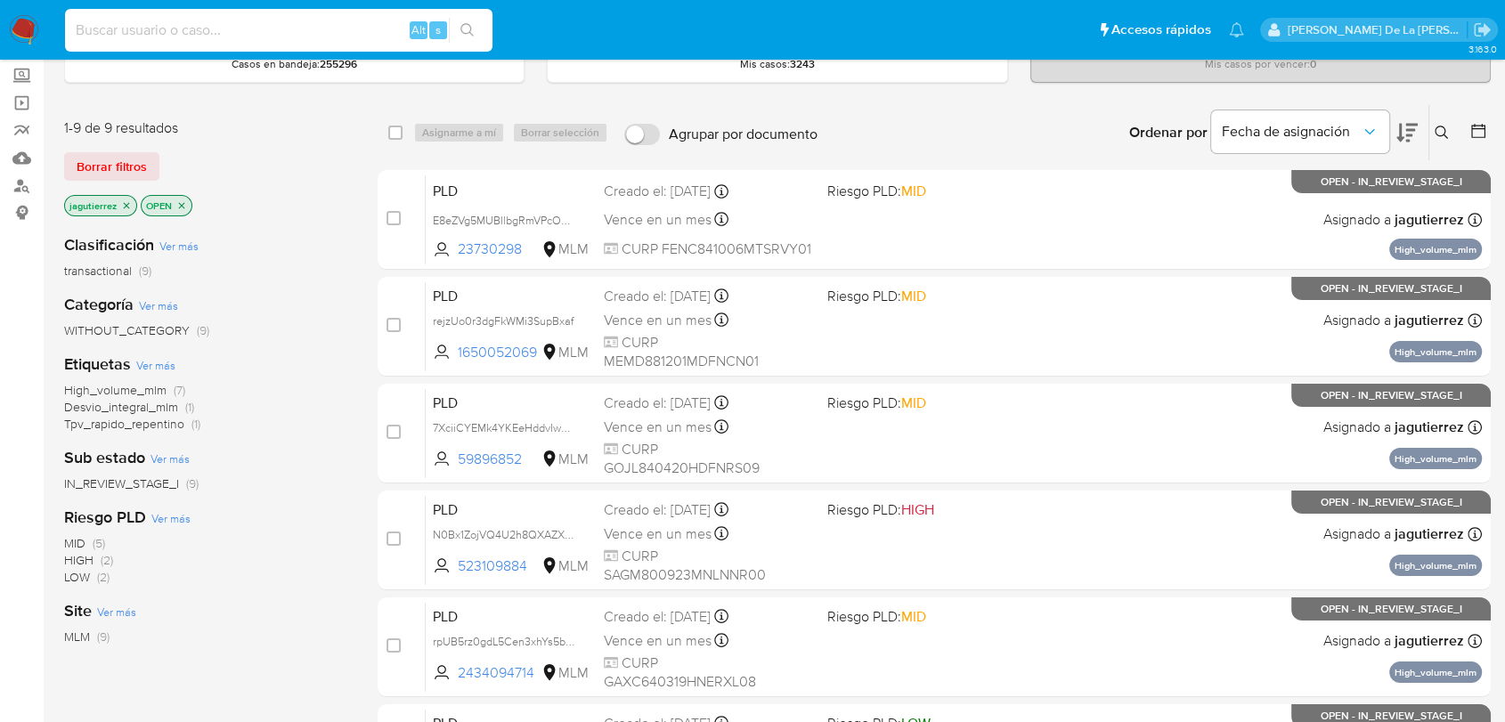
click at [201, 29] on input at bounding box center [279, 30] width 428 height 23
paste input "1366290206"
type input "1366290206"
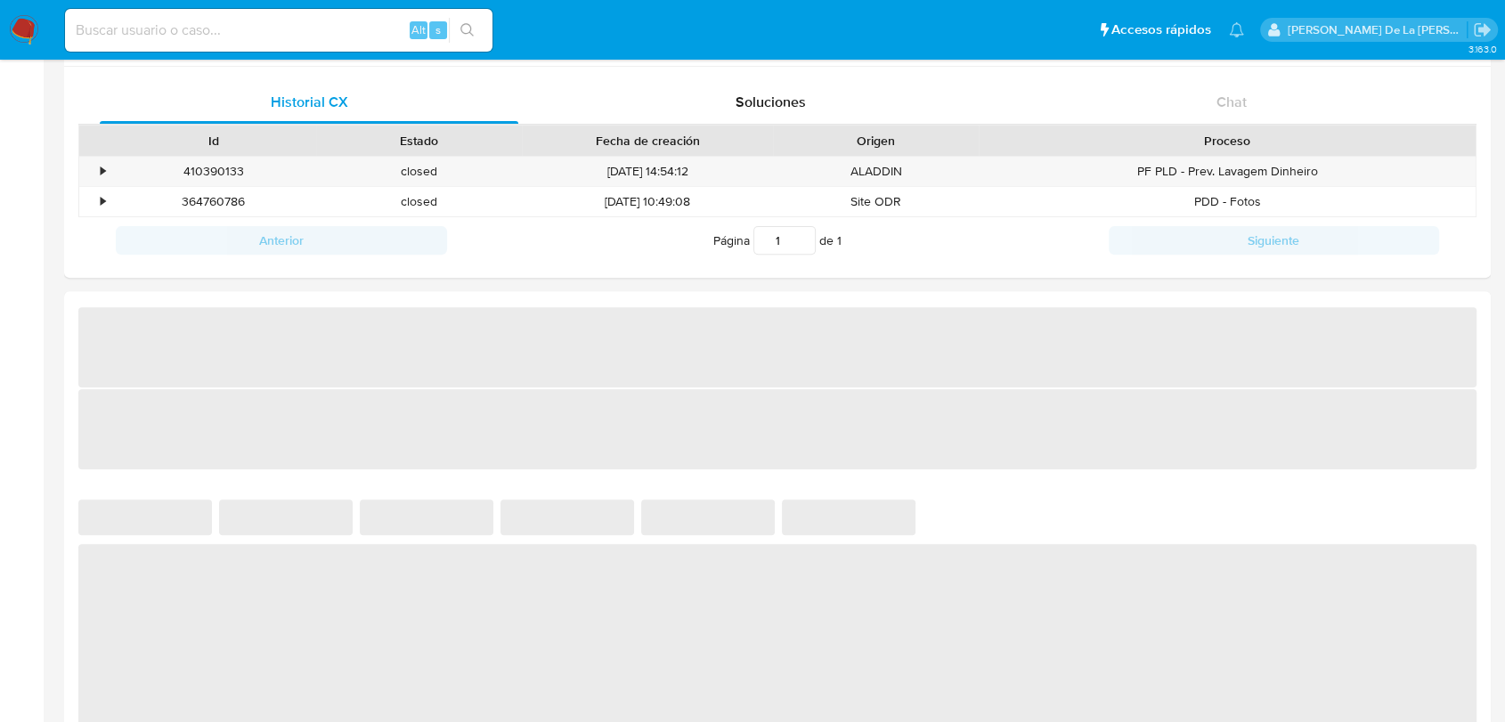
select select "10"
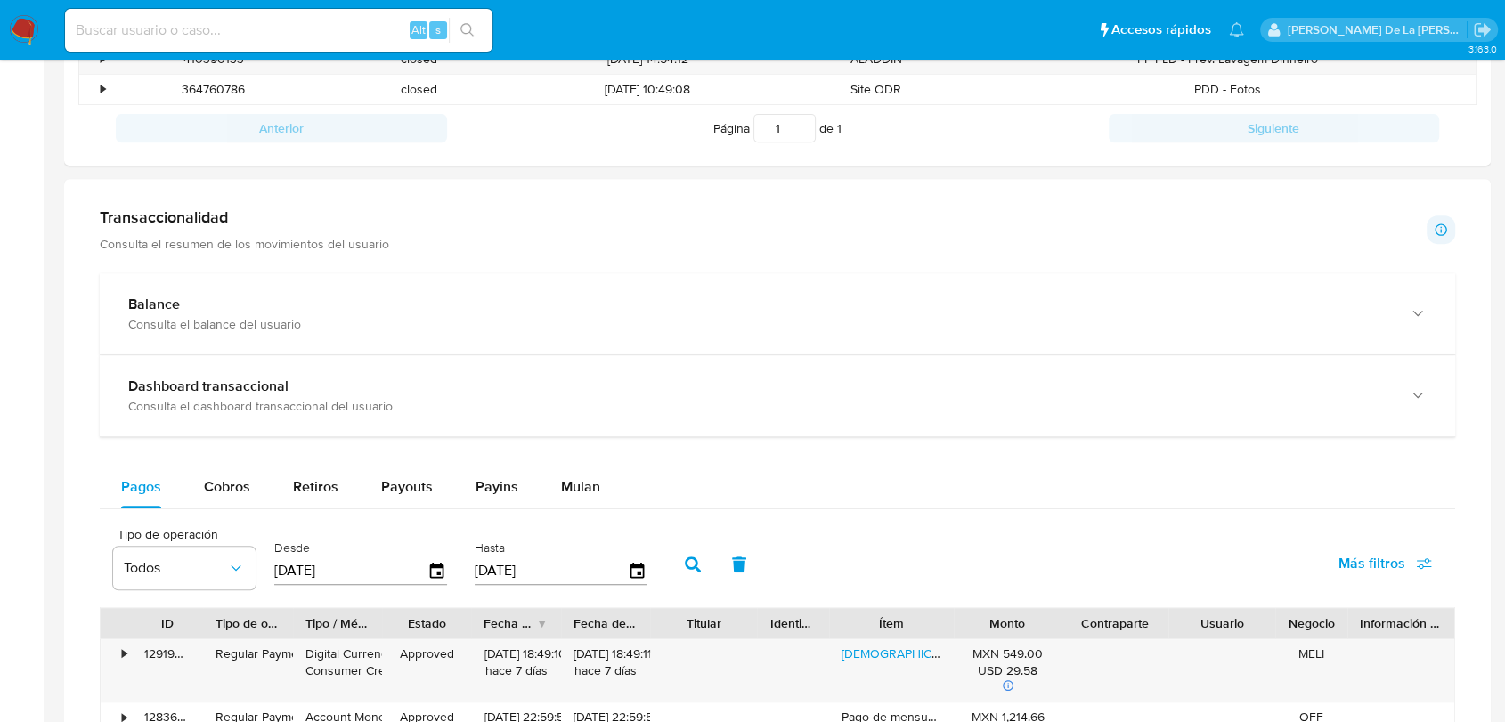
scroll to position [791, 0]
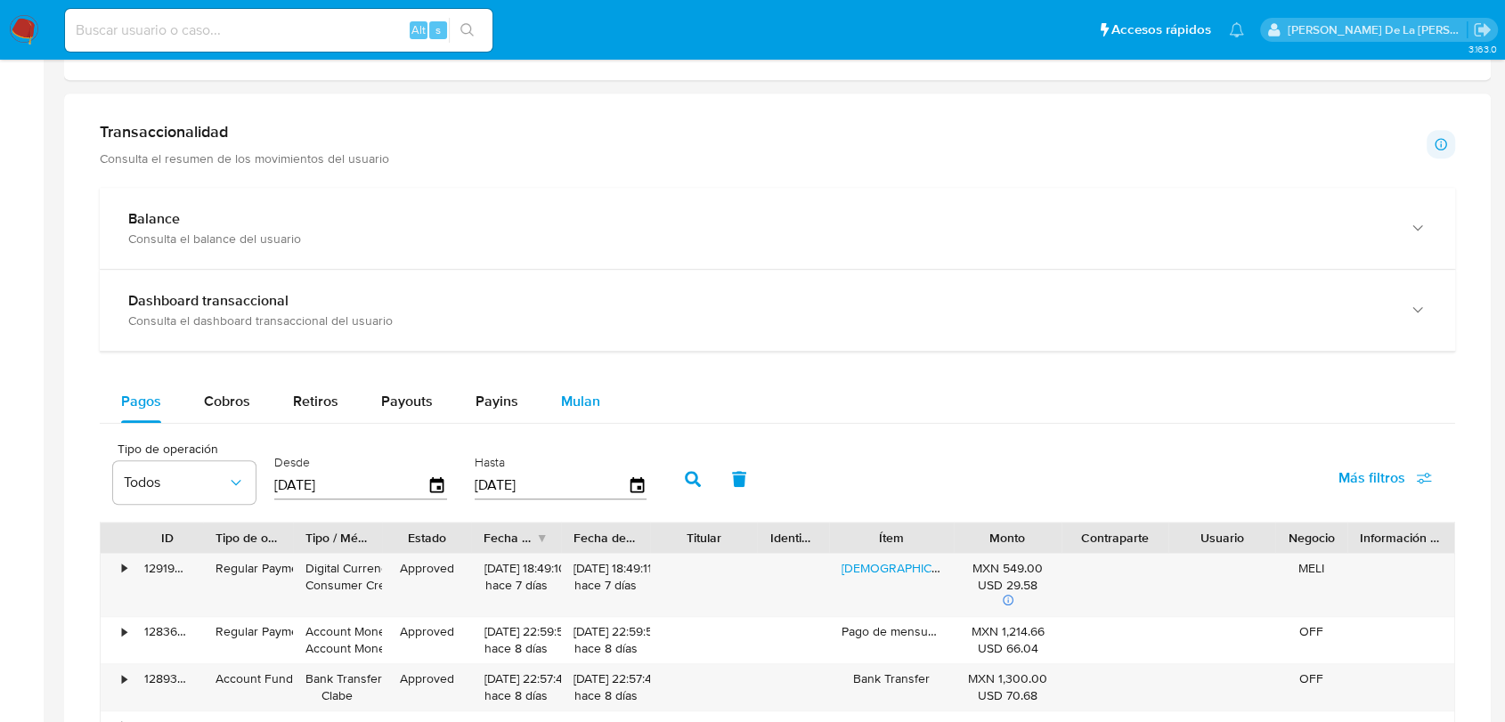
click at [574, 403] on span "Mulan" at bounding box center [580, 401] width 39 height 20
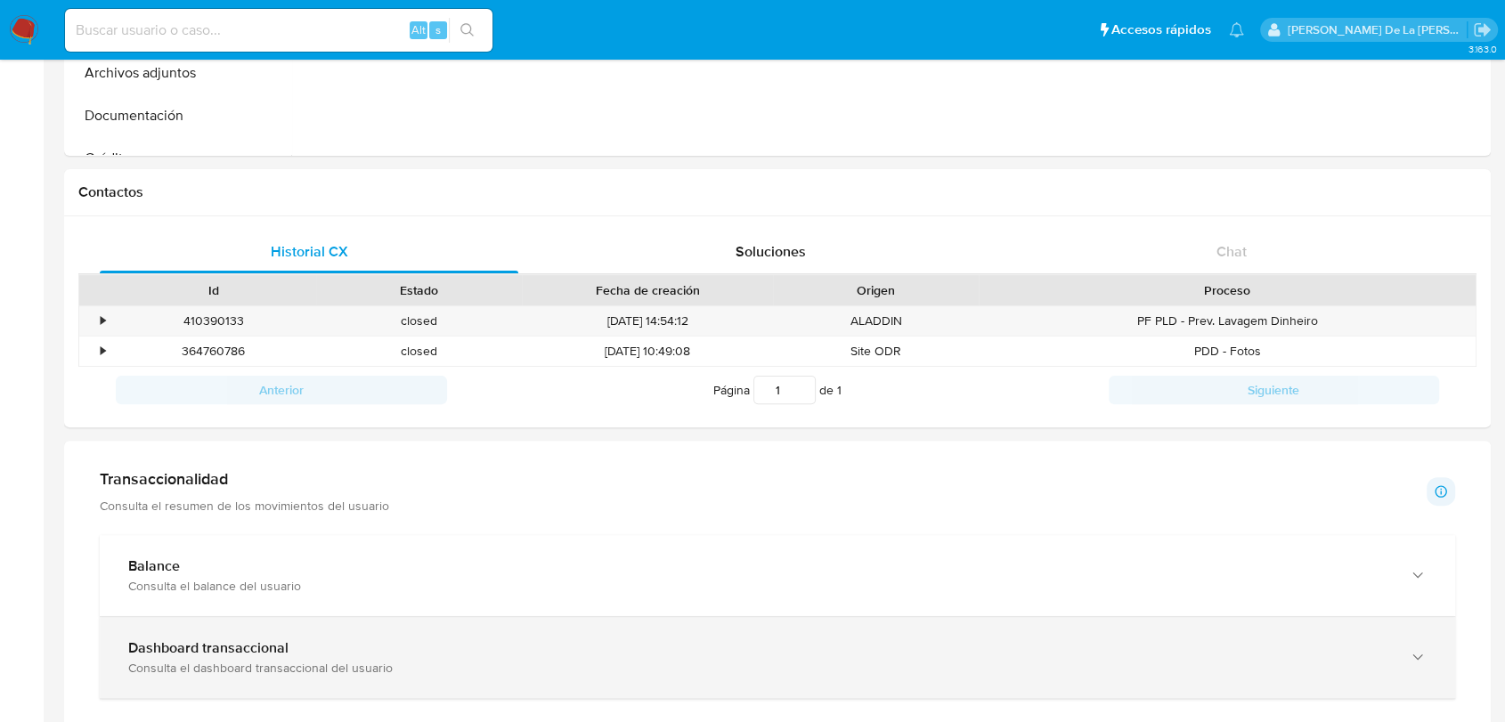
scroll to position [494, 0]
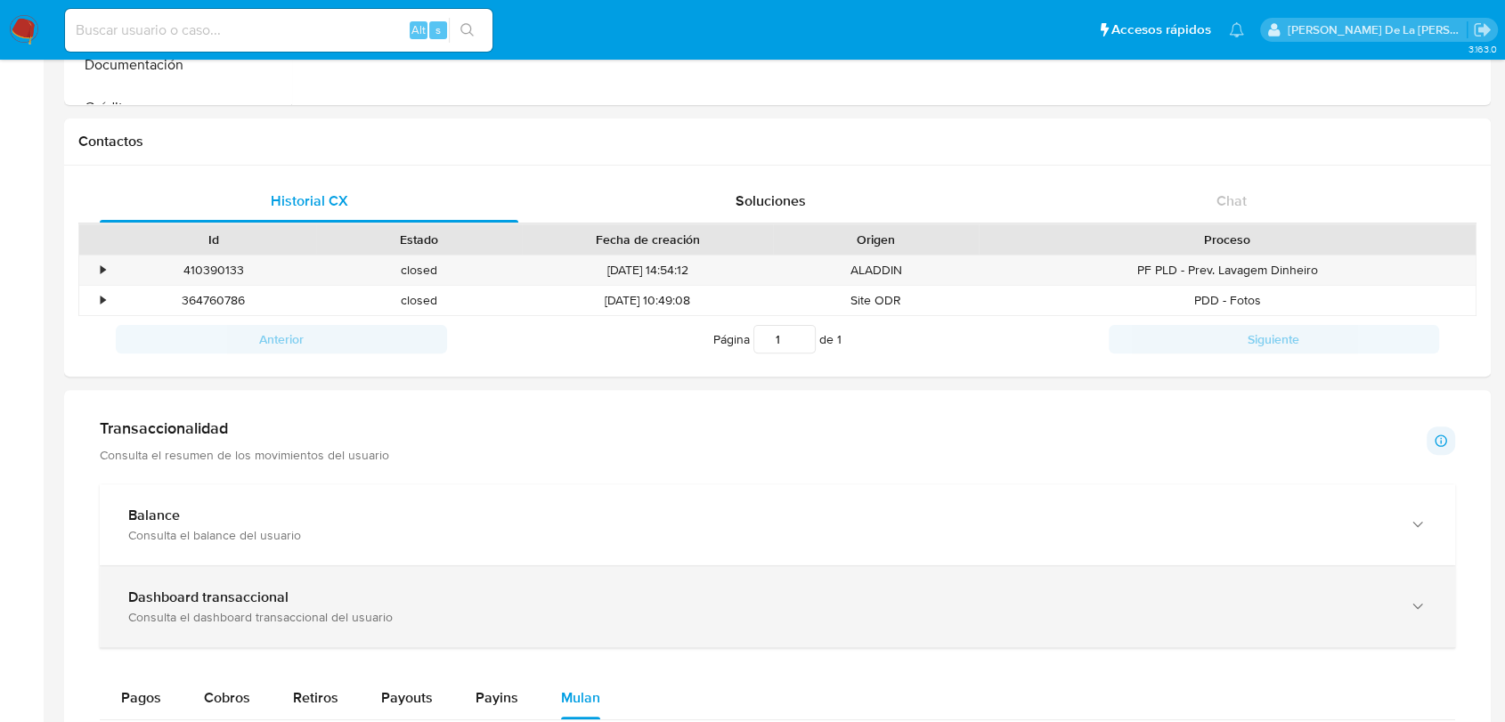
click at [142, 575] on div "Dashboard transaccional Consulta el dashboard transaccional del usuario" at bounding box center [778, 606] width 1356 height 81
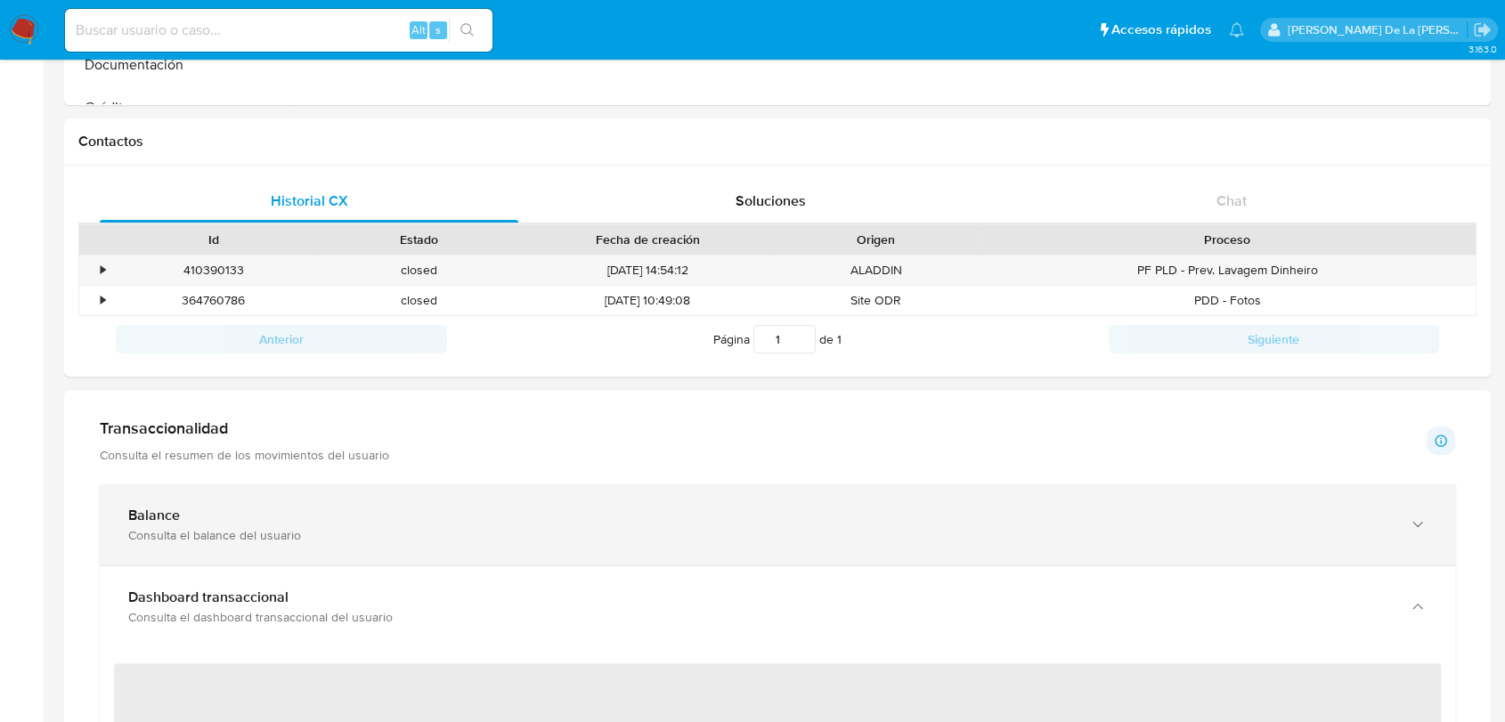
click at [192, 529] on div "Consulta el balance del usuario" at bounding box center [759, 535] width 1263 height 16
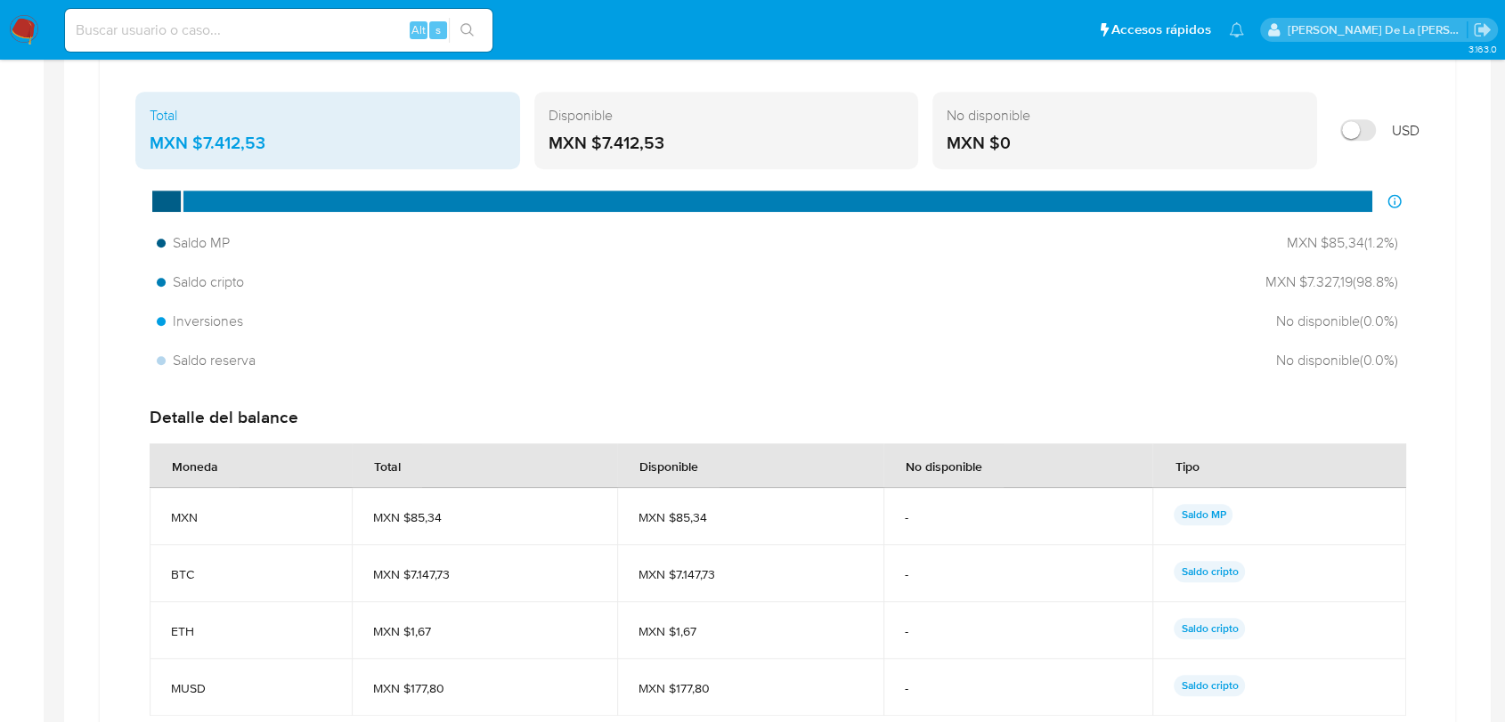
scroll to position [1286, 0]
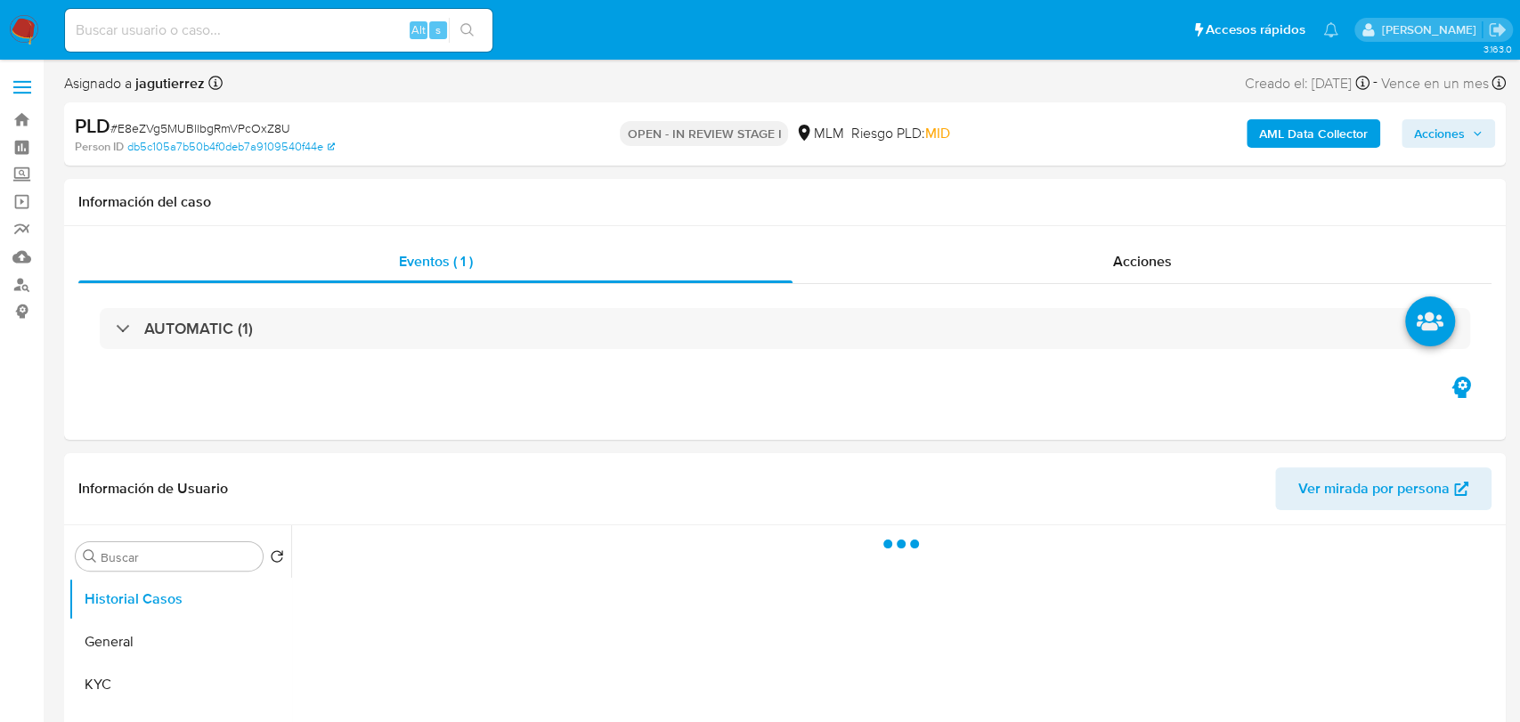
select select "10"
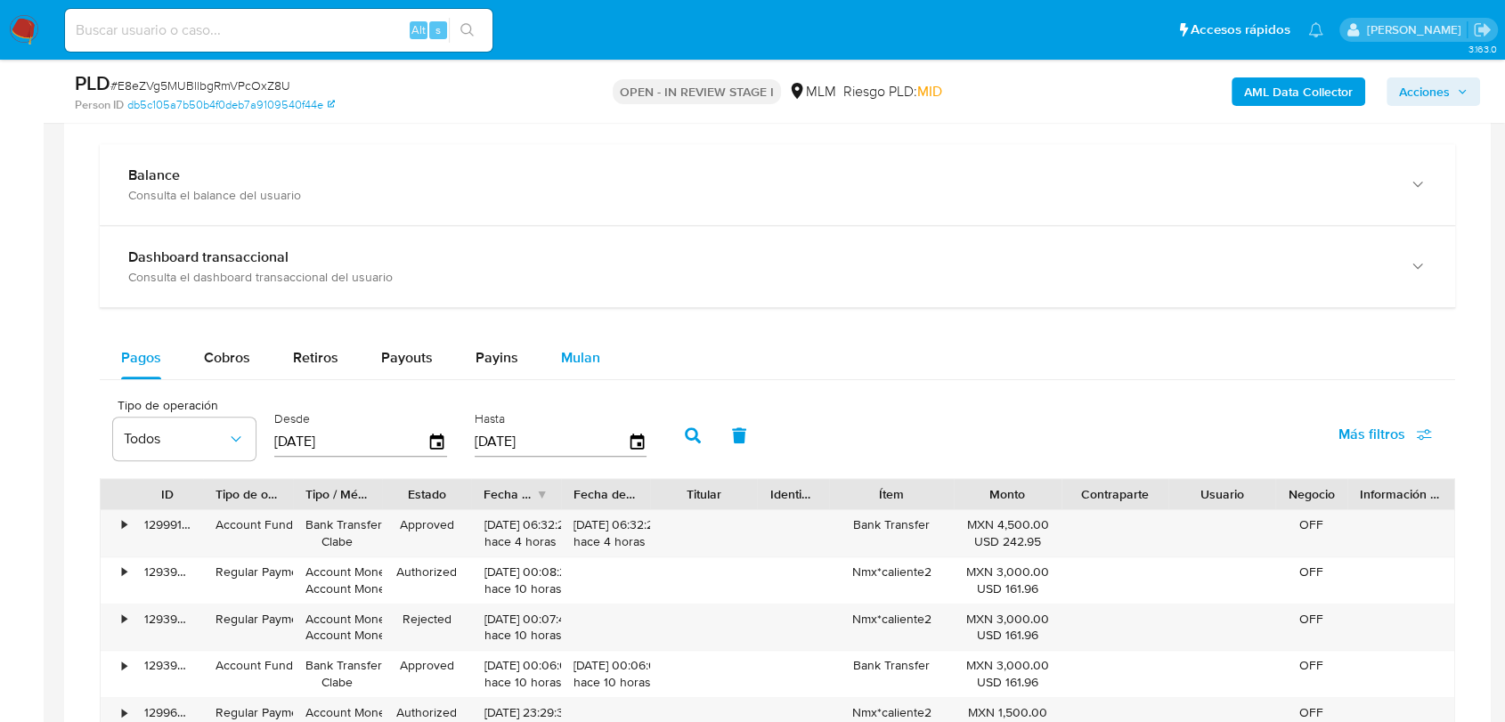
click at [566, 350] on span "Mulan" at bounding box center [580, 357] width 39 height 20
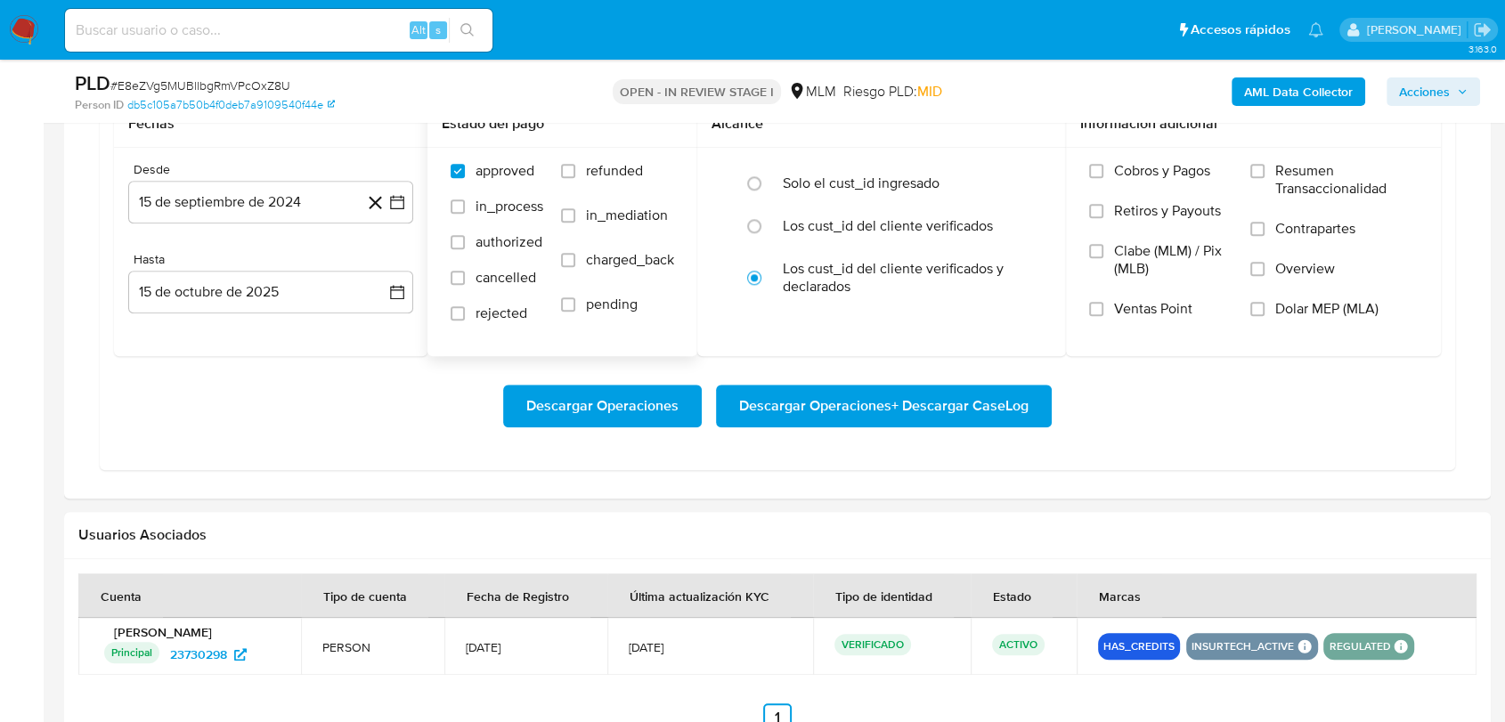
scroll to position [1583, 0]
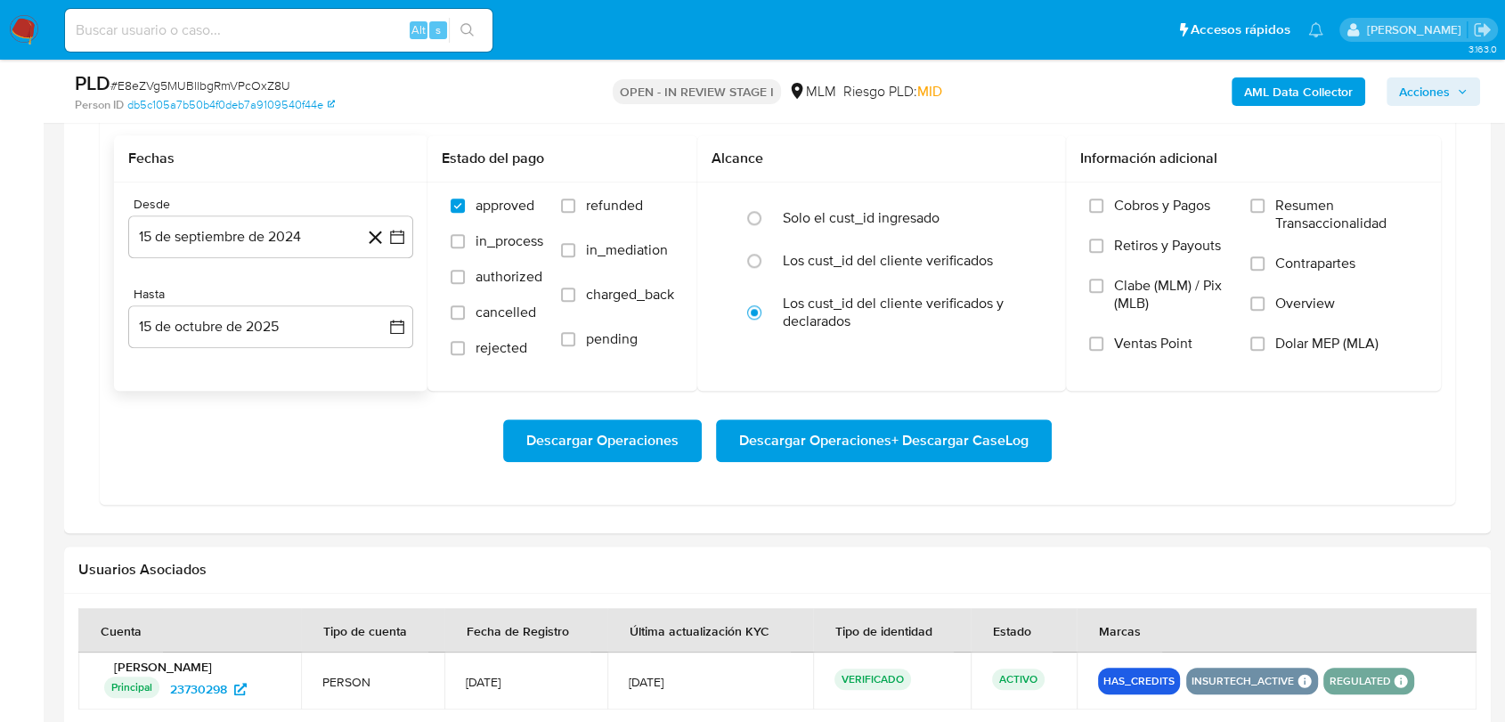
click at [381, 231] on icon at bounding box center [375, 237] width 13 height 13
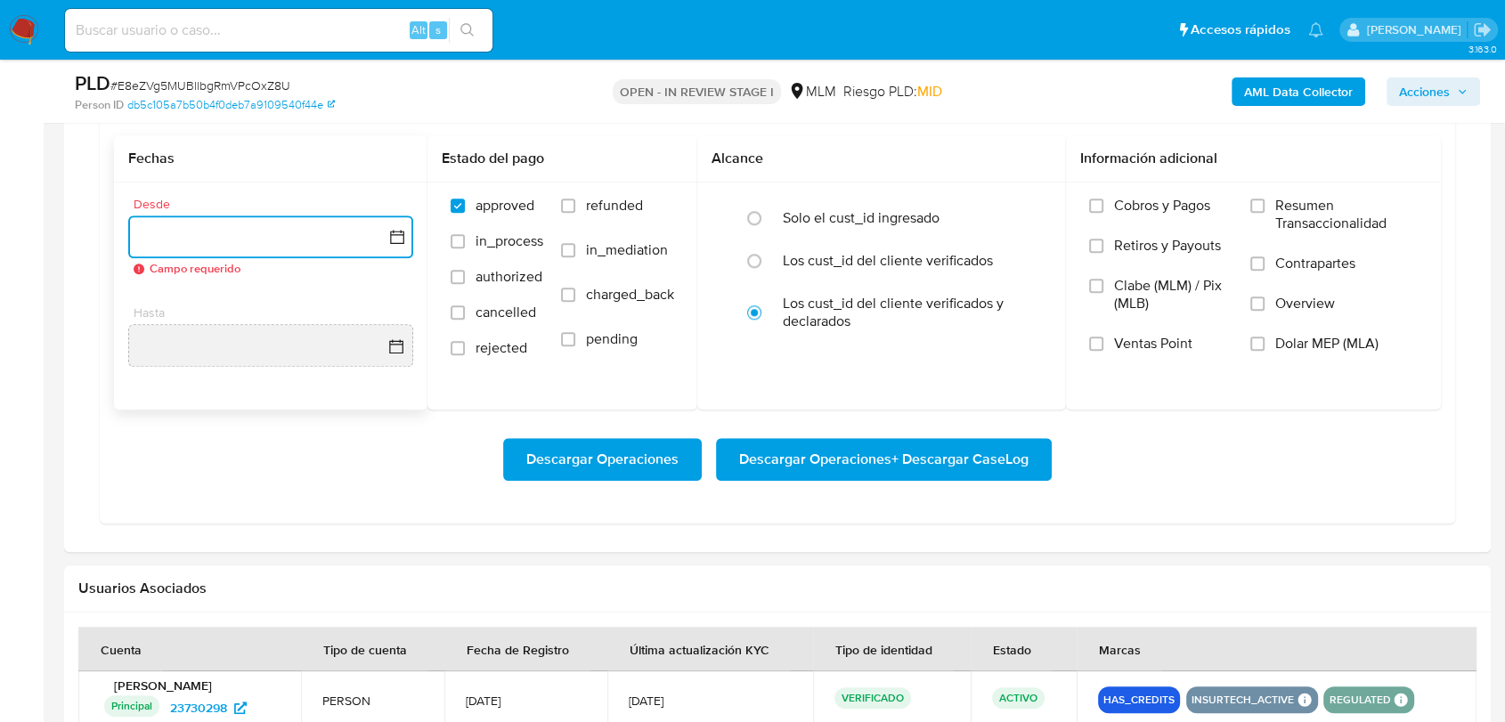
click at [397, 252] on button "button" at bounding box center [270, 237] width 285 height 43
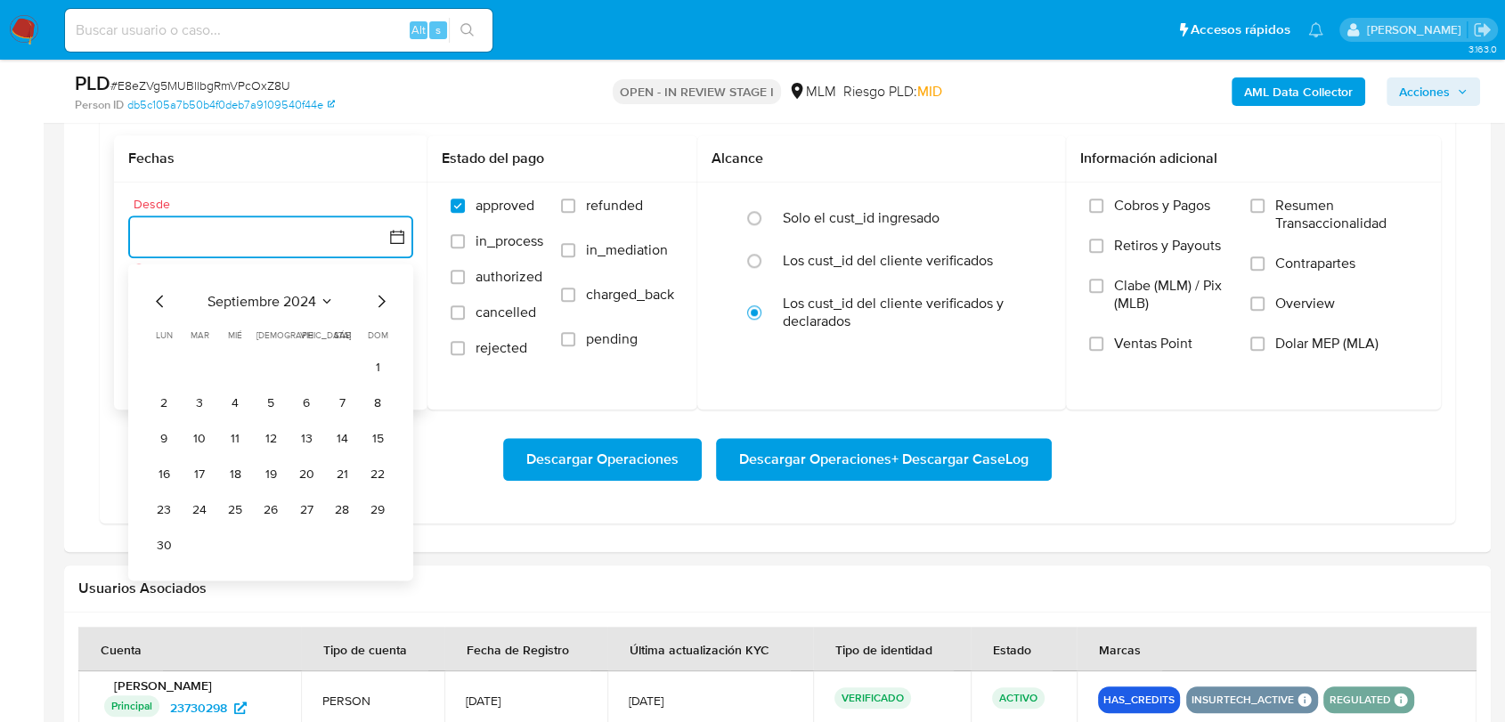
click at [390, 296] on icon "Mes siguiente" at bounding box center [381, 300] width 21 height 21
click at [389, 297] on icon "Mes siguiente" at bounding box center [381, 300] width 21 height 21
click at [390, 297] on icon "Mes siguiente" at bounding box center [381, 300] width 21 height 21
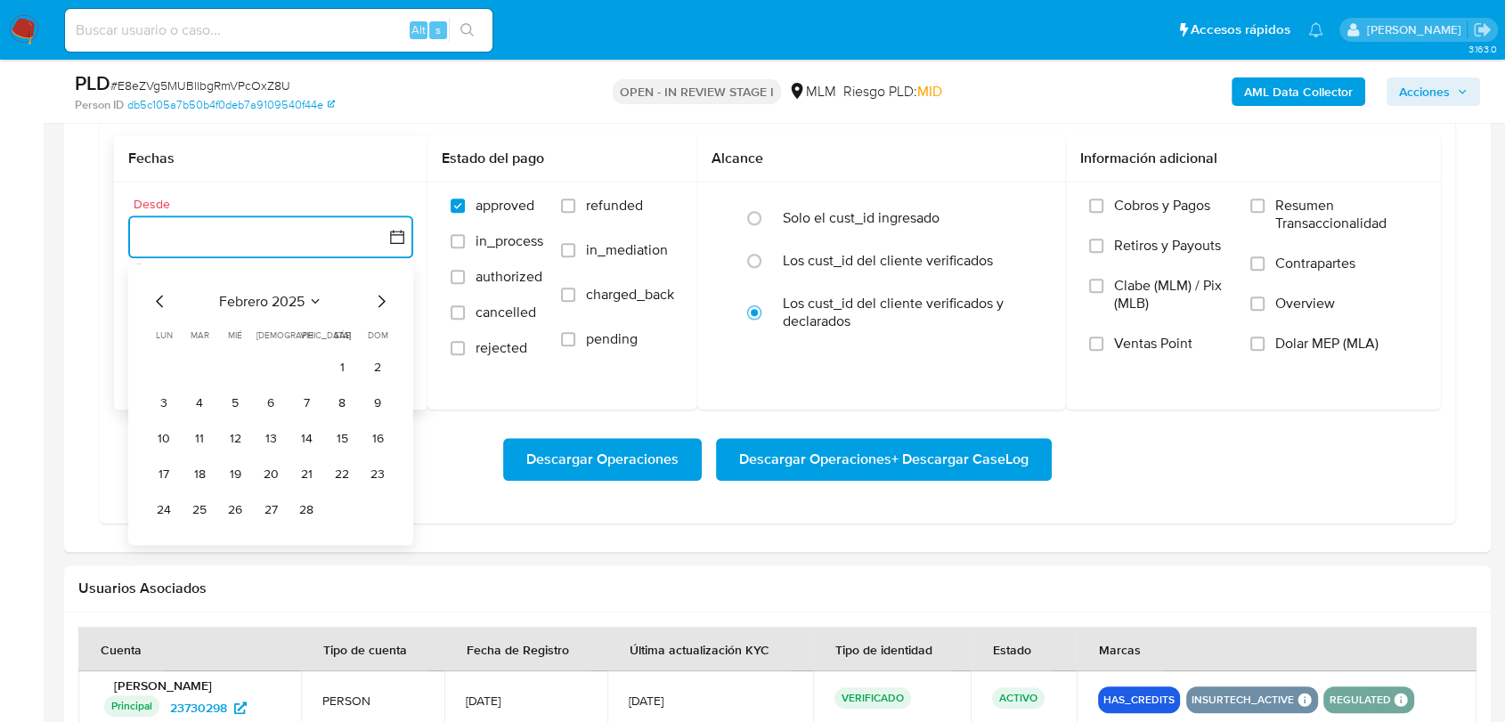
click at [390, 297] on icon "Mes siguiente" at bounding box center [381, 300] width 21 height 21
click at [333, 366] on button "1" at bounding box center [342, 367] width 29 height 29
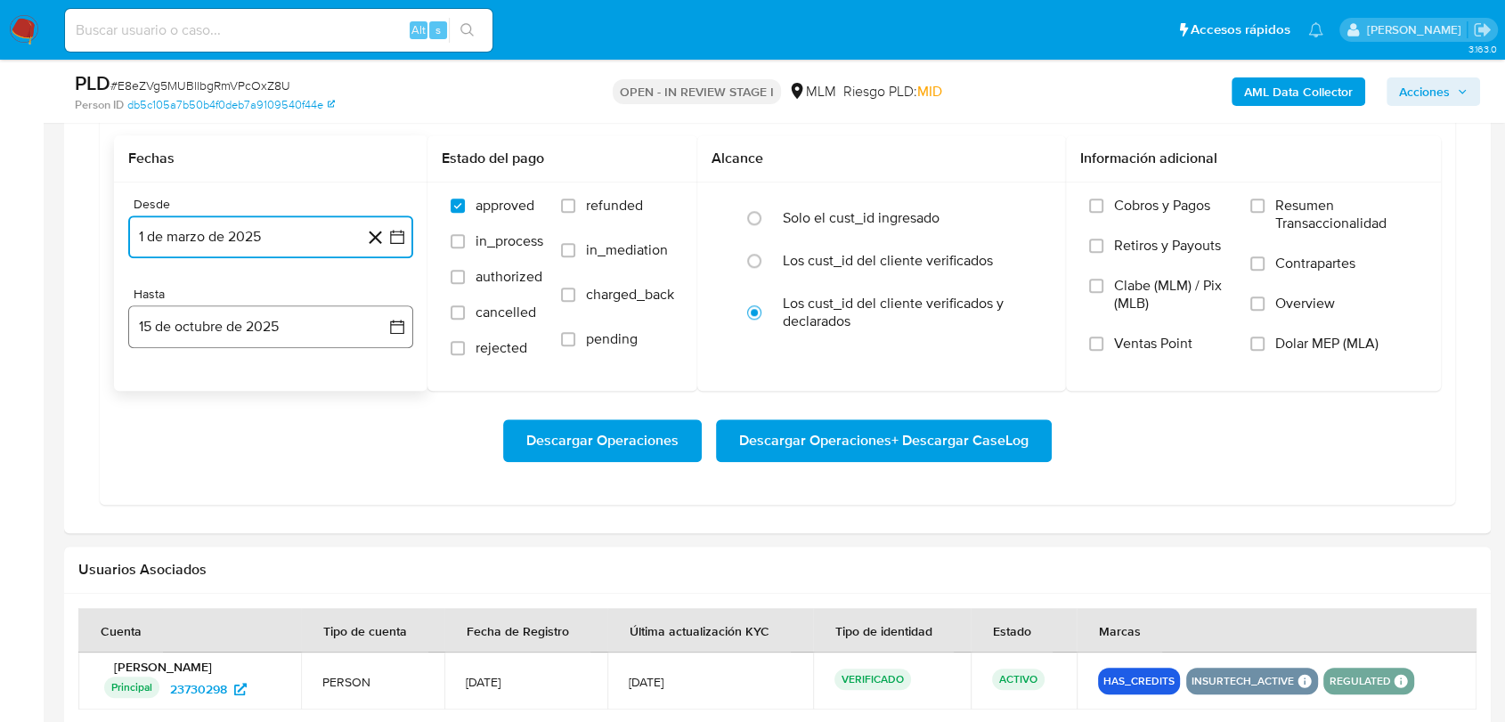
click at [300, 315] on button "15 de octubre de 2025" at bounding box center [270, 327] width 285 height 43
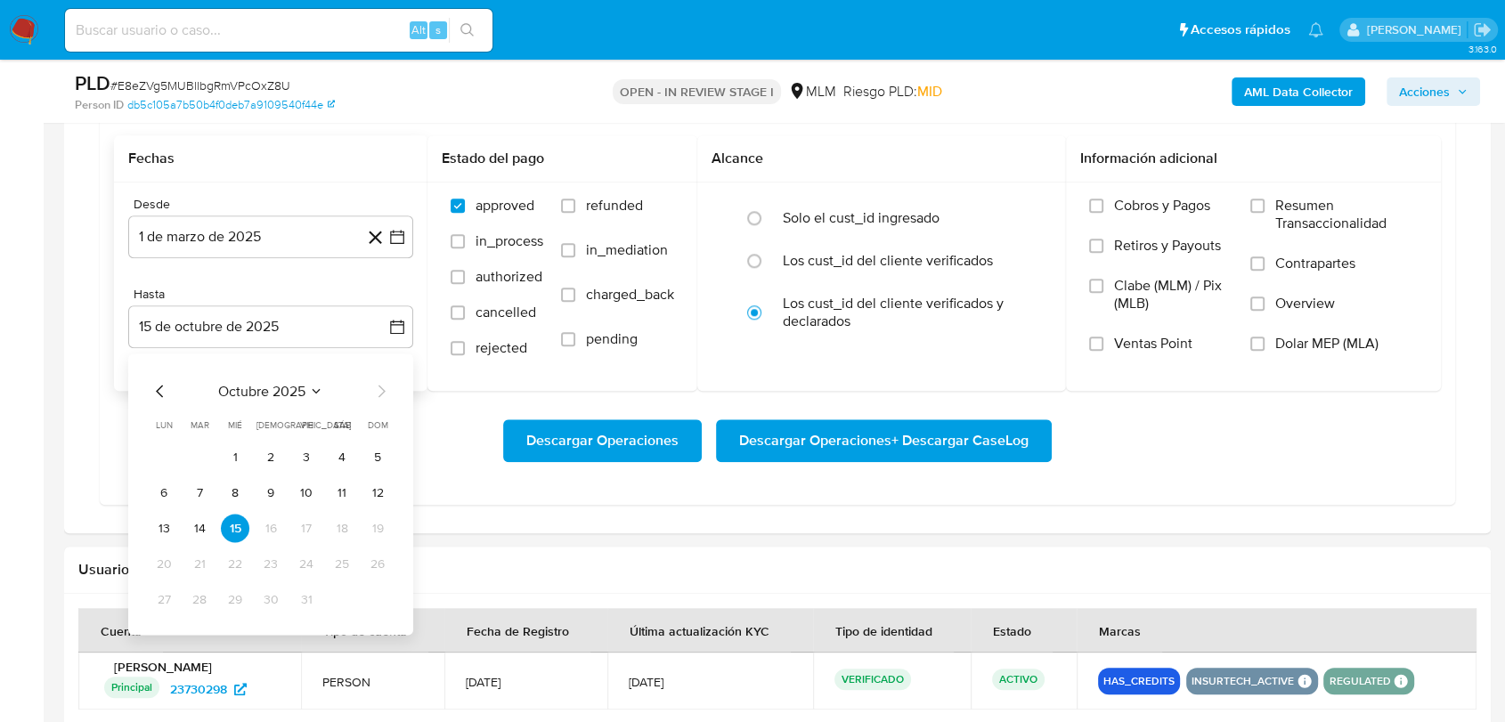
click at [148, 392] on div "octubre 2025 octubre 2025 lun lunes mar martes mié miércoles jue jueves vie vie…" at bounding box center [270, 494] width 285 height 281
click at [155, 392] on icon "Mes anterior" at bounding box center [160, 390] width 21 height 21
click at [156, 392] on icon "Mes anterior" at bounding box center [160, 390] width 21 height 21
click at [368, 596] on button "31" at bounding box center [377, 599] width 29 height 29
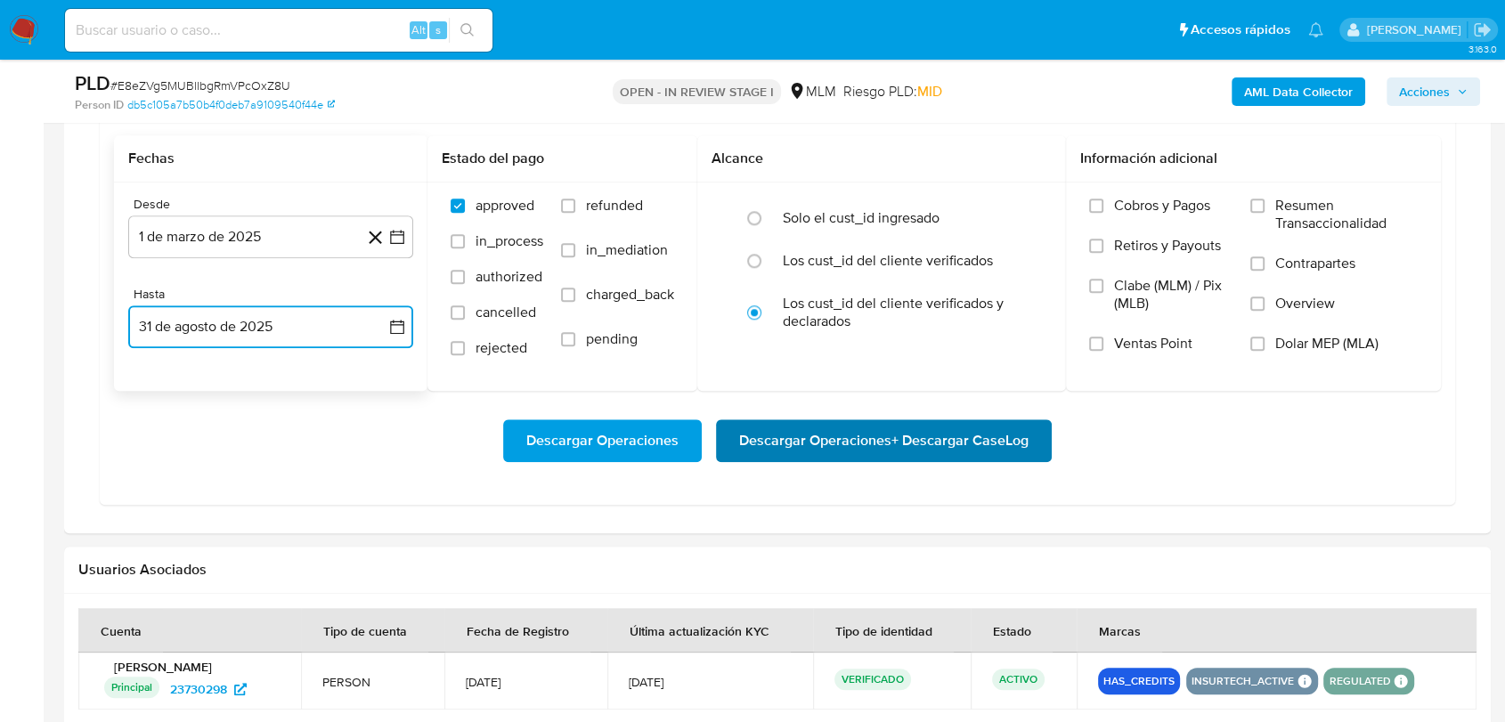
click at [841, 447] on span "Descargar Operaciones + Descargar CaseLog" at bounding box center [883, 440] width 289 height 39
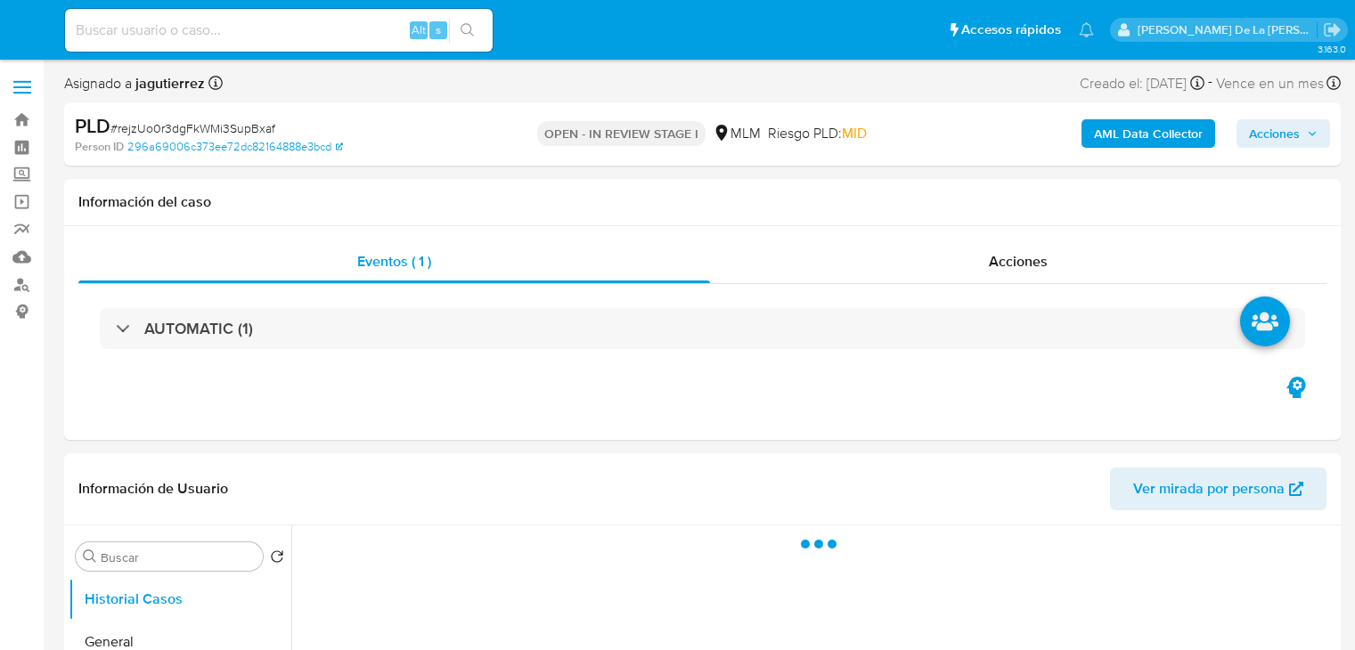
select select "10"
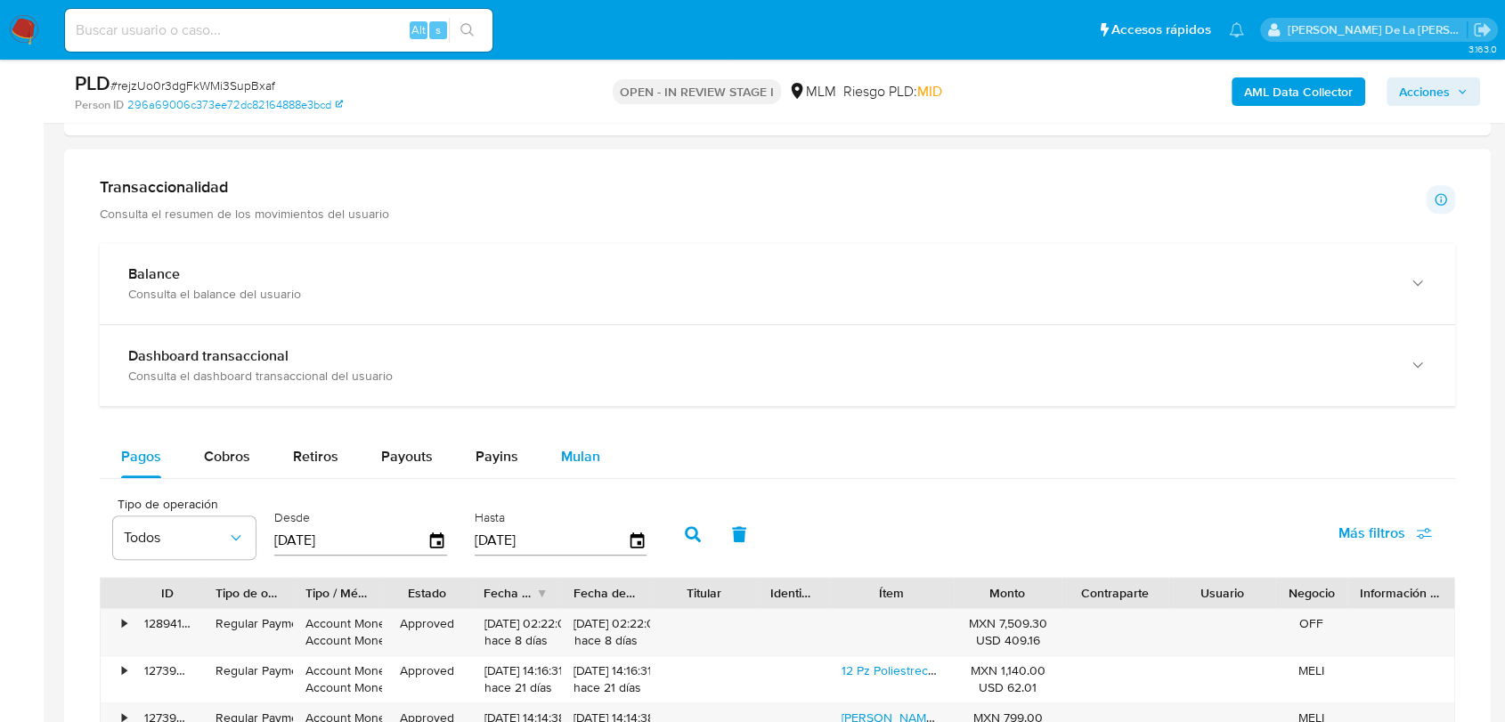
click at [563, 439] on div "Mulan" at bounding box center [580, 457] width 39 height 43
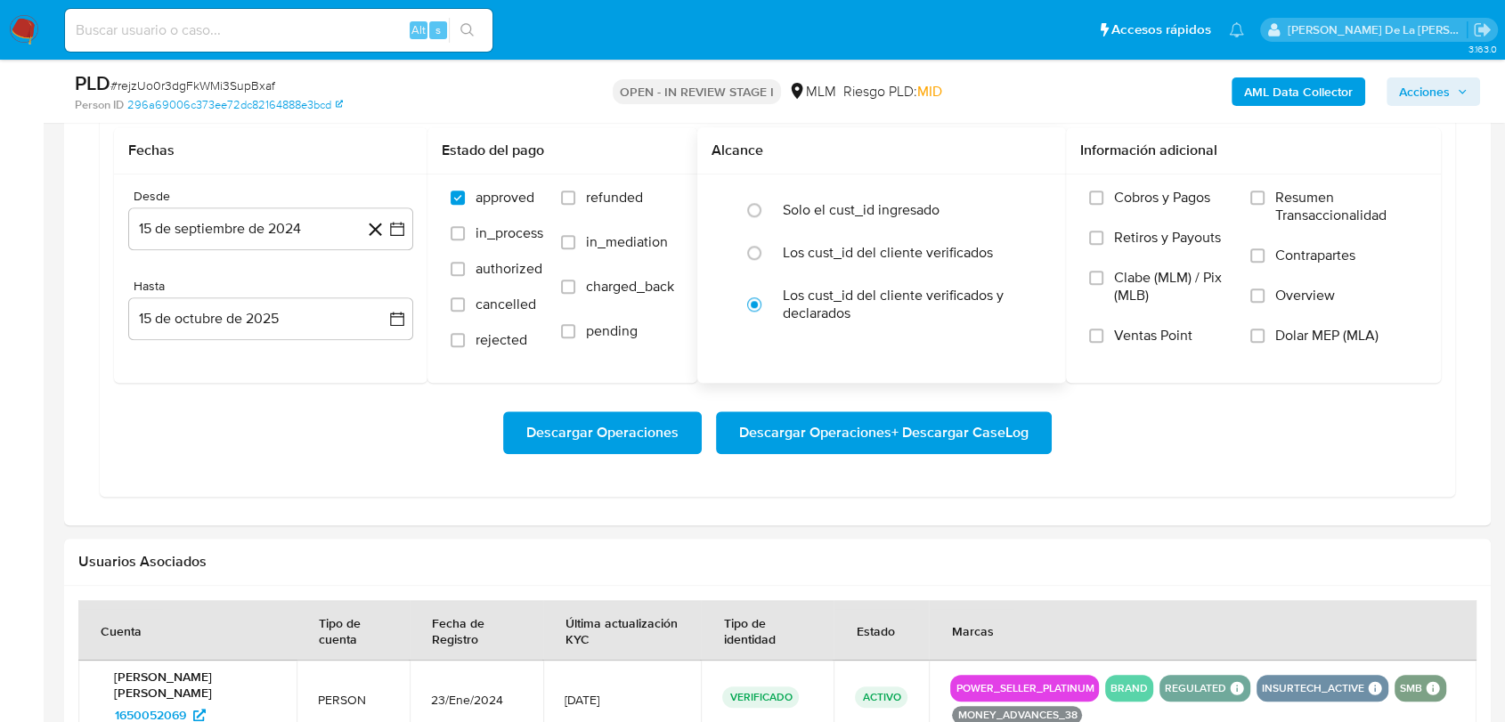
scroll to position [1583, 0]
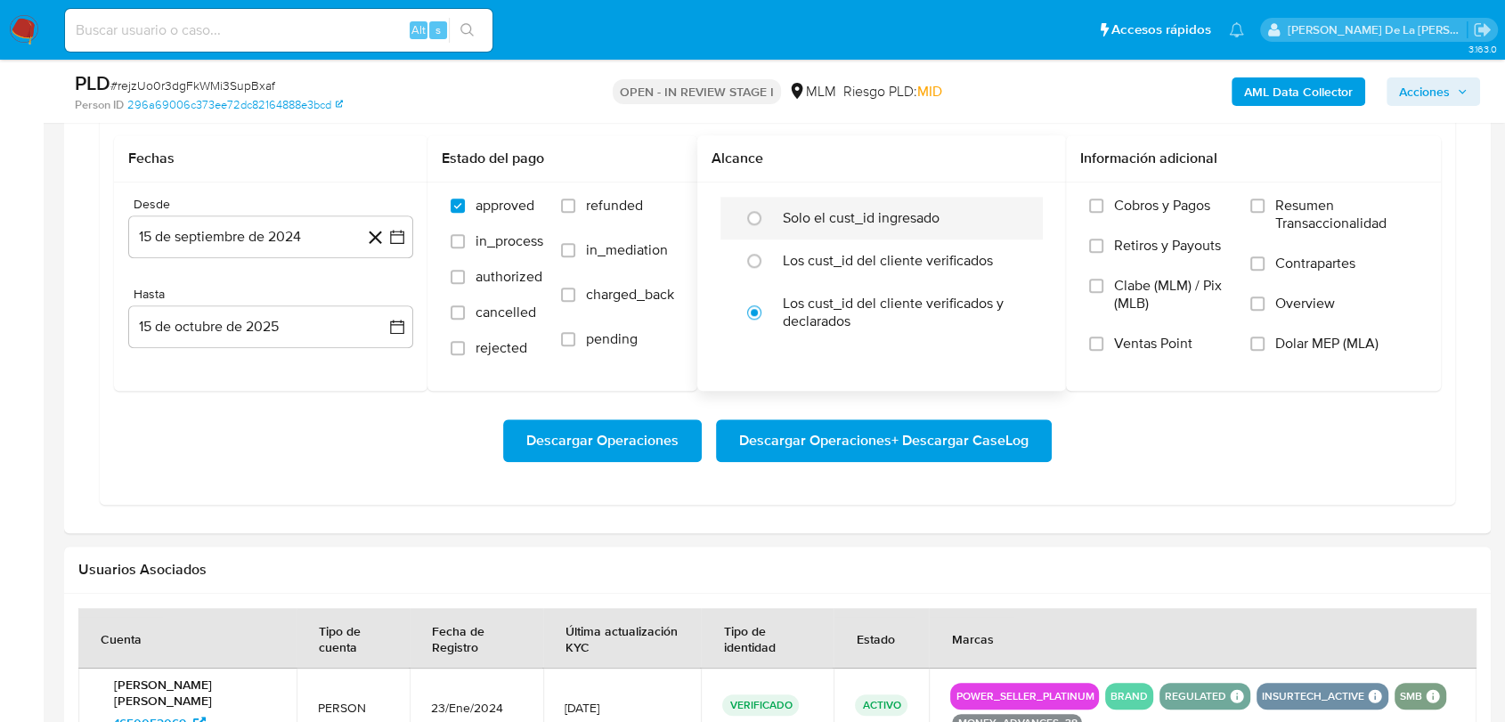
click at [827, 232] on div "Solo el cust_id ingresado" at bounding box center [900, 218] width 235 height 43
radio input "true"
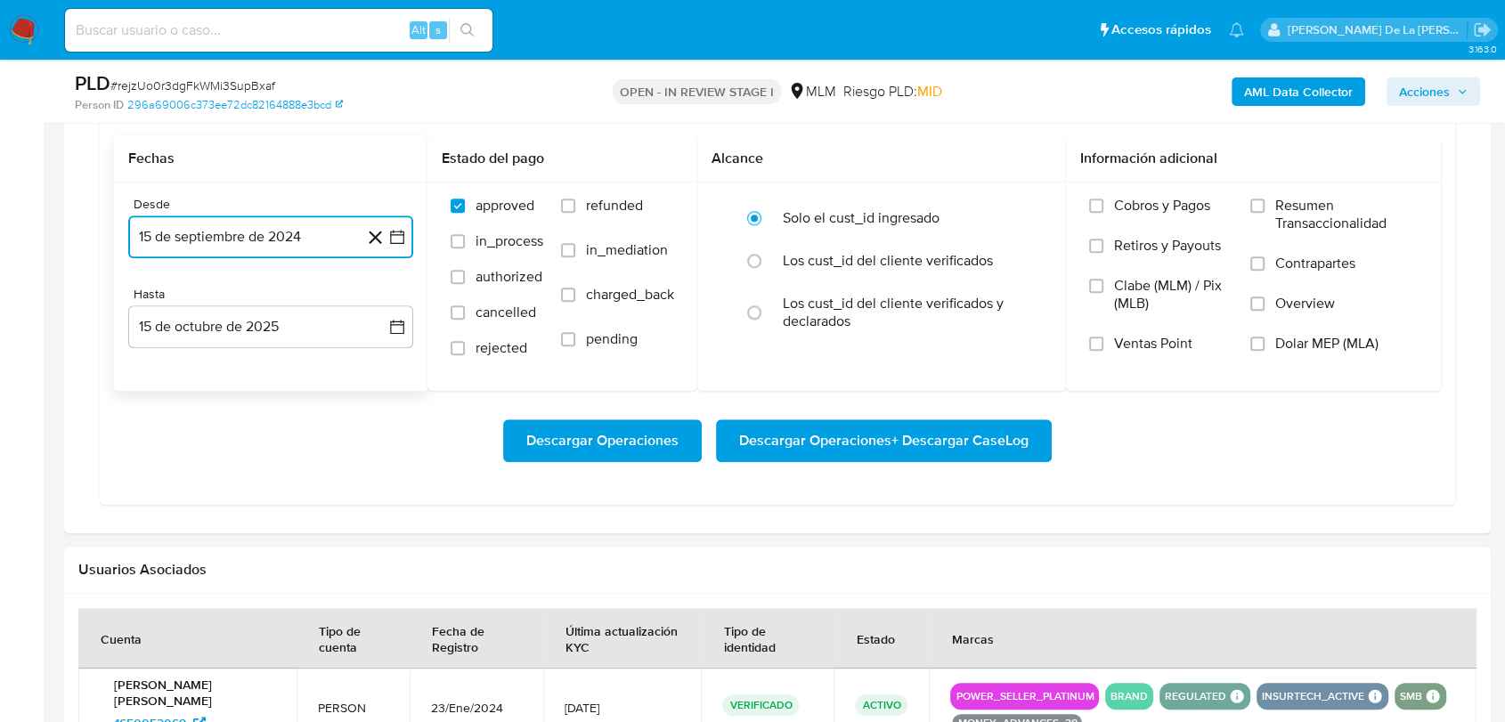
click at [399, 234] on icon "button" at bounding box center [397, 237] width 18 height 18
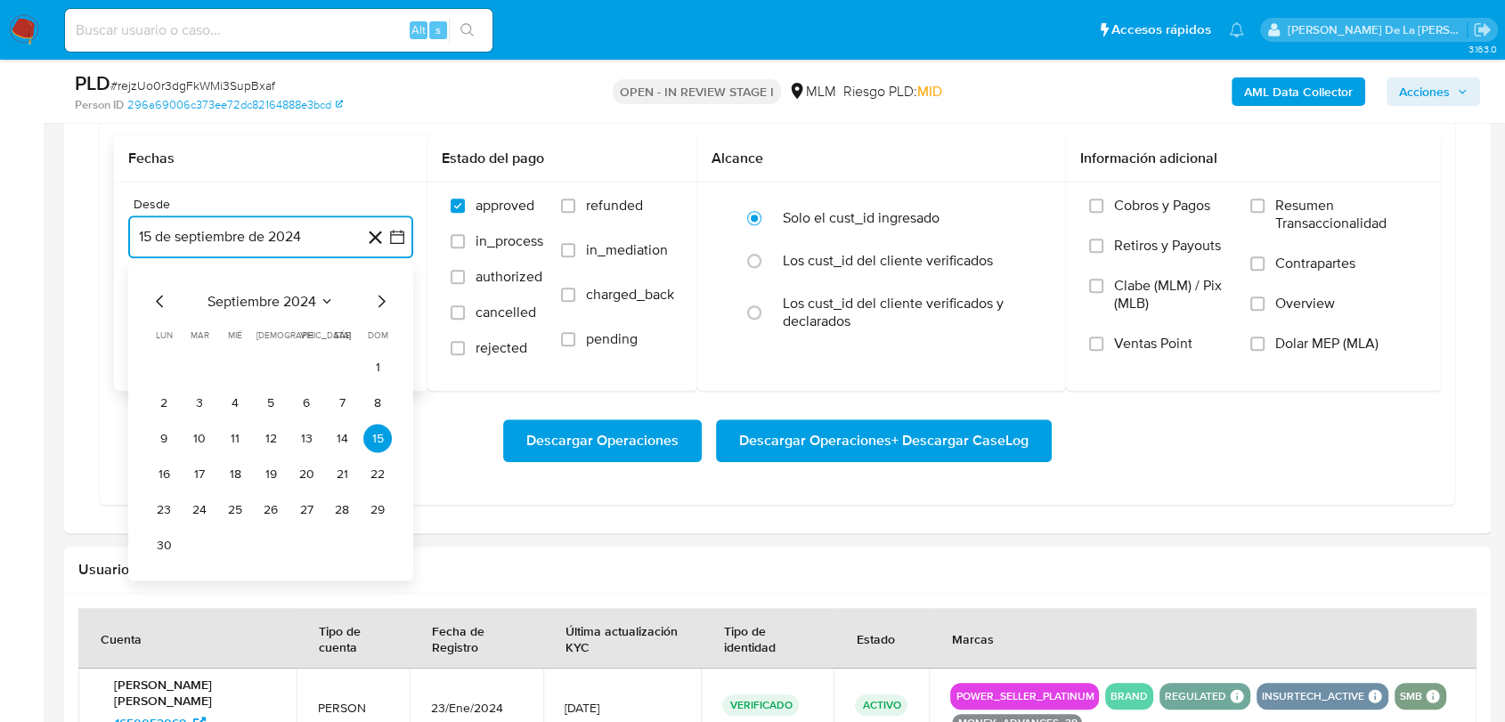
click at [381, 290] on icon "Mes siguiente" at bounding box center [381, 300] width 21 height 21
click at [385, 290] on icon "Mes siguiente" at bounding box center [381, 300] width 21 height 21
click at [385, 295] on icon "Mes siguiente" at bounding box center [381, 300] width 21 height 21
click at [384, 298] on icon "Mes siguiente" at bounding box center [381, 300] width 21 height 21
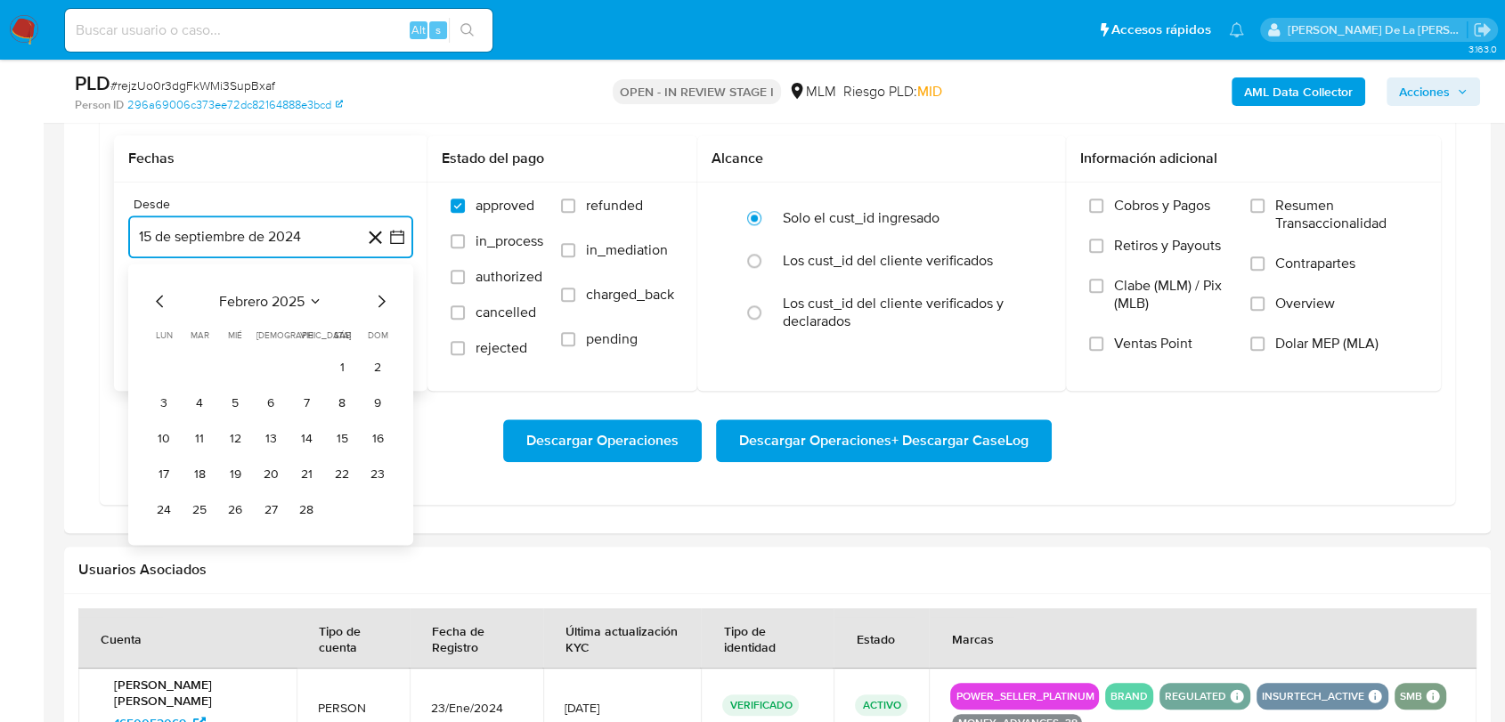
click at [384, 298] on icon "Mes siguiente" at bounding box center [381, 300] width 21 height 21
click at [341, 353] on button "1" at bounding box center [342, 367] width 29 height 29
click at [305, 325] on button "15 de octubre de 2025" at bounding box center [270, 327] width 285 height 43
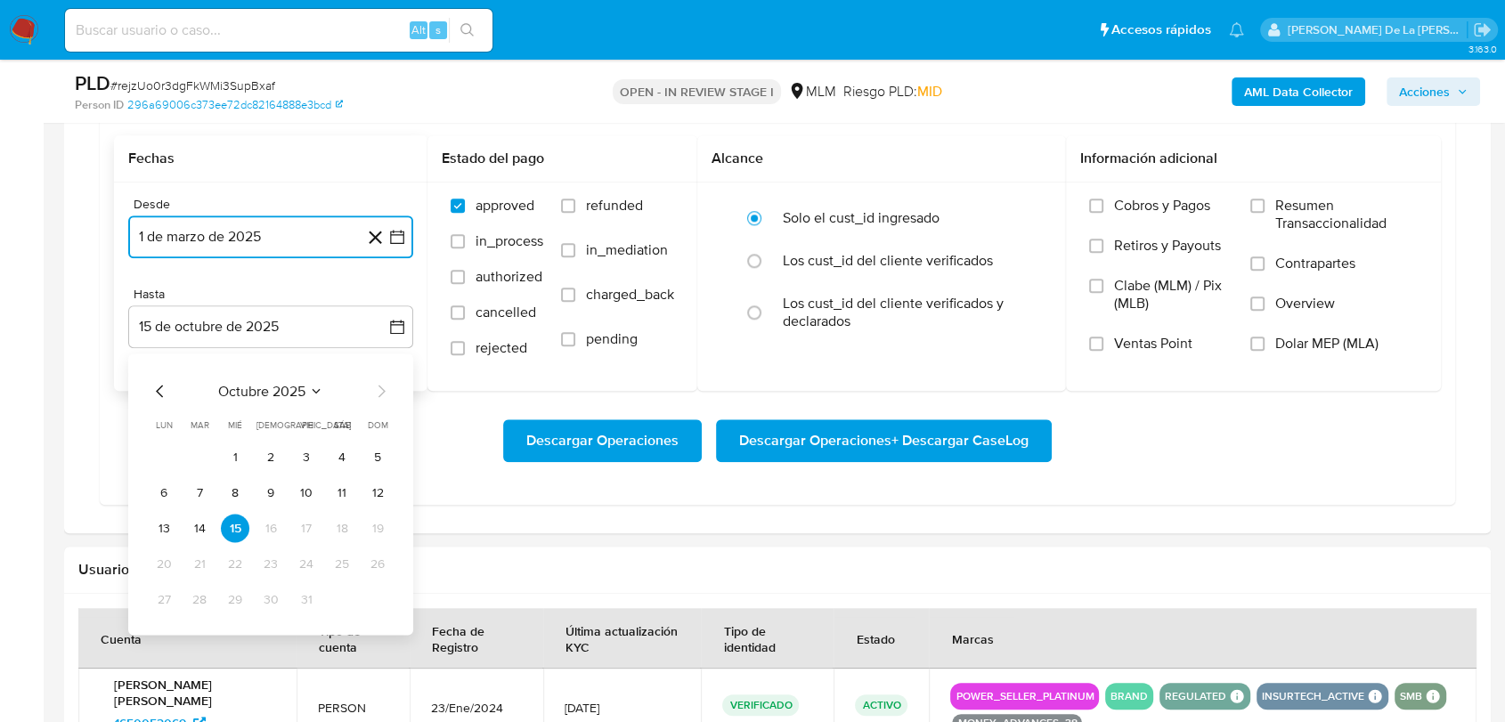
click at [159, 387] on icon "Mes anterior" at bounding box center [159, 391] width 7 height 12
click at [368, 588] on button "31" at bounding box center [377, 599] width 29 height 29
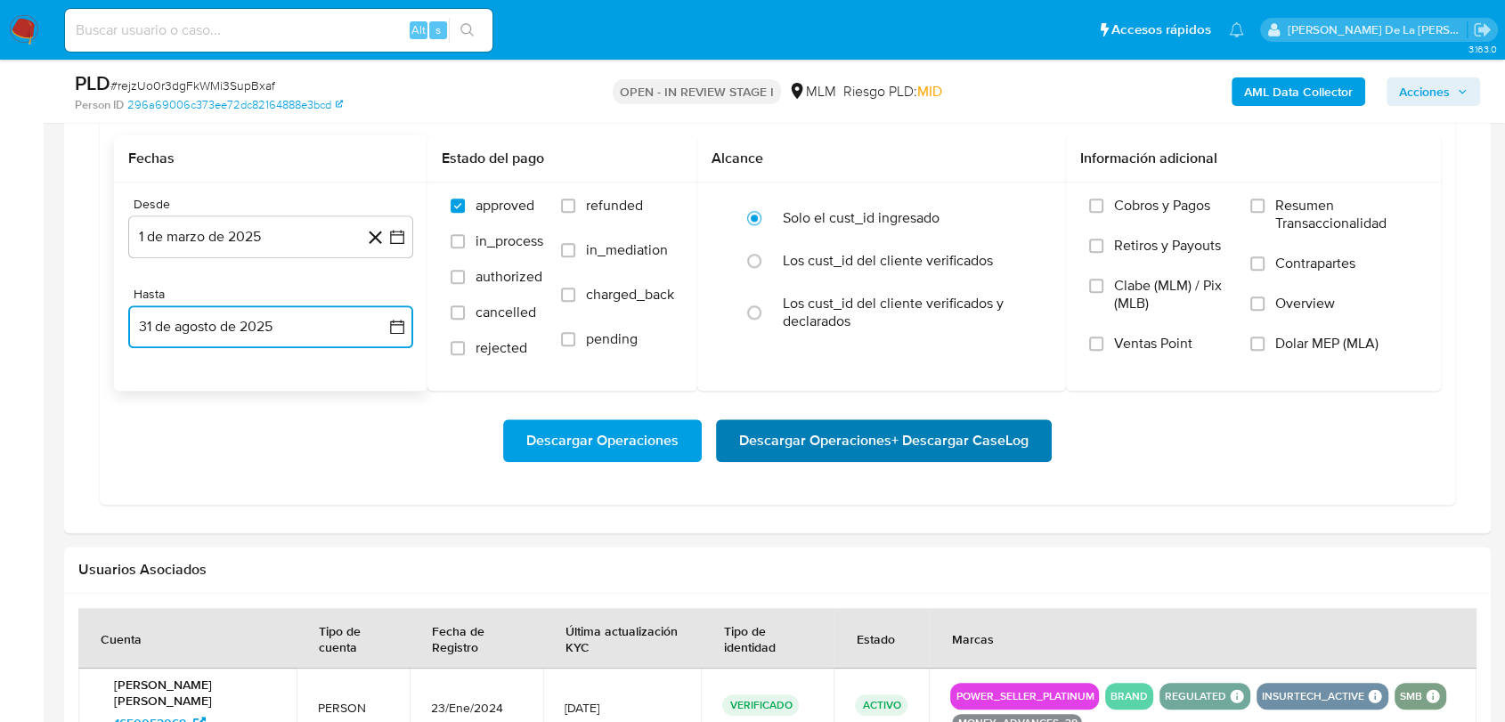
click at [805, 435] on span "Descargar Operaciones + Descargar CaseLog" at bounding box center [883, 440] width 289 height 39
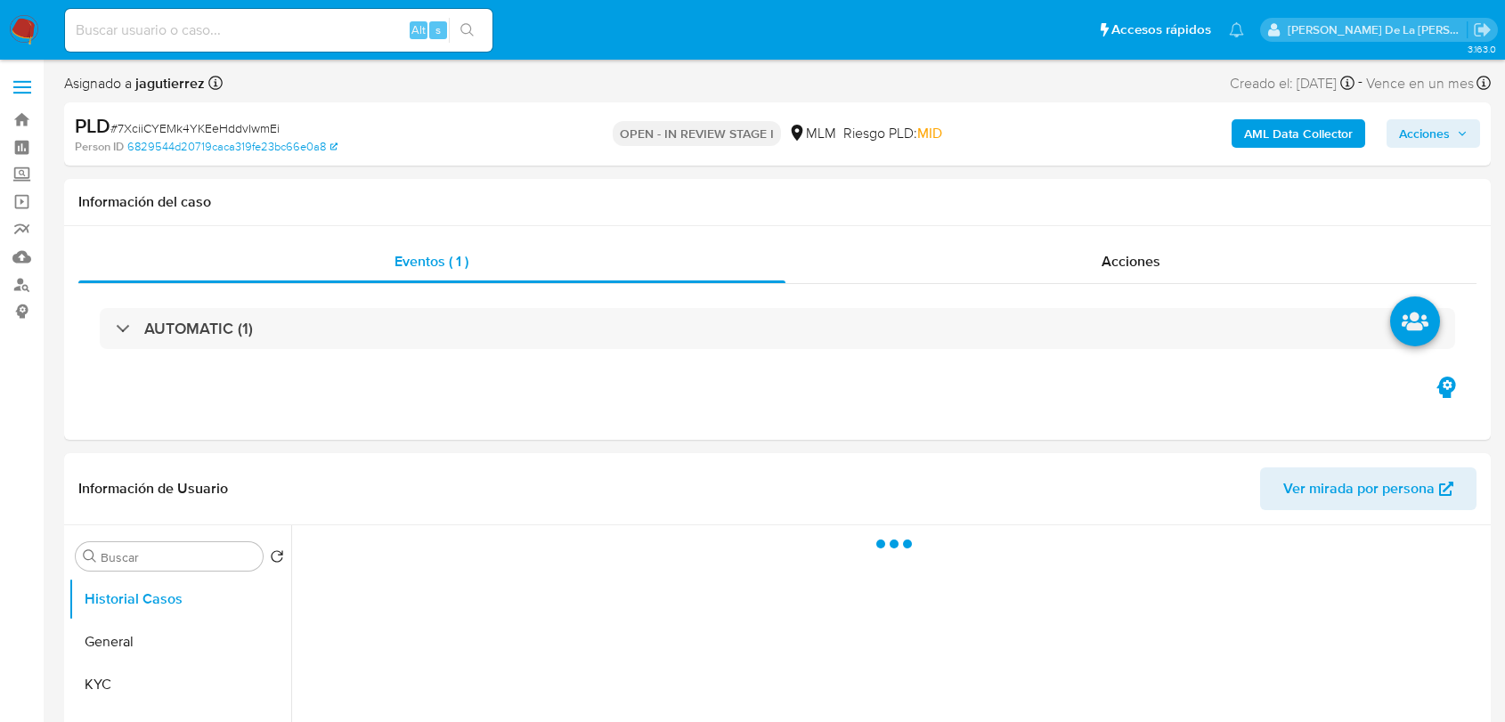
select select "10"
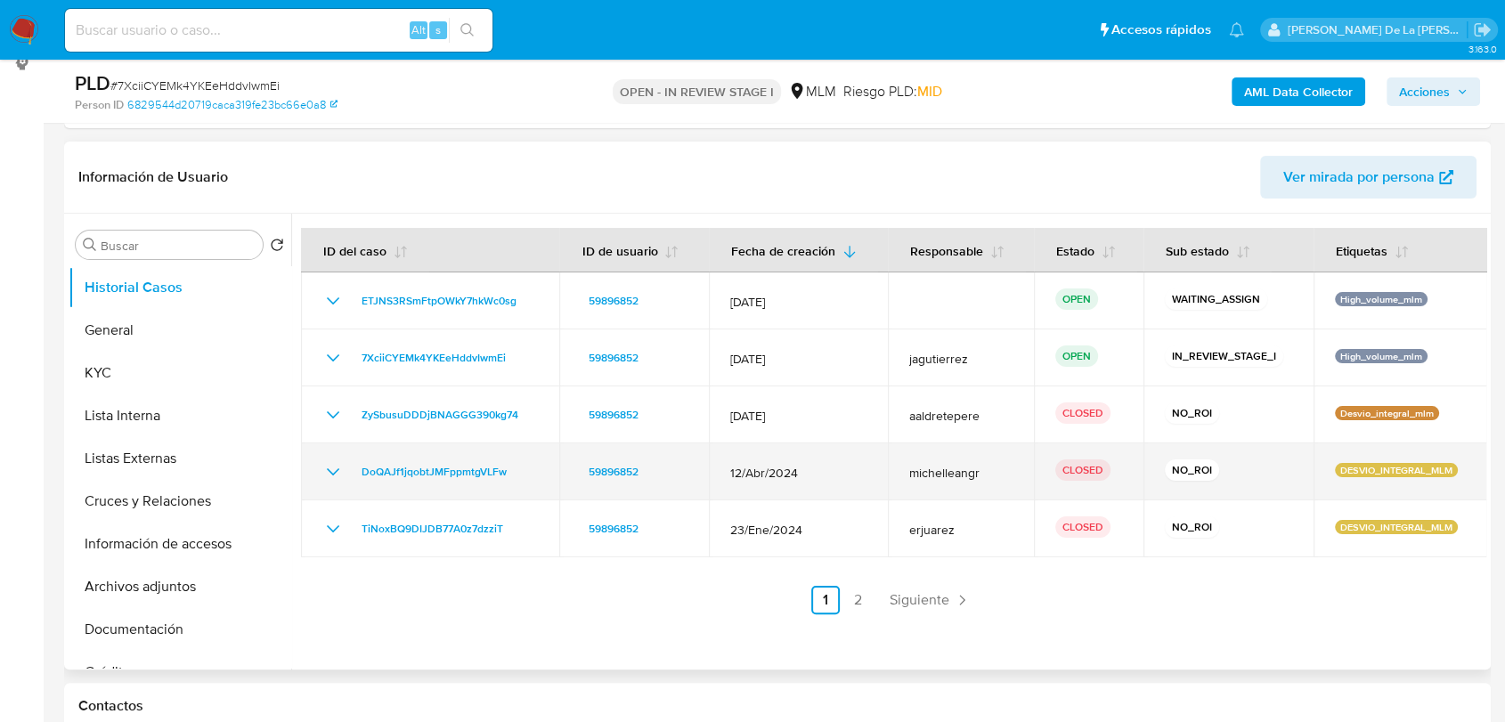
scroll to position [297, 0]
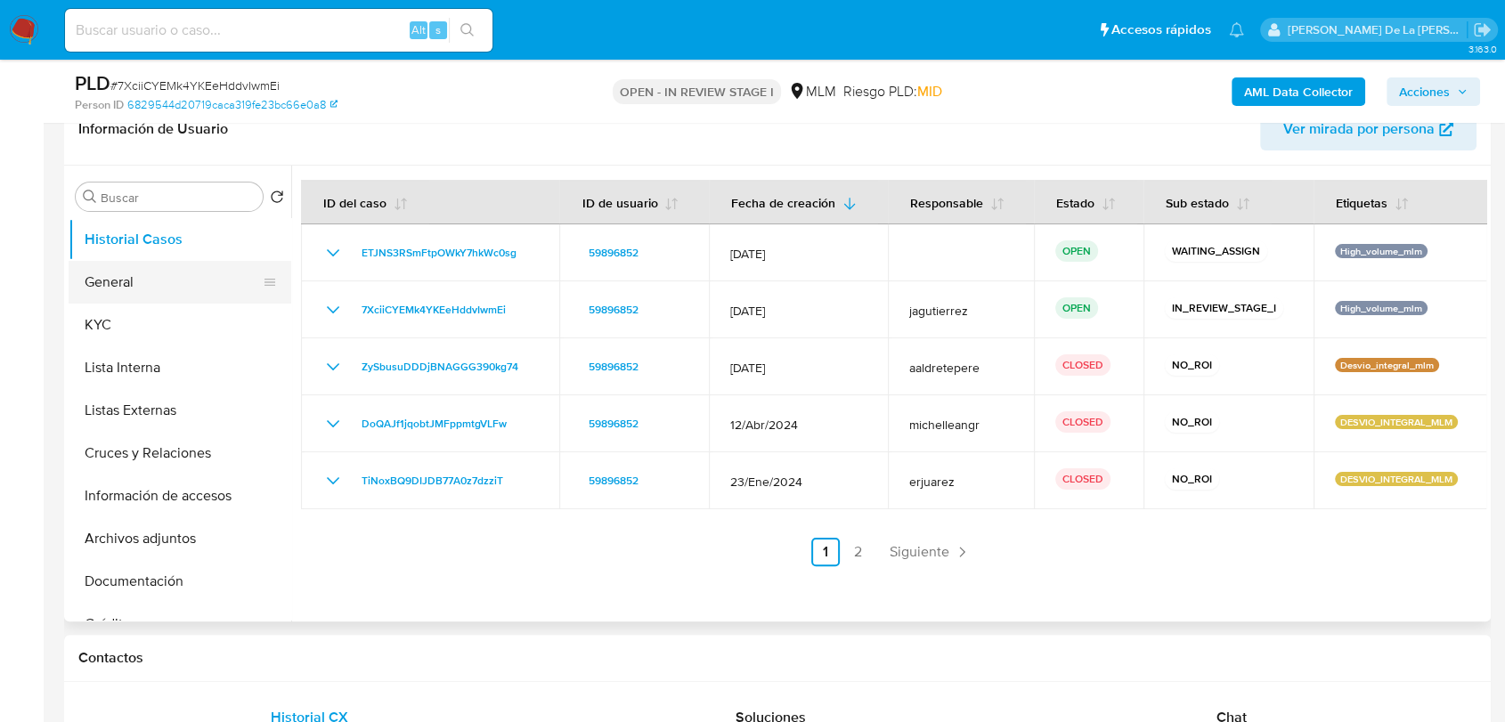
click at [150, 292] on button "General" at bounding box center [173, 282] width 208 height 43
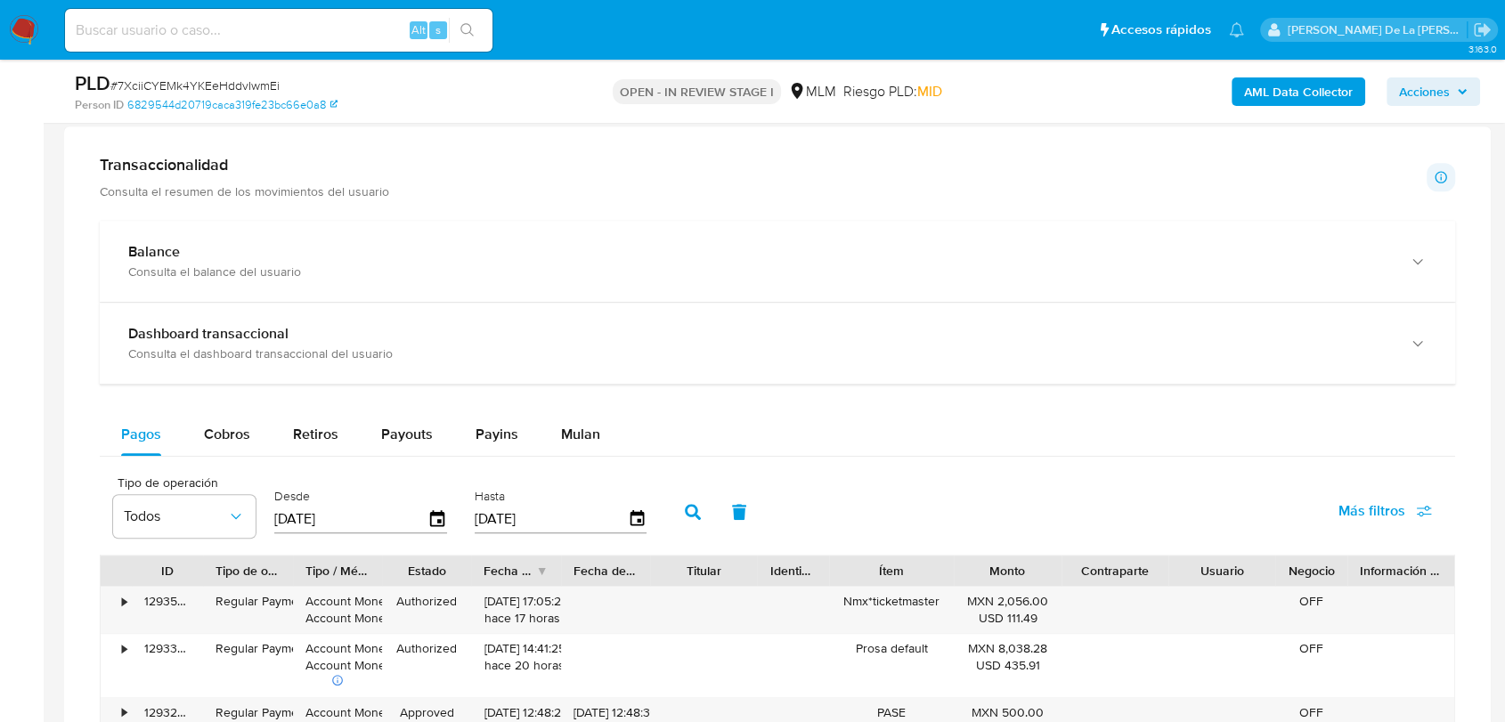
click at [550, 408] on div "Balance Consulta el balance del usuario Dashboard transaccional Consulta el das…" at bounding box center [778, 680] width 1356 height 918
click at [563, 428] on span "Mulan" at bounding box center [580, 434] width 39 height 20
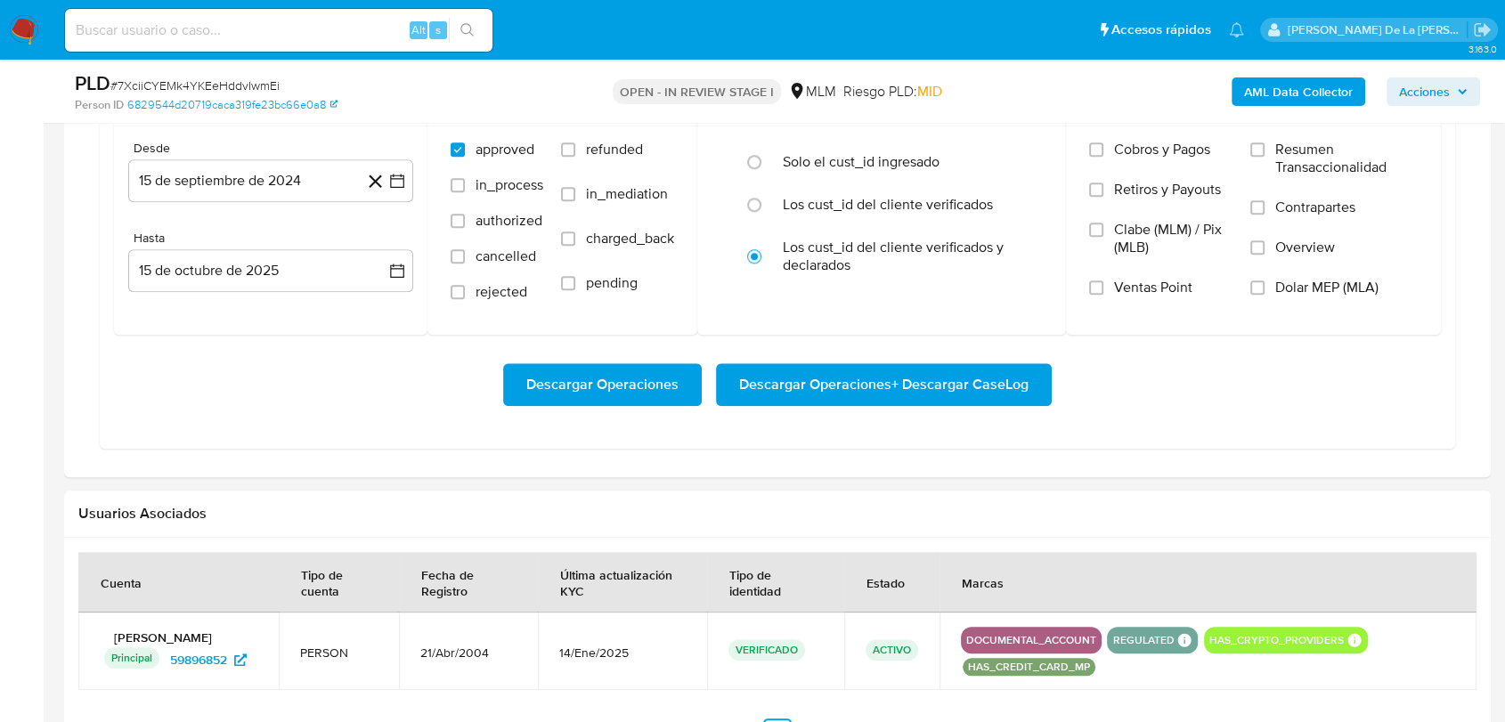
scroll to position [1484, 0]
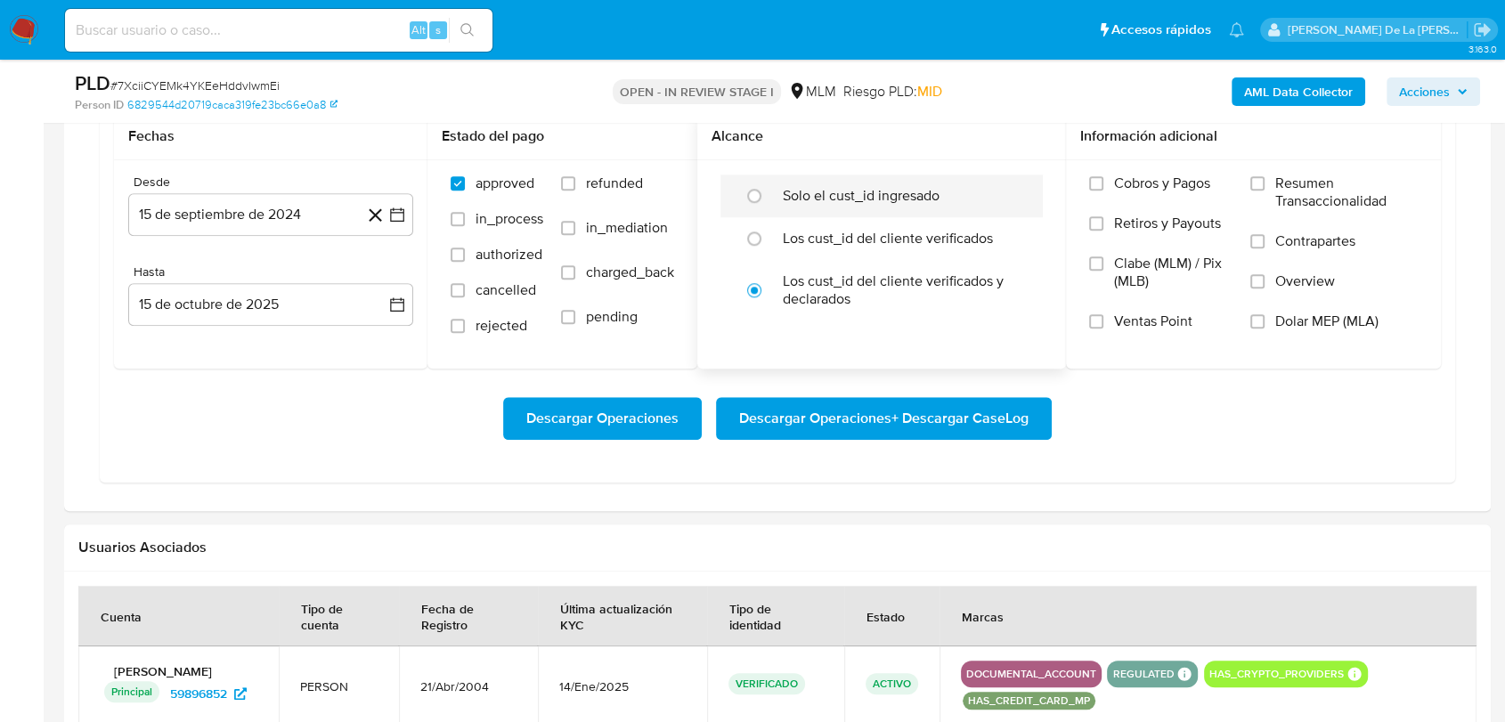
click at [746, 178] on div at bounding box center [759, 195] width 48 height 37
radio input "true"
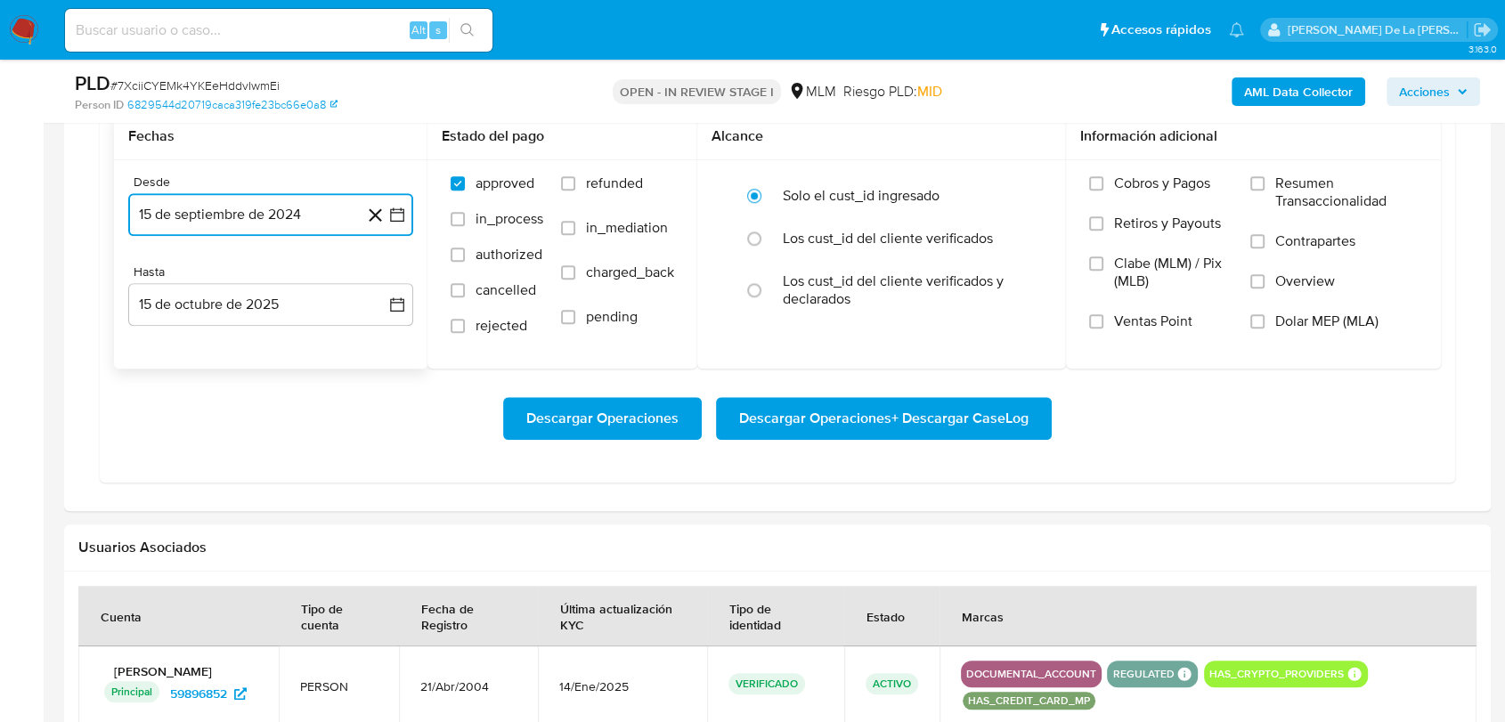
click at [394, 220] on icon "button" at bounding box center [397, 215] width 14 height 14
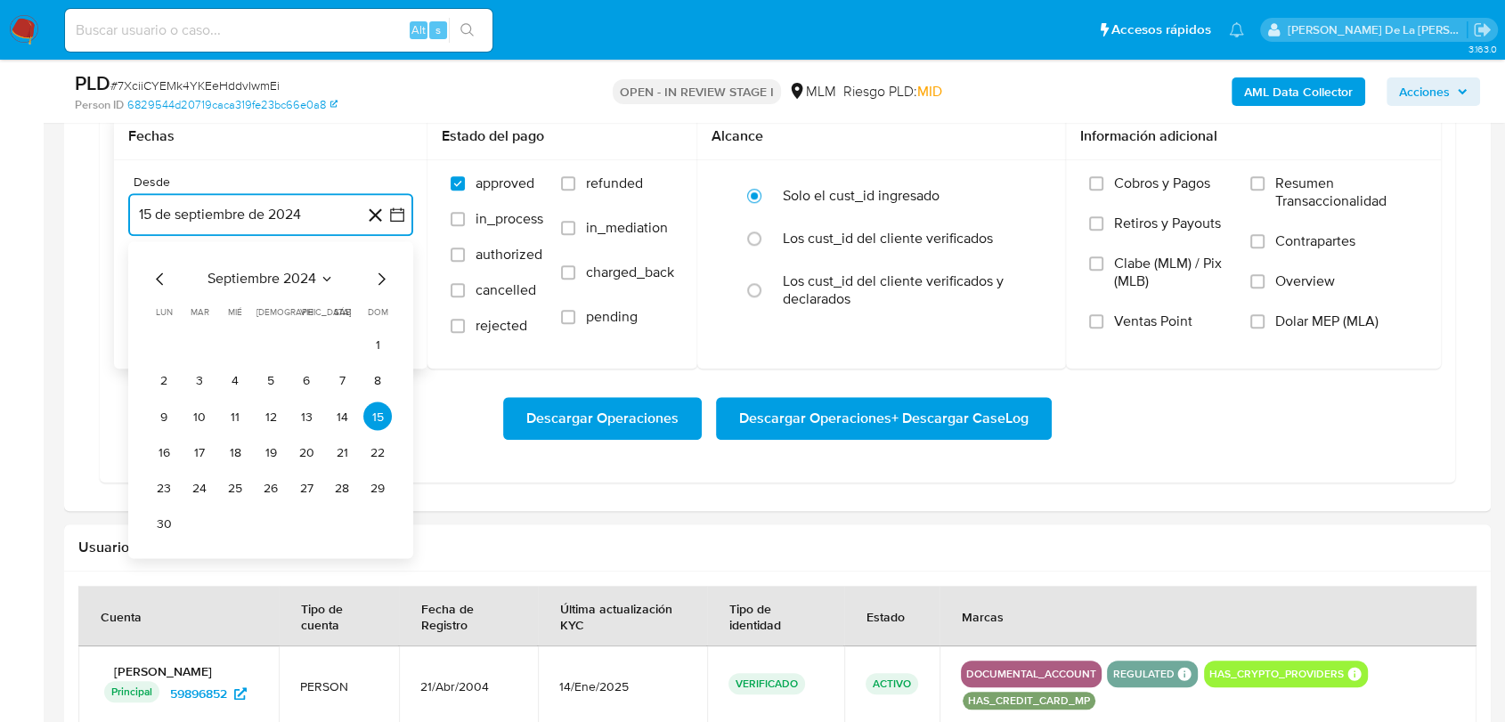
click at [379, 277] on icon "Mes siguiente" at bounding box center [381, 279] width 21 height 21
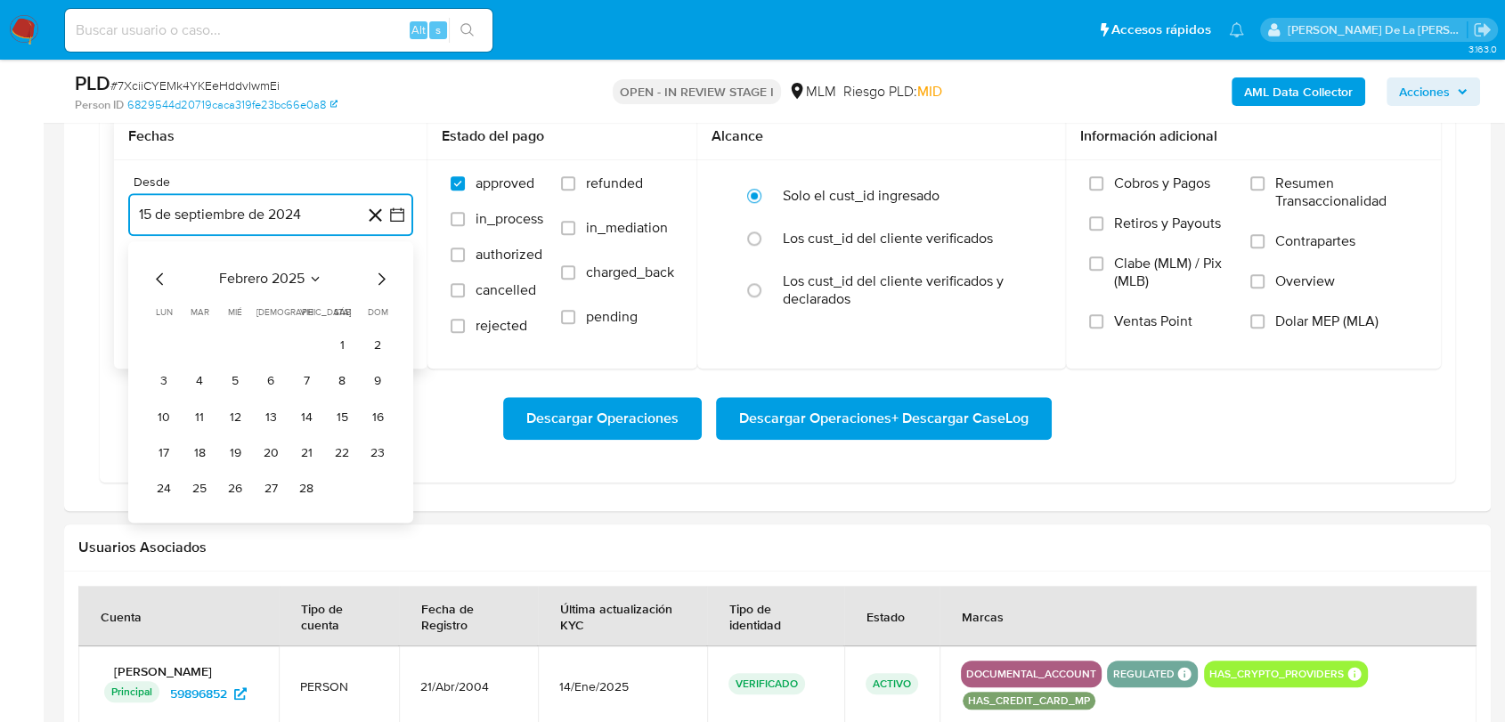
click at [379, 277] on icon "Mes siguiente" at bounding box center [381, 279] width 21 height 21
click at [341, 343] on button "1" at bounding box center [342, 345] width 29 height 29
click at [257, 320] on button "15 de octubre de 2025" at bounding box center [270, 304] width 285 height 43
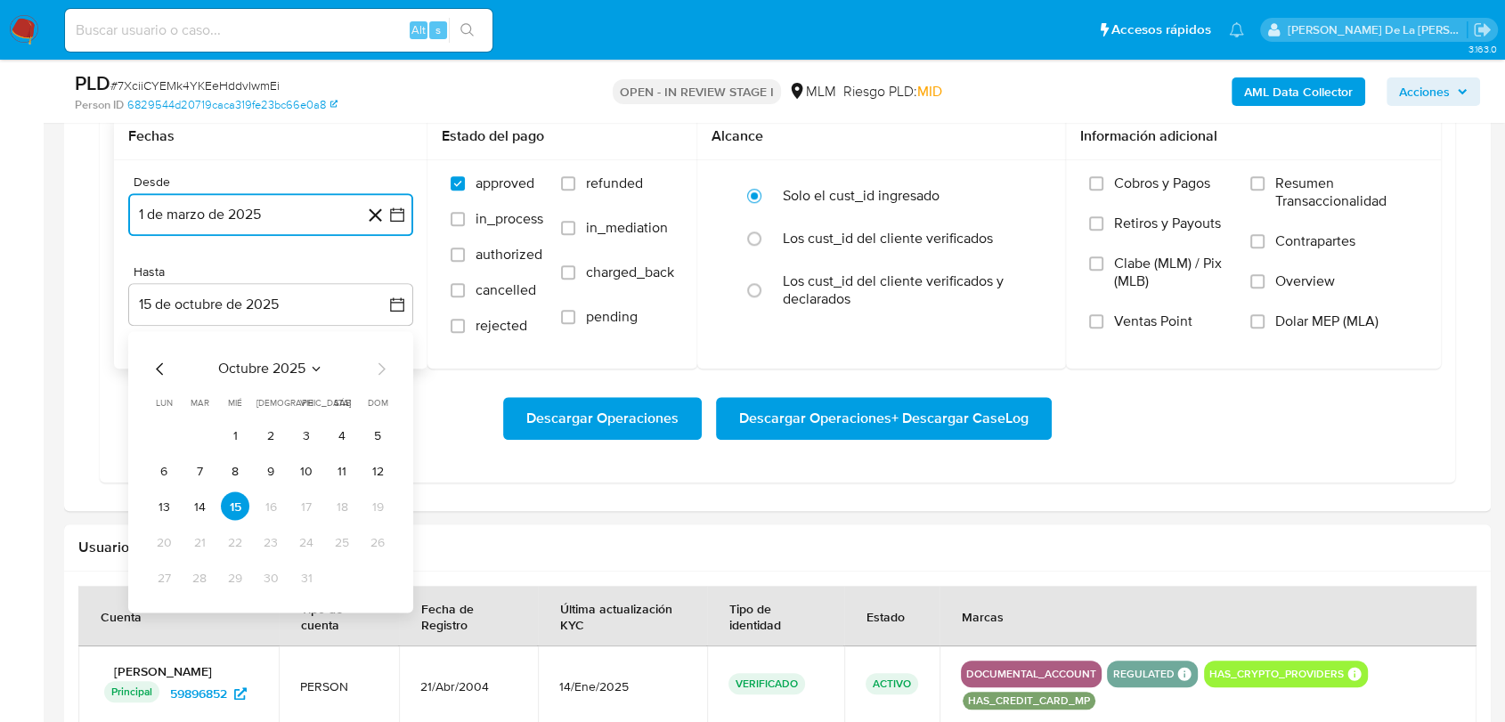
click at [154, 365] on icon "Mes anterior" at bounding box center [160, 369] width 21 height 21
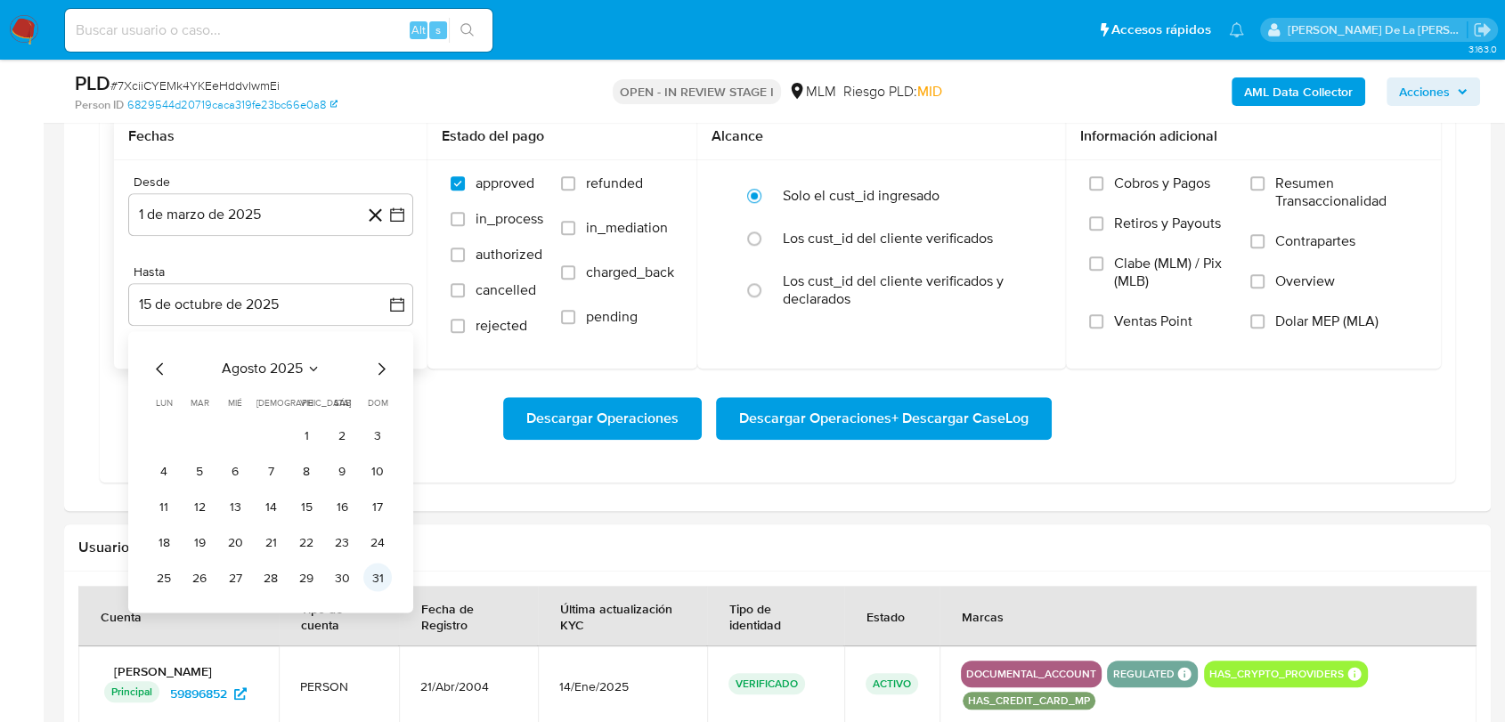
click at [389, 588] on td "31" at bounding box center [377, 578] width 29 height 29
click at [372, 575] on button "31" at bounding box center [377, 578] width 29 height 29
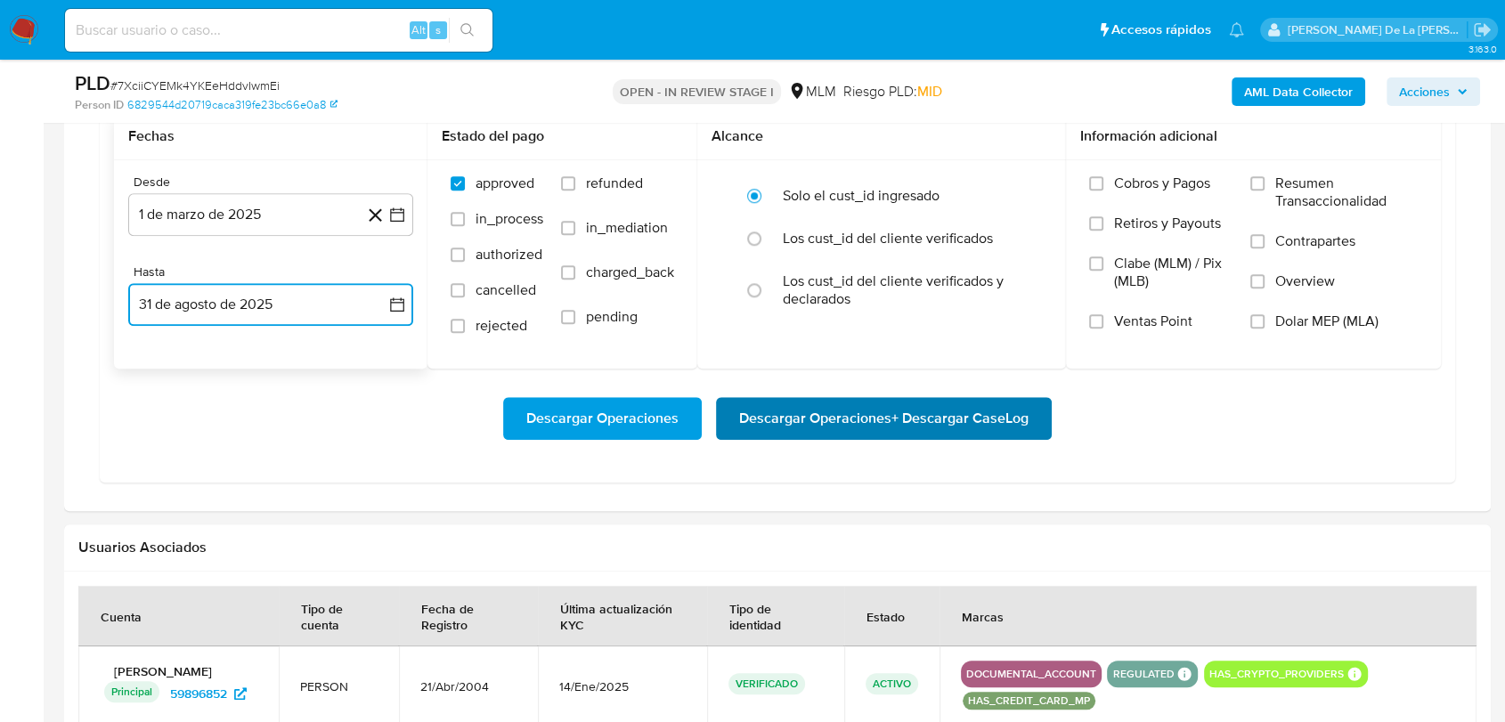
click at [764, 401] on span "Descargar Operaciones + Descargar CaseLog" at bounding box center [883, 418] width 289 height 39
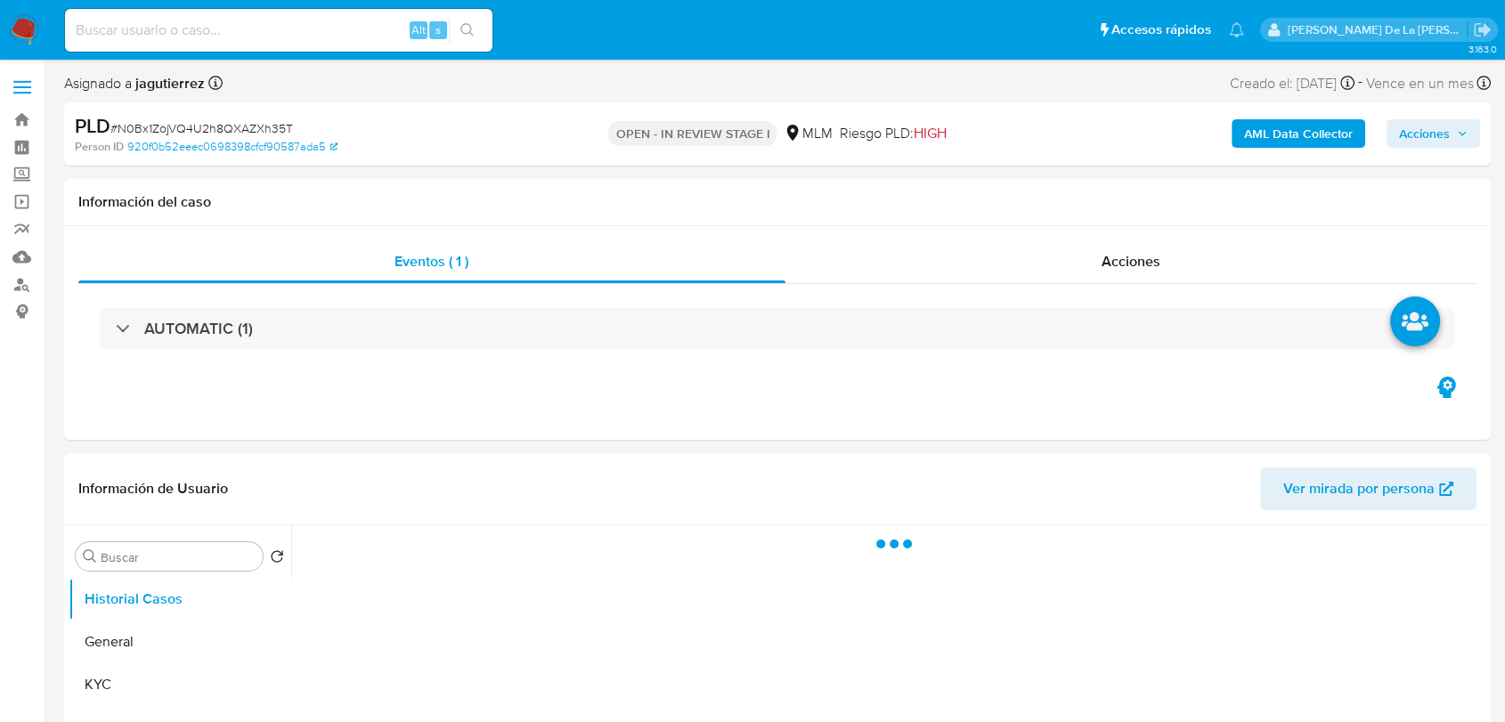
select select "10"
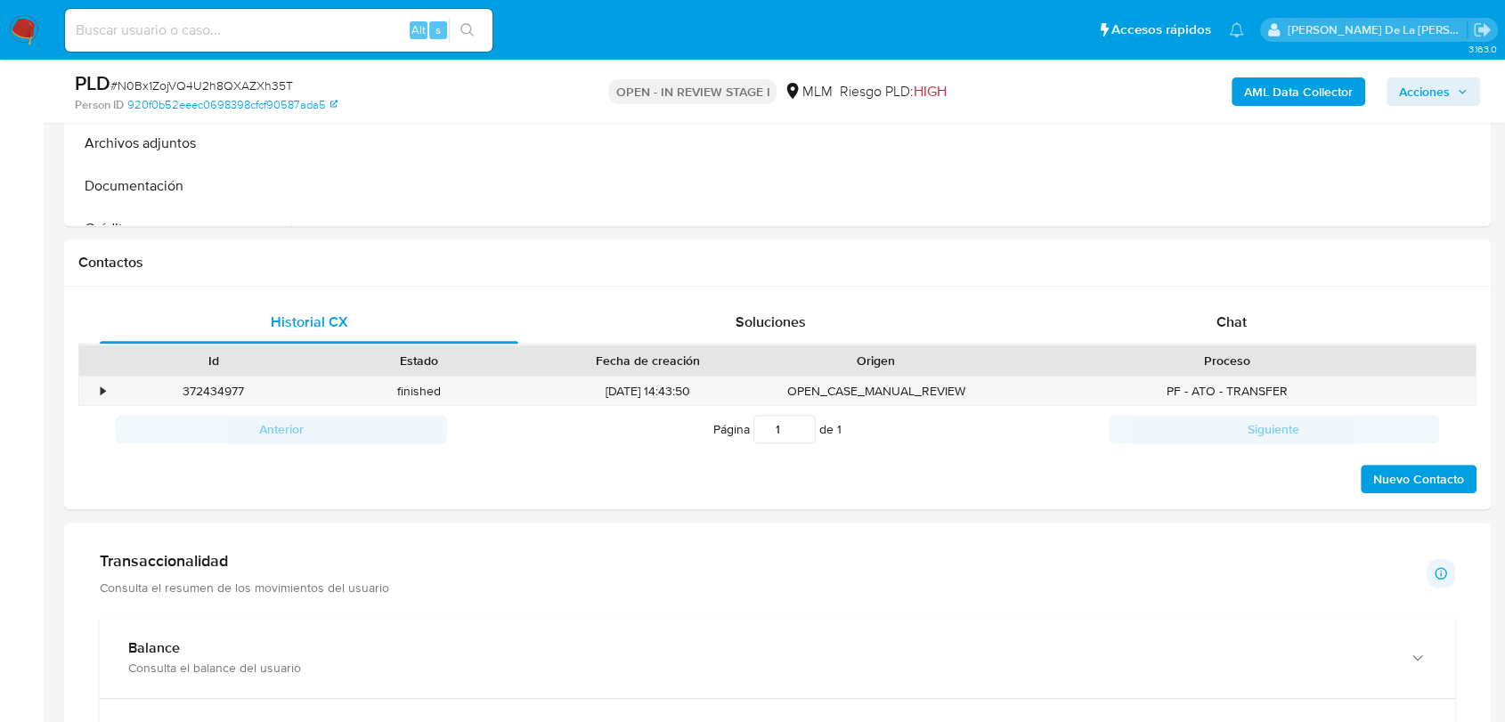
scroll to position [198, 0]
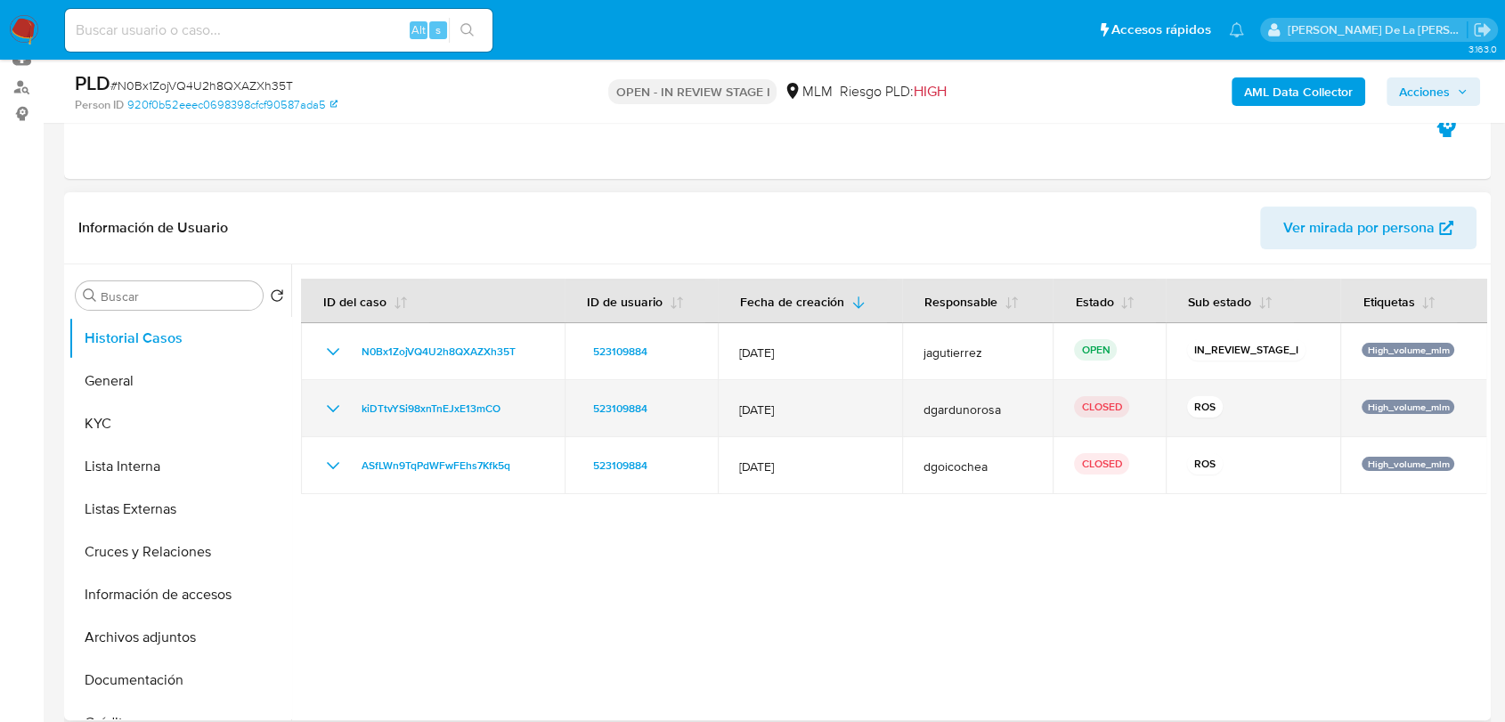
click at [330, 402] on icon "Mostrar/Ocultar" at bounding box center [332, 408] width 21 height 21
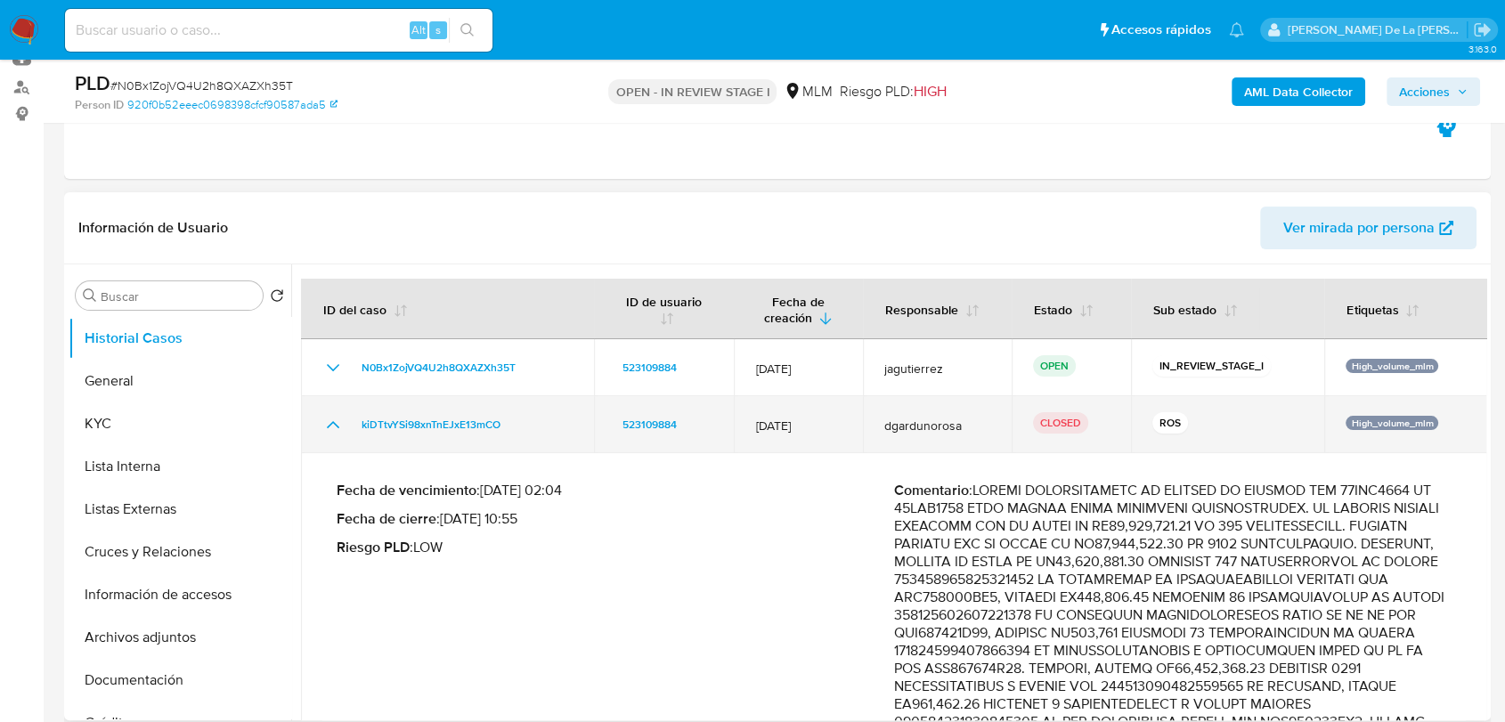
click at [325, 420] on icon "Mostrar/Ocultar" at bounding box center [332, 424] width 21 height 21
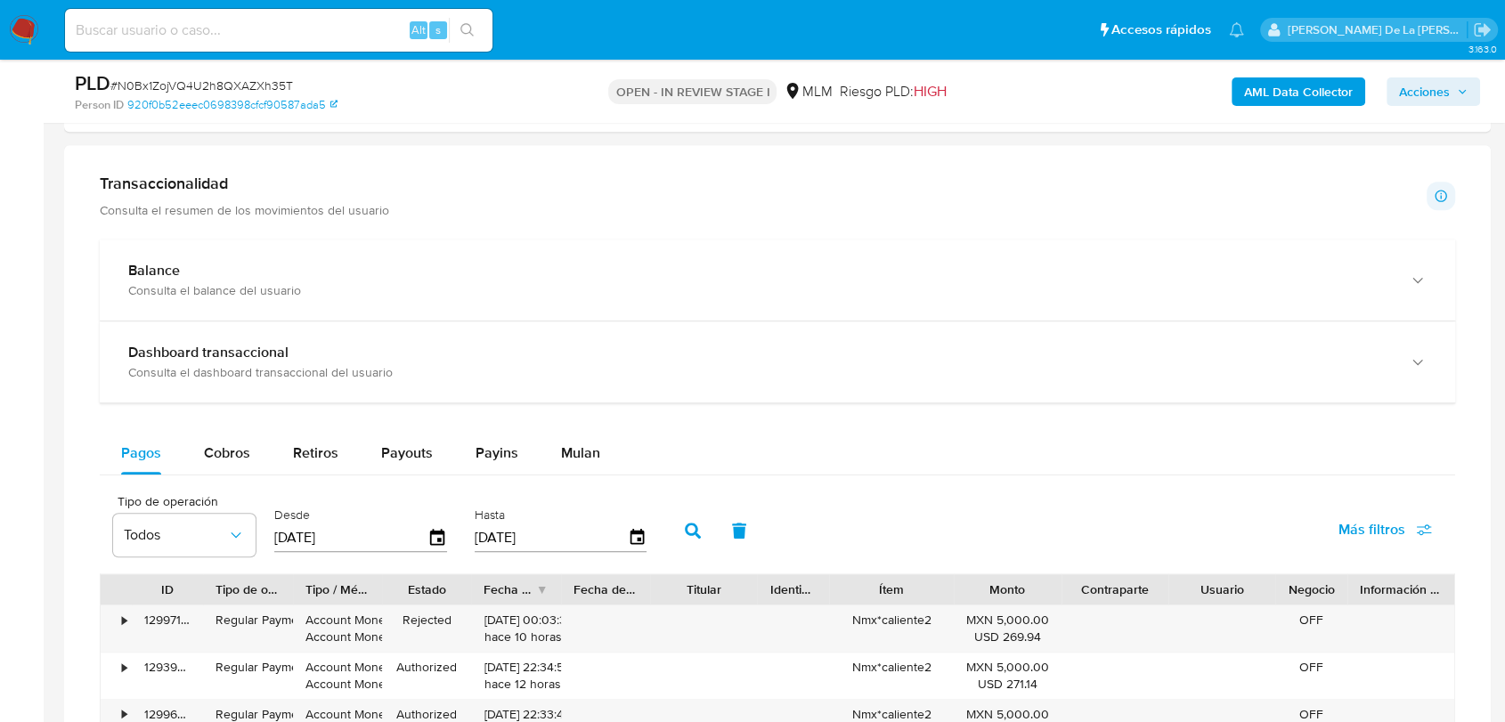
scroll to position [1088, 0]
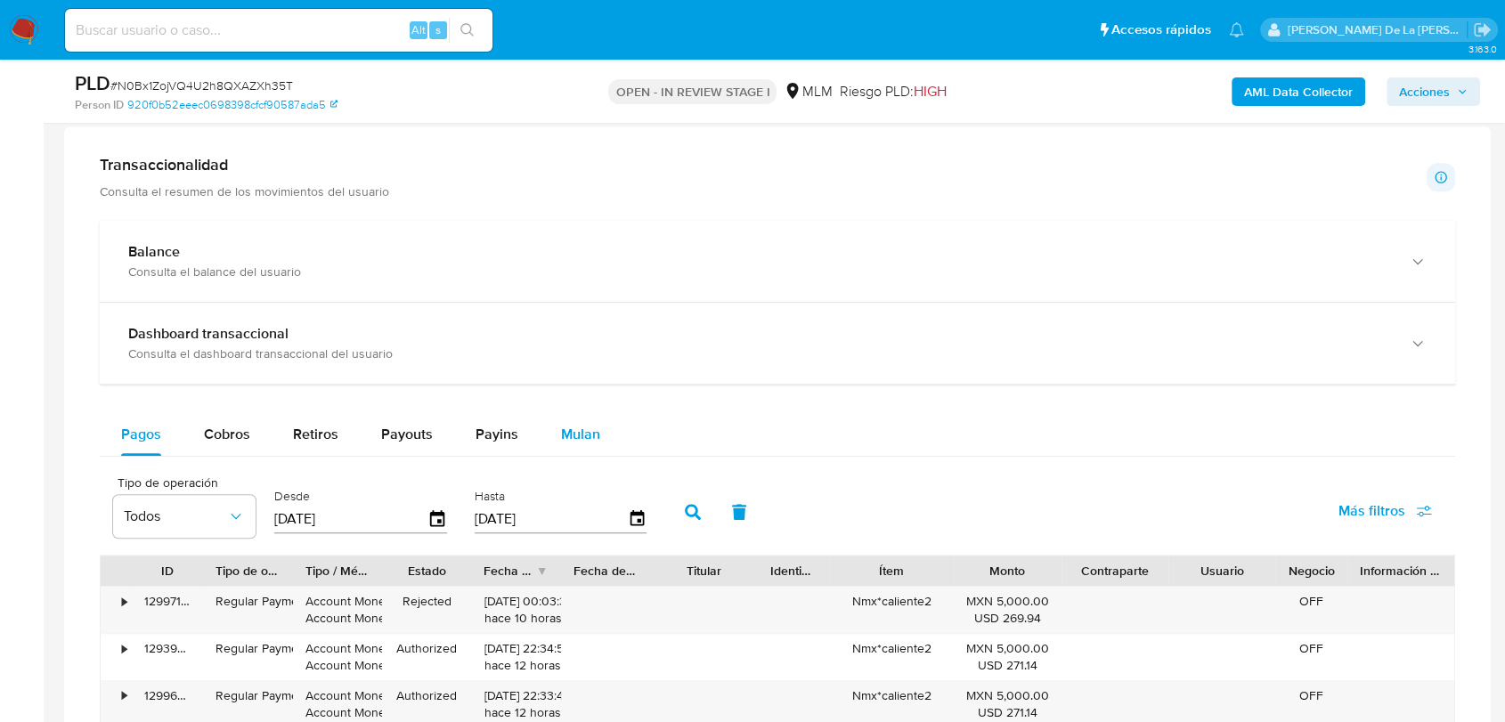
click at [564, 429] on span "Mulan" at bounding box center [580, 434] width 39 height 20
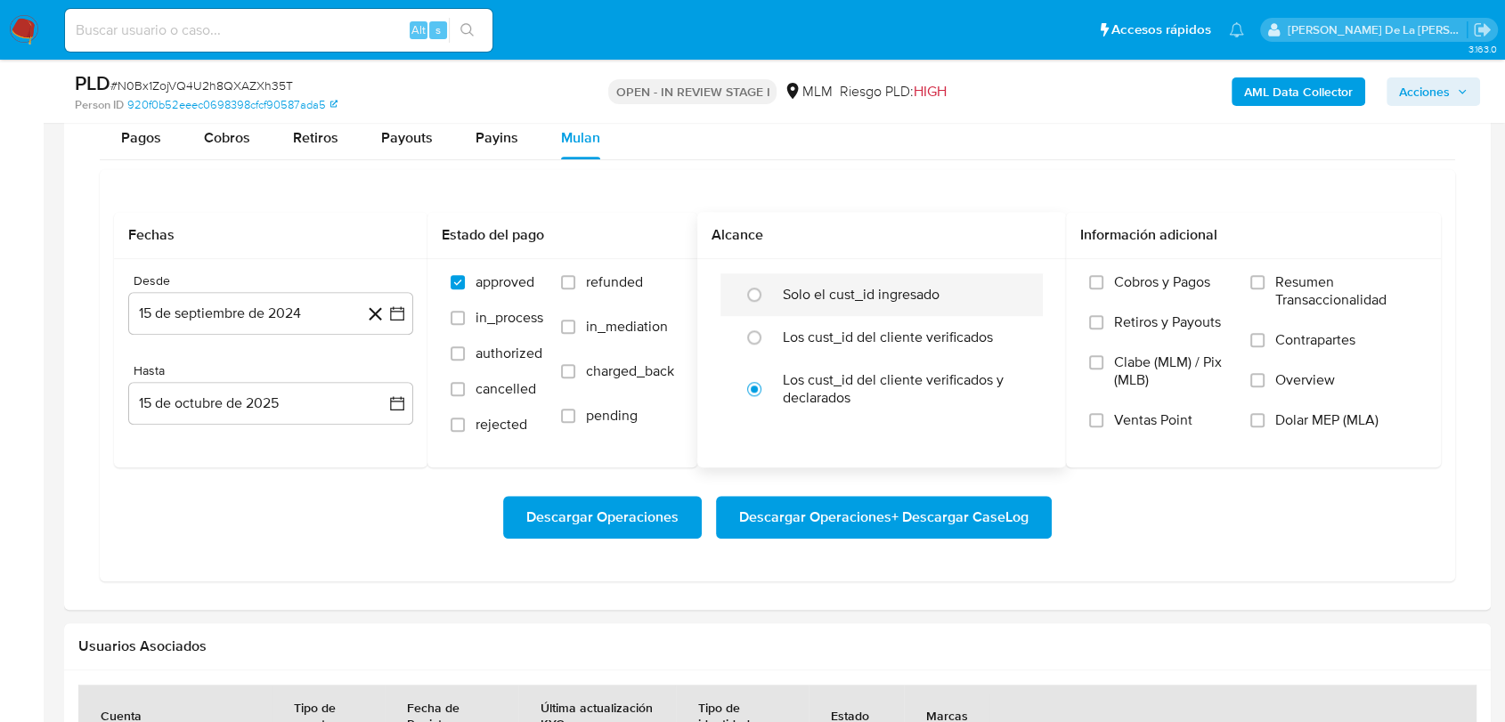
click at [837, 301] on label "Solo el cust_id ingresado" at bounding box center [861, 295] width 157 height 18
click at [769, 301] on input "radio" at bounding box center [754, 295] width 29 height 29
radio input "true"
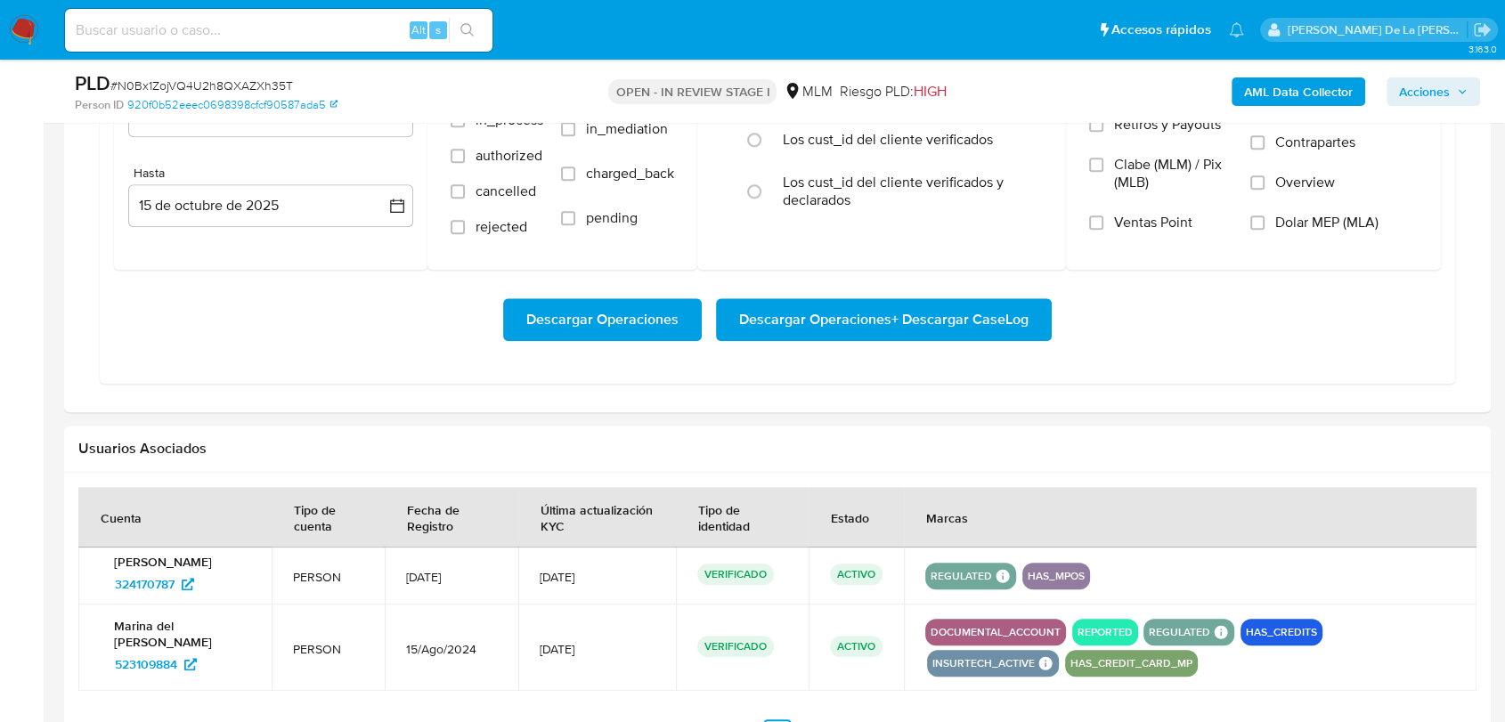
scroll to position [1385, 0]
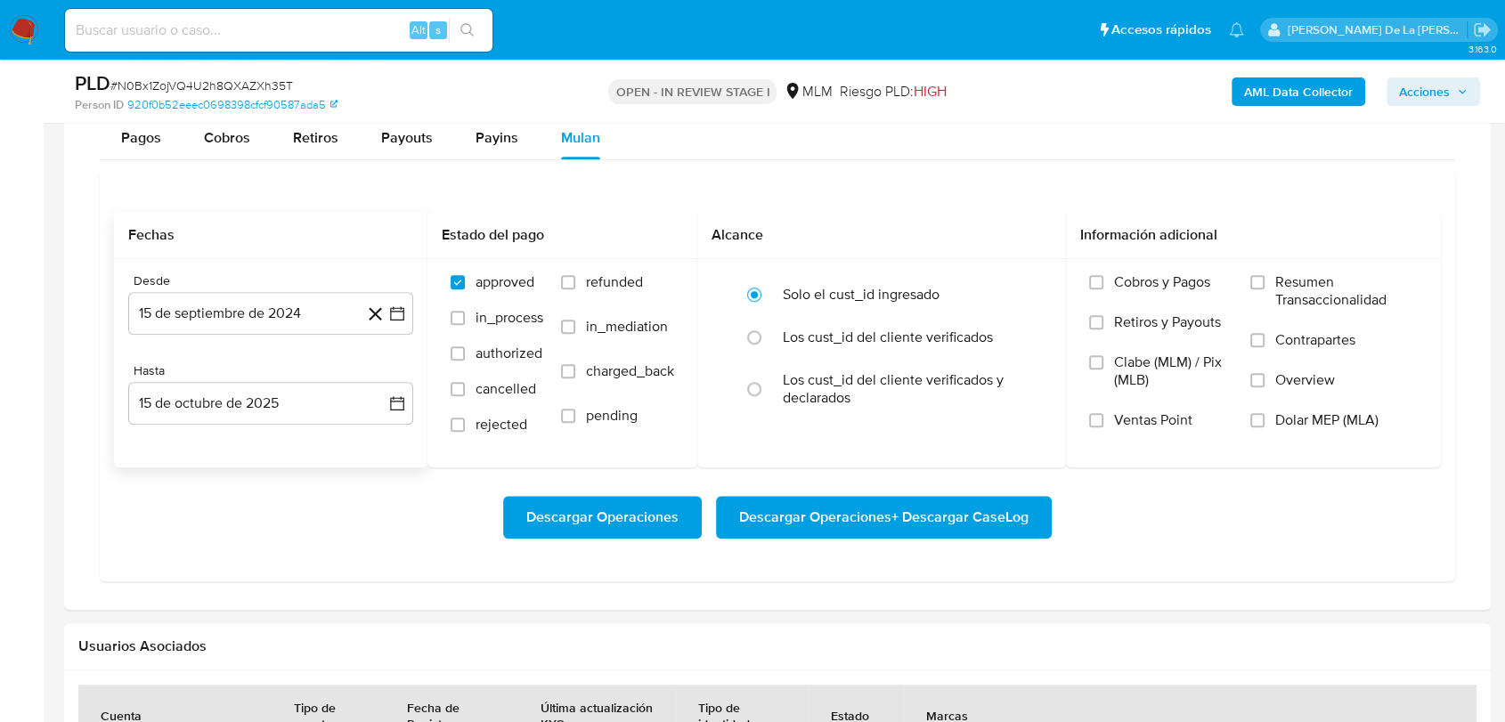
click at [385, 310] on icon at bounding box center [375, 314] width 22 height 22
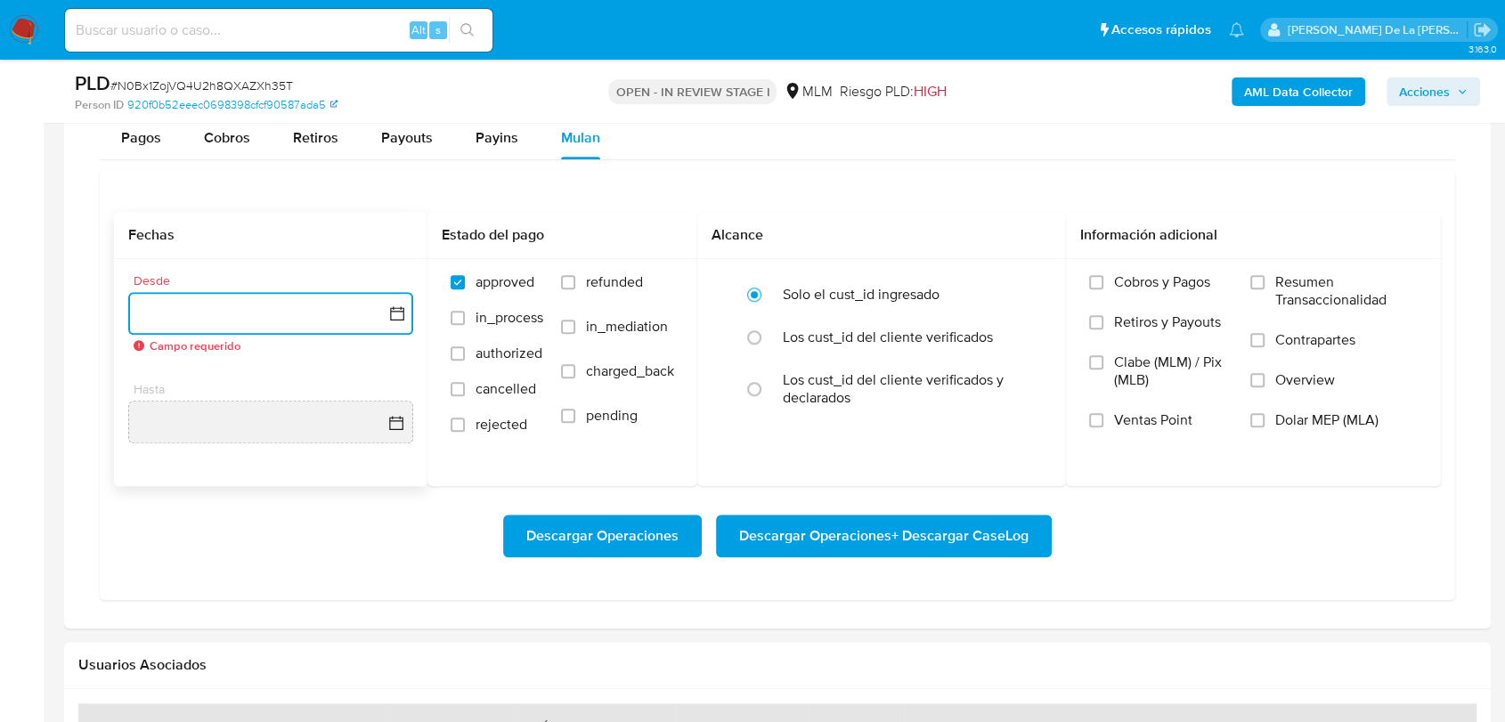
click at [389, 315] on icon "button" at bounding box center [397, 314] width 18 height 18
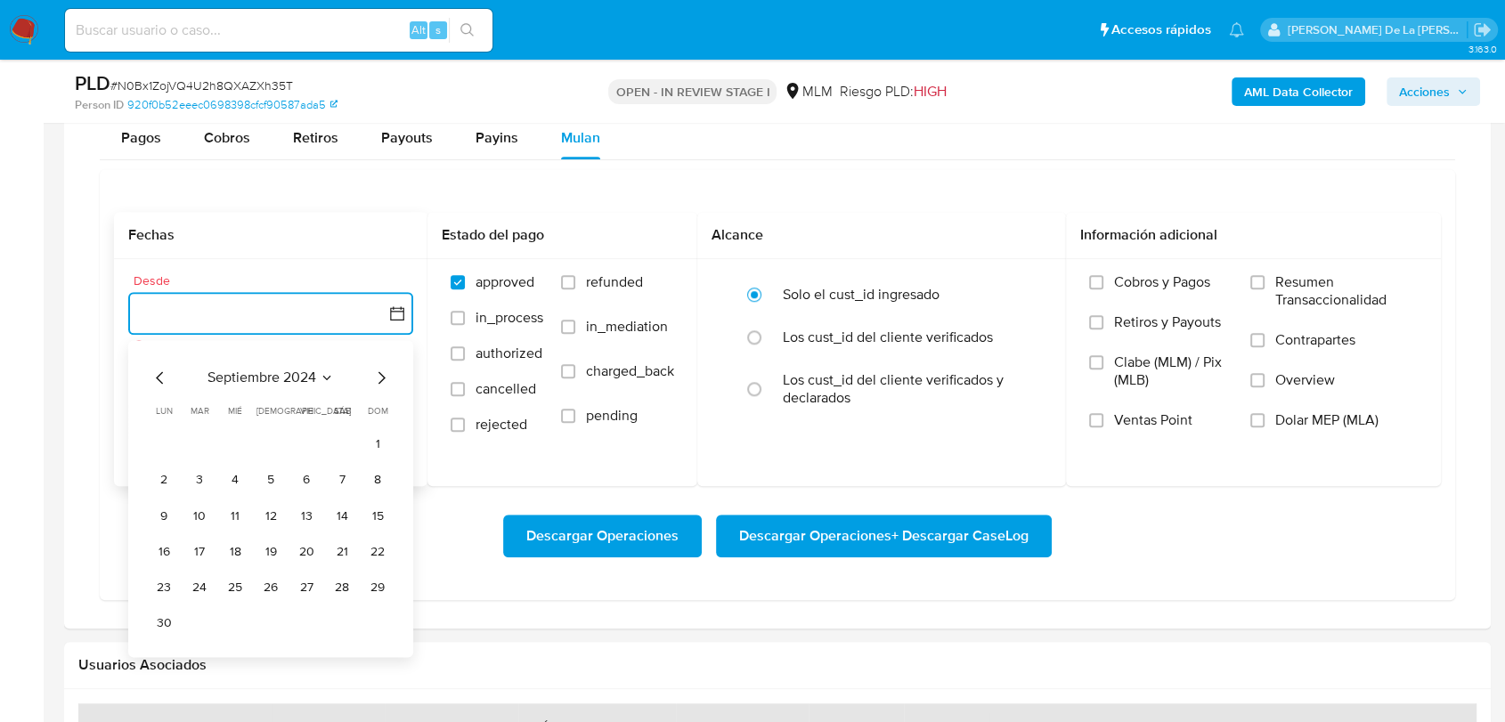
click at [384, 370] on icon "Mes siguiente" at bounding box center [381, 378] width 21 height 21
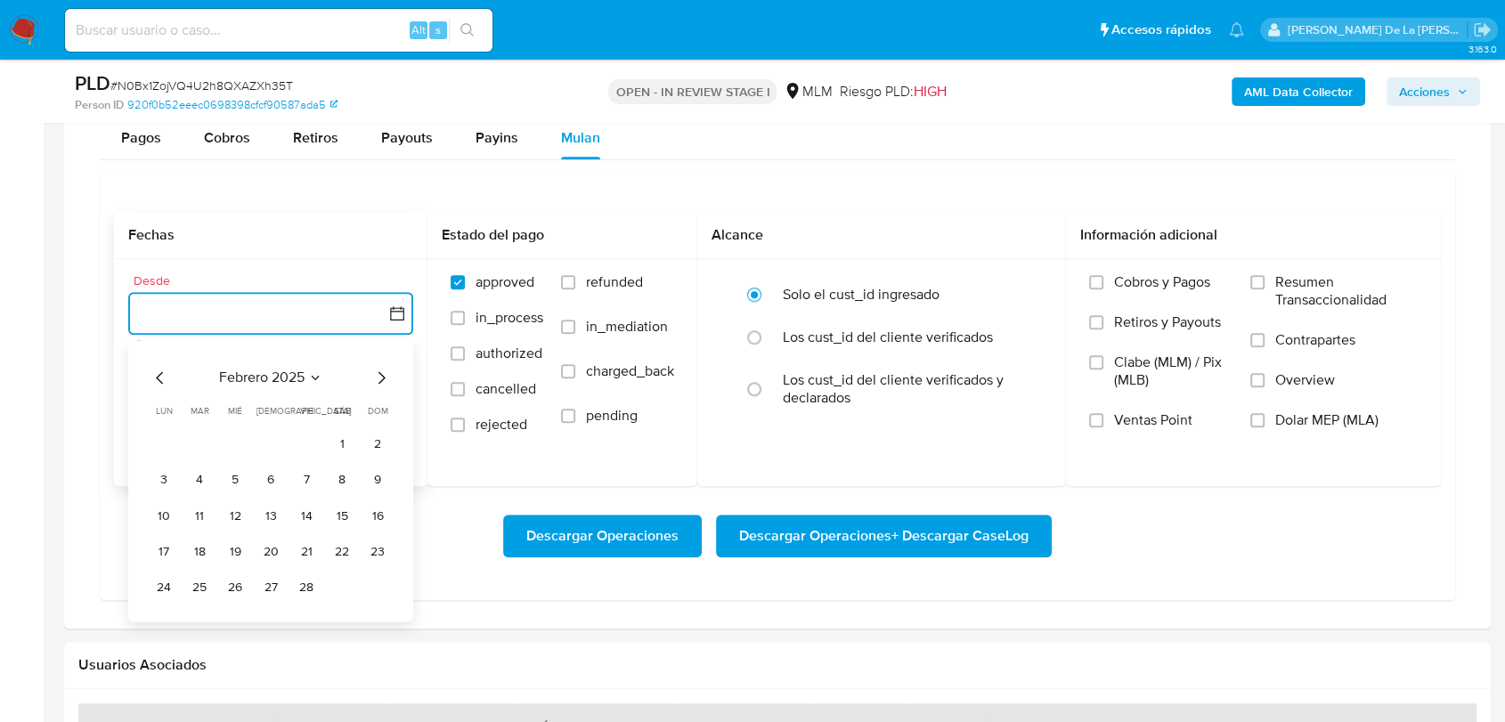
click at [384, 370] on icon "Mes siguiente" at bounding box center [381, 378] width 21 height 21
click at [337, 444] on button "1" at bounding box center [342, 444] width 29 height 29
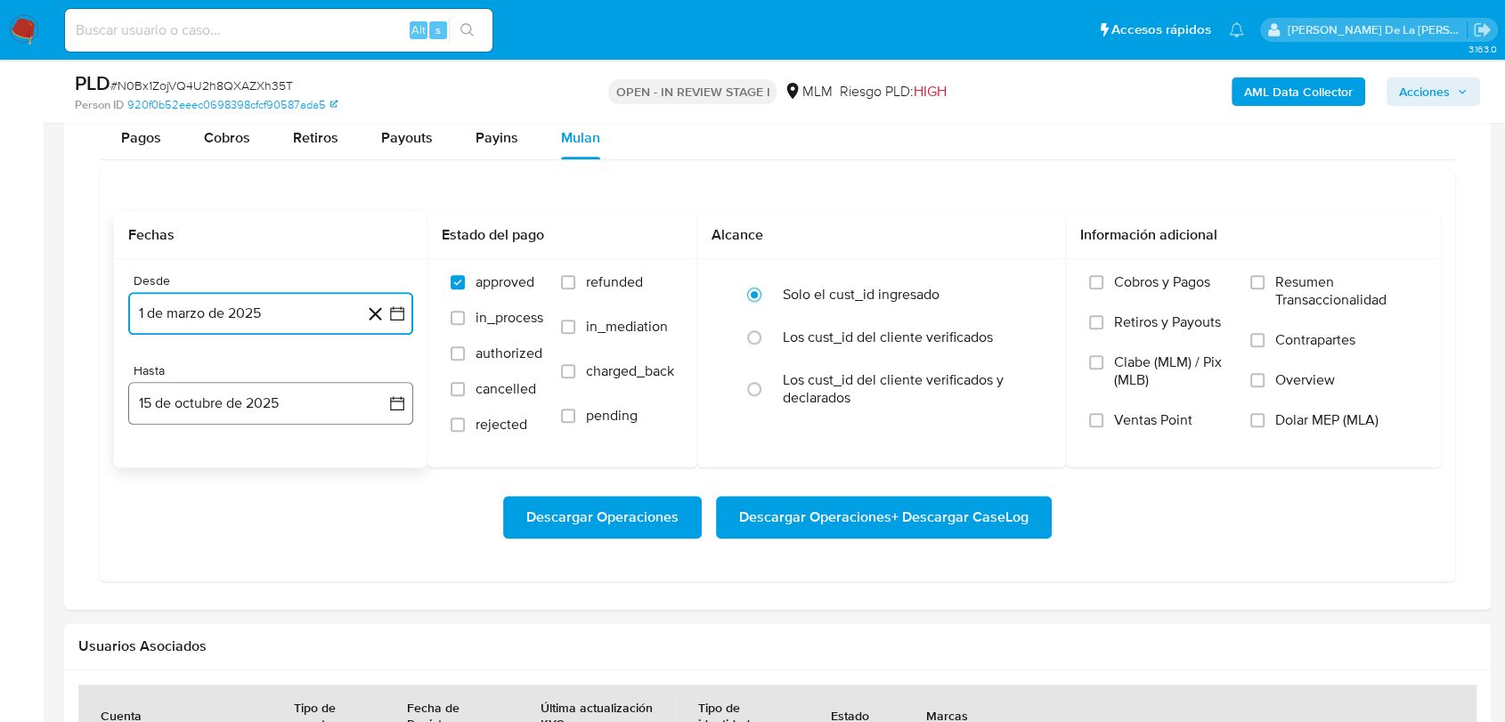
click at [322, 414] on button "15 de octubre de 2025" at bounding box center [270, 403] width 285 height 43
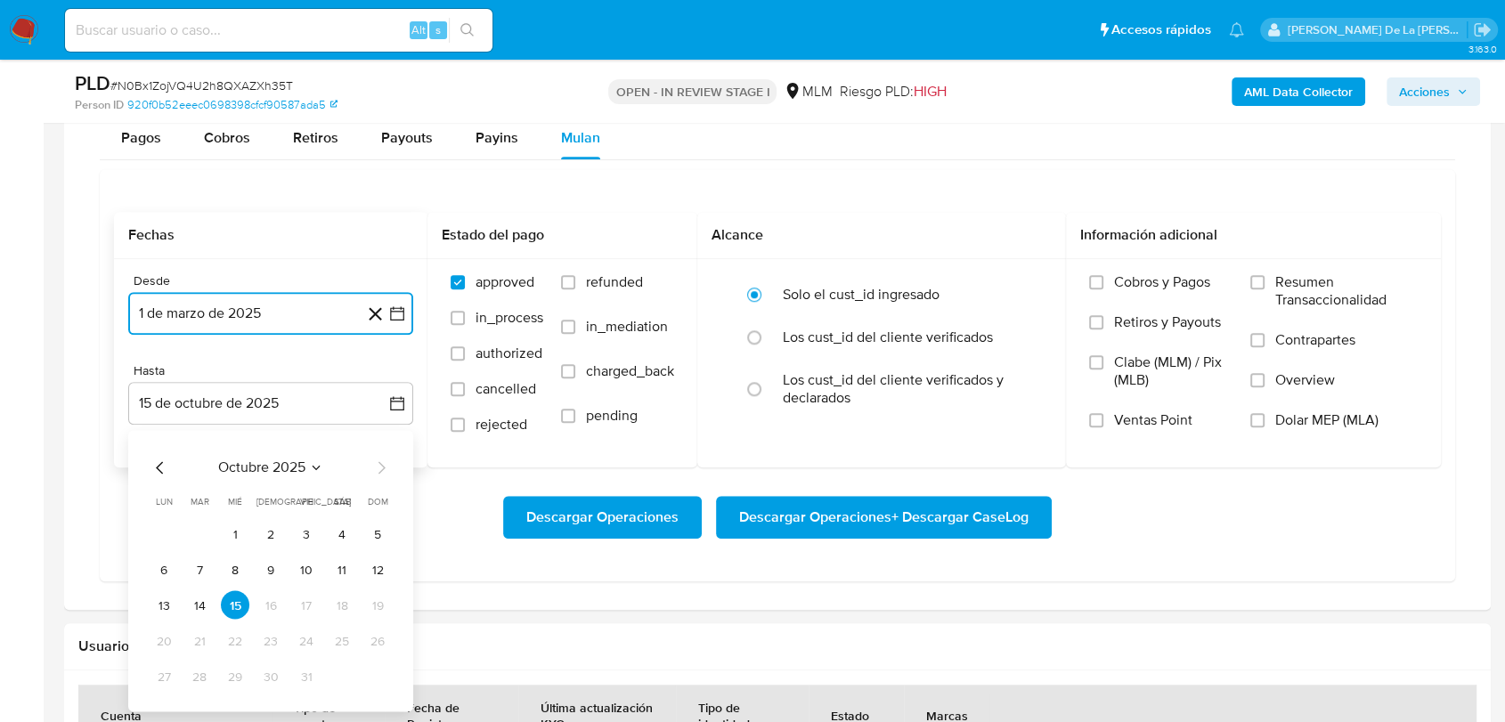
click at [163, 469] on icon "Mes anterior" at bounding box center [160, 468] width 21 height 21
click at [376, 674] on button "31" at bounding box center [377, 677] width 29 height 29
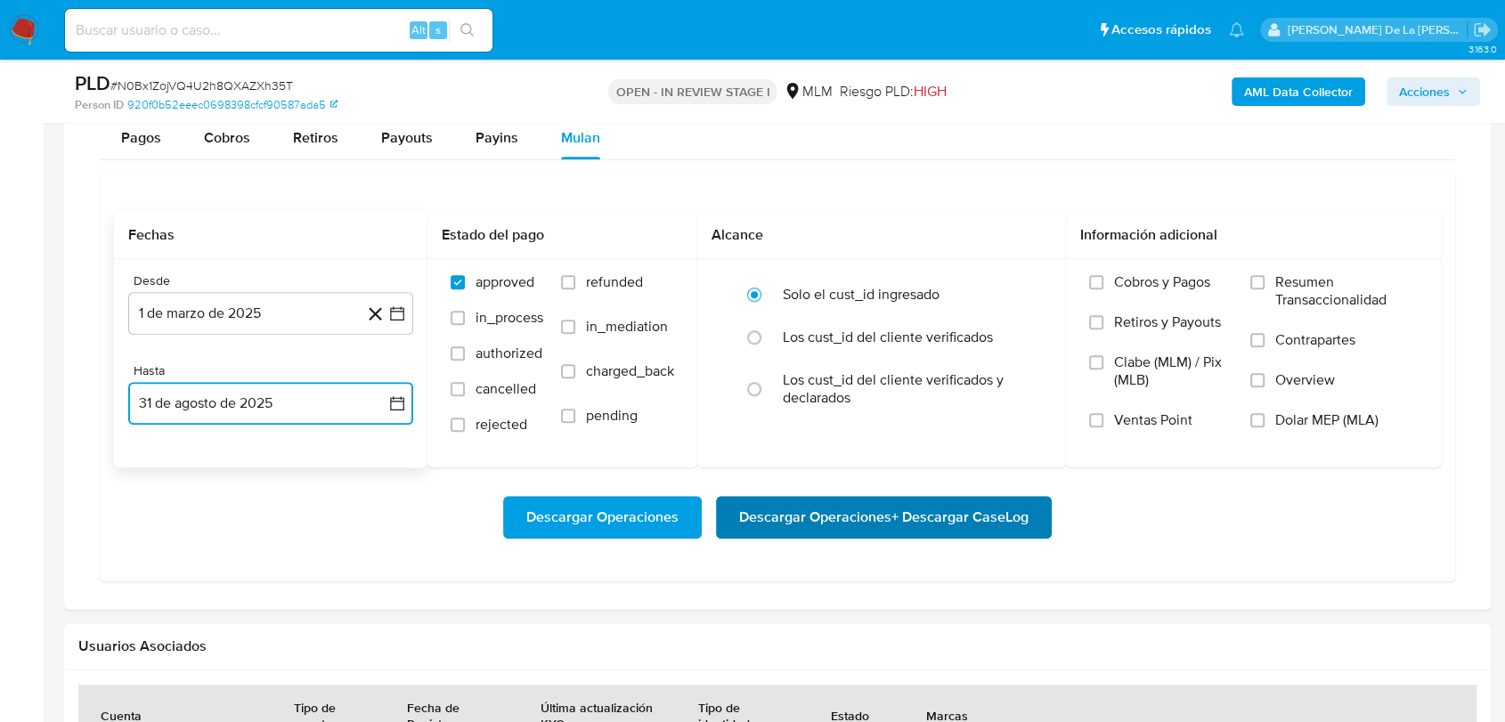
click at [784, 537] on span "Descargar Operaciones + Descargar CaseLog" at bounding box center [883, 517] width 289 height 39
